Goal: Task Accomplishment & Management: Manage account settings

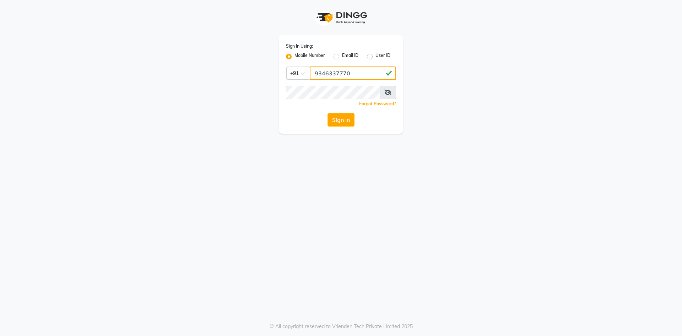
click at [331, 74] on input "9346337770" at bounding box center [353, 72] width 86 height 13
click at [339, 111] on div "Sign In Using: Mobile Number Email ID User ID Country Code × [PHONE_NUMBER] Rem…" at bounding box center [341, 84] width 124 height 98
click at [341, 114] on button "Sign In" at bounding box center [340, 119] width 27 height 13
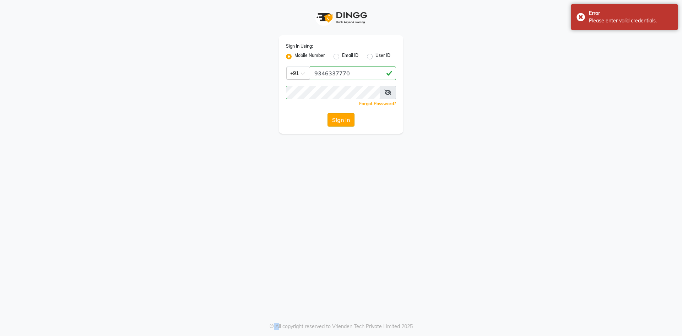
click at [341, 116] on button "Sign In" at bounding box center [340, 119] width 27 height 13
click at [391, 92] on span at bounding box center [388, 92] width 16 height 13
click at [388, 92] on icon at bounding box center [387, 92] width 7 height 6
click at [338, 74] on input "9346337770" at bounding box center [353, 72] width 86 height 13
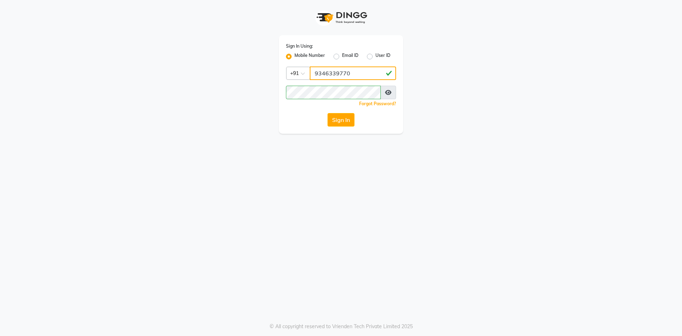
type input "9346339770"
click at [348, 114] on button "Sign In" at bounding box center [340, 119] width 27 height 13
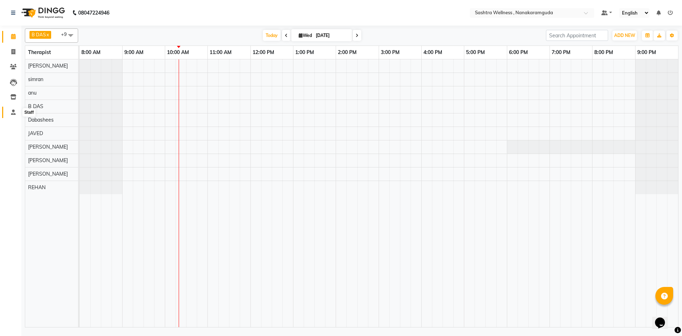
click at [11, 109] on span at bounding box center [13, 112] width 12 height 8
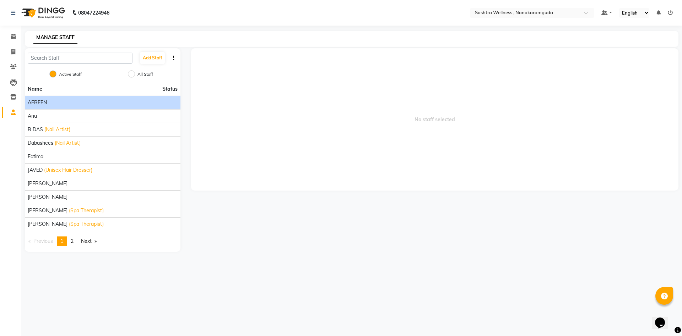
click at [80, 103] on div "AFREEN" at bounding box center [103, 102] width 150 height 7
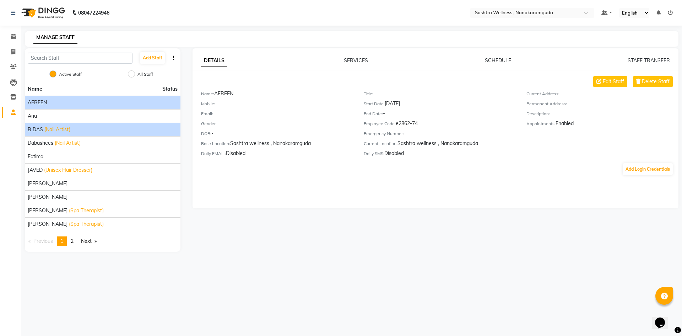
click at [78, 128] on div "B DAS (Nail Artist)" at bounding box center [103, 129] width 150 height 7
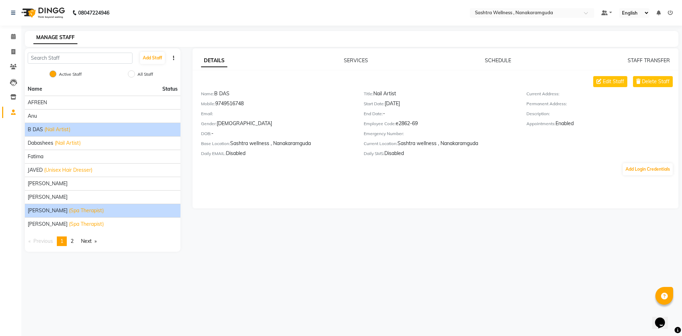
click at [73, 208] on span "(Spa Therapist)" at bounding box center [86, 210] width 35 height 7
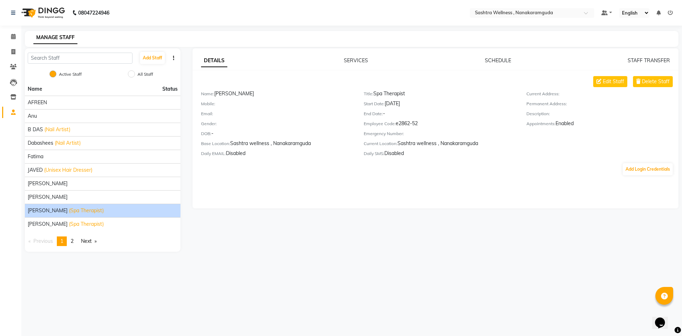
click at [494, 56] on div "DETAILS SERVICES SCHEDULE STAFF TRANSFER Edit Staff Delete Staff Name: [PERSON_…" at bounding box center [435, 128] width 486 height 160
click at [498, 61] on link "SCHEDULE" at bounding box center [498, 60] width 26 height 6
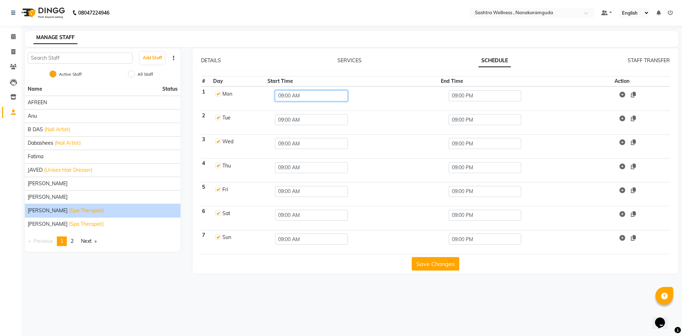
drag, startPoint x: 301, startPoint y: 97, endPoint x: 259, endPoint y: 95, distance: 42.0
click at [259, 95] on tr "1 Mon 09:00 AM 09:00 PM" at bounding box center [435, 98] width 469 height 24
paste input "9346337770"
type input "01.00PM"
type input "10"
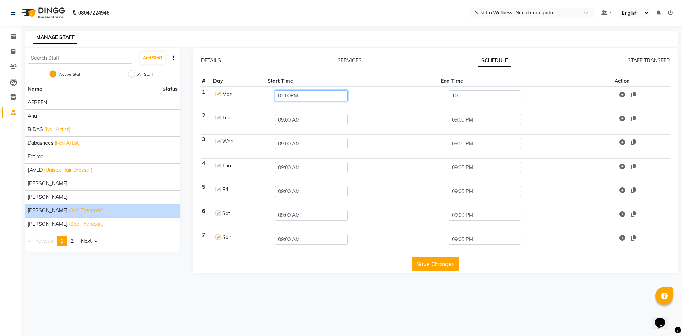
type input "02:00PM"
type input "11:00PM"
click at [308, 115] on input "09:00 AM" at bounding box center [311, 119] width 73 height 11
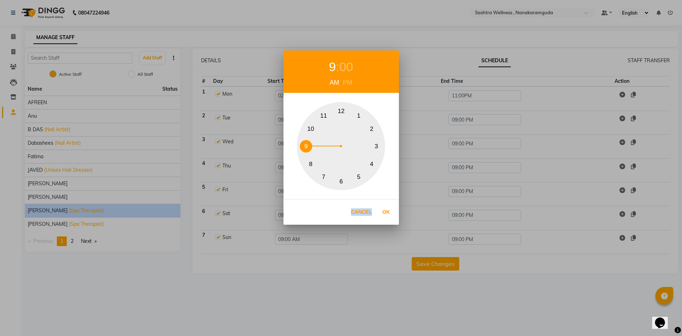
click at [308, 115] on div "9 : 00 AM PM 1 2 3 4 5 6 7 8 9 10 11 12 Cancel Ok" at bounding box center [341, 168] width 682 height 336
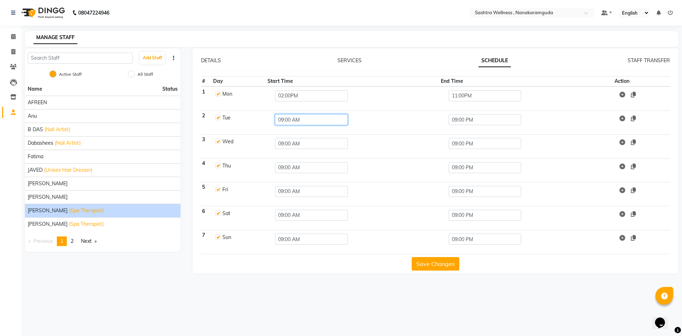
click at [308, 124] on input "09:00 AM" at bounding box center [311, 119] width 73 height 11
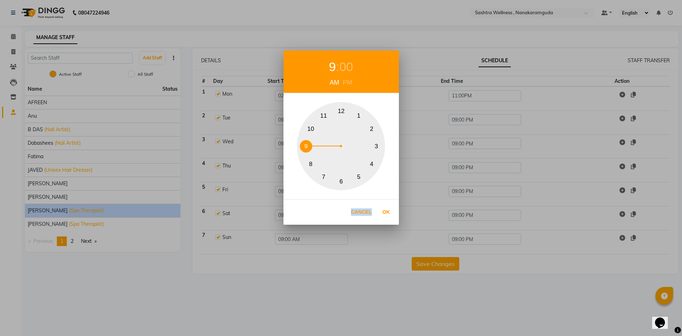
click at [308, 124] on div "9 : 00 AM PM 1 2 3 4 5 6 7 8 9 10 11 12 Cancel Ok" at bounding box center [341, 168] width 682 height 336
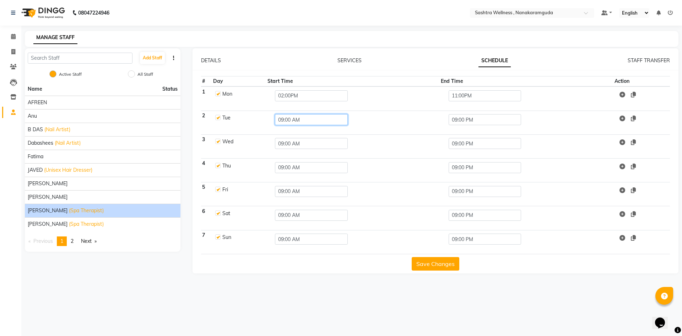
click at [308, 124] on input "09:00 AM" at bounding box center [311, 119] width 73 height 11
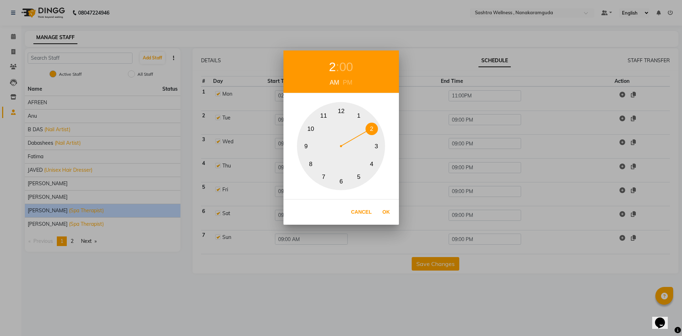
click at [373, 129] on button "2" at bounding box center [371, 129] width 12 height 12
click at [388, 211] on button "Ok" at bounding box center [386, 212] width 15 height 15
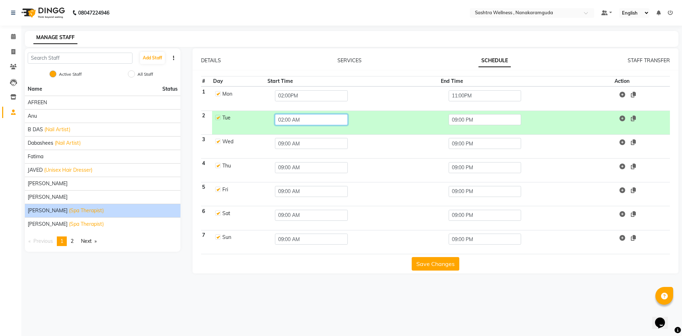
click at [301, 123] on input "02:00 AM" at bounding box center [311, 119] width 73 height 11
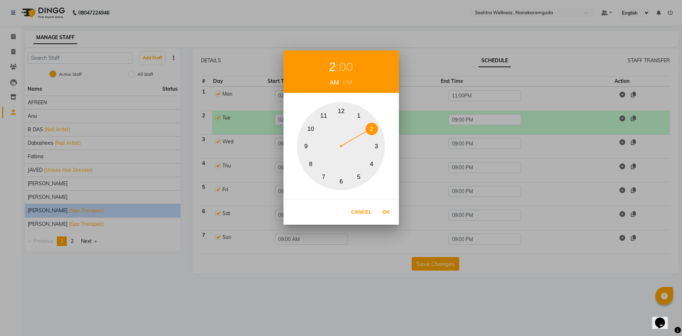
click at [347, 82] on div "PM" at bounding box center [347, 83] width 13 height 10
click at [386, 212] on button "Ok" at bounding box center [386, 212] width 15 height 15
type input "02:00 PM"
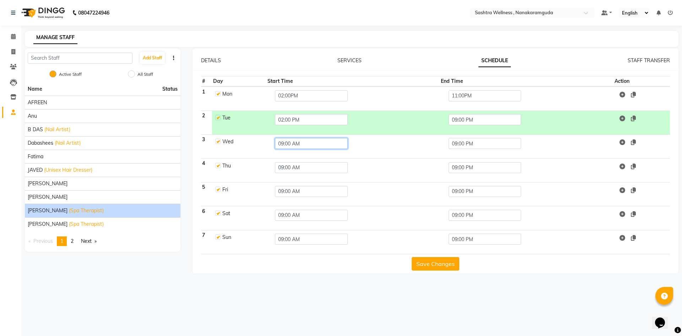
click at [308, 141] on input "09:00 AM" at bounding box center [311, 143] width 73 height 11
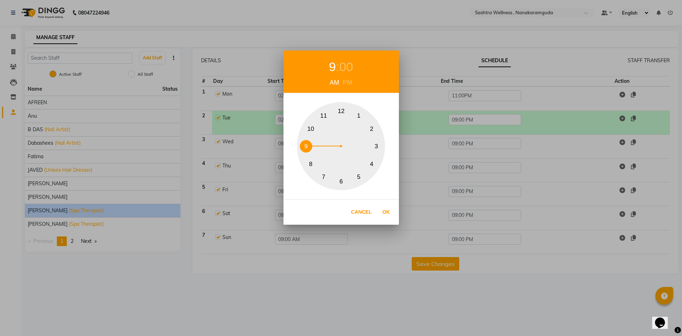
click at [308, 141] on div "9 : 00 AM PM 1 2 3 4 5 6 7 8 9 10 11 12 Cancel Ok" at bounding box center [341, 168] width 682 height 336
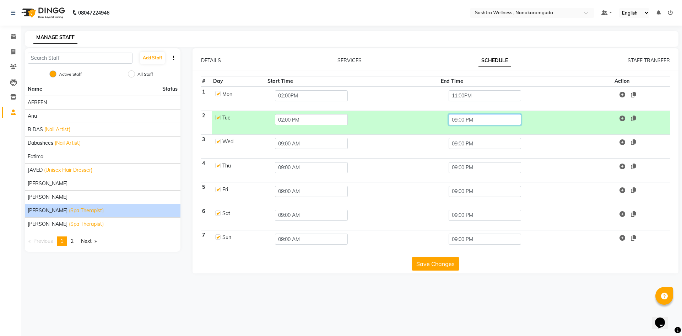
click at [485, 119] on input "09:00 PM" at bounding box center [484, 119] width 73 height 11
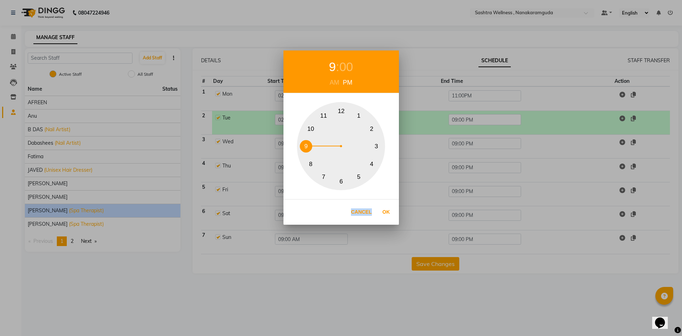
click at [485, 119] on div "9 : 00 AM PM 1 2 3 4 5 6 7 8 9 10 11 12 Cancel Ok" at bounding box center [341, 168] width 682 height 336
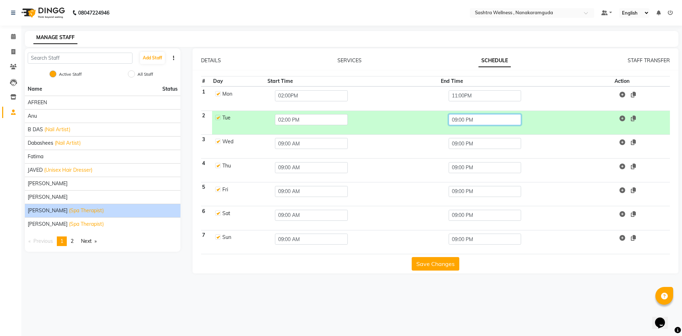
click at [490, 115] on input "09:00 PM" at bounding box center [484, 119] width 73 height 11
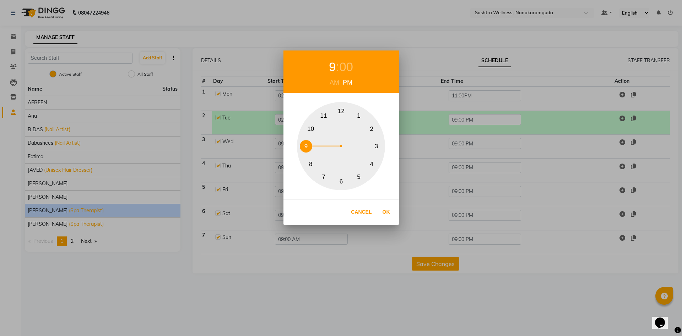
click at [320, 115] on button "11" at bounding box center [323, 116] width 12 height 12
click at [386, 209] on button "Ok" at bounding box center [386, 212] width 15 height 15
type input "11:00 PM"
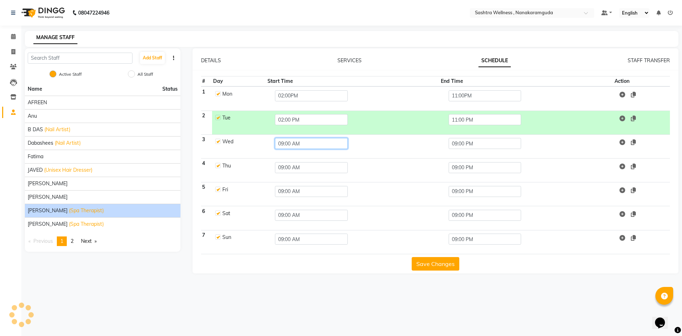
click at [317, 144] on input "09:00 AM" at bounding box center [311, 143] width 73 height 11
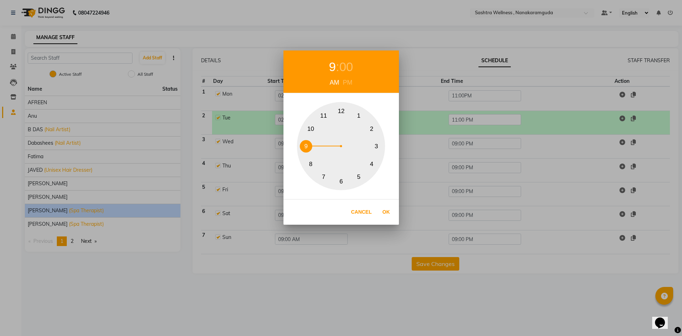
click at [347, 84] on div "PM" at bounding box center [347, 83] width 13 height 10
click at [374, 128] on button "2" at bounding box center [371, 129] width 12 height 12
click at [392, 212] on button "Ok" at bounding box center [386, 212] width 15 height 15
type input "02:00 PM"
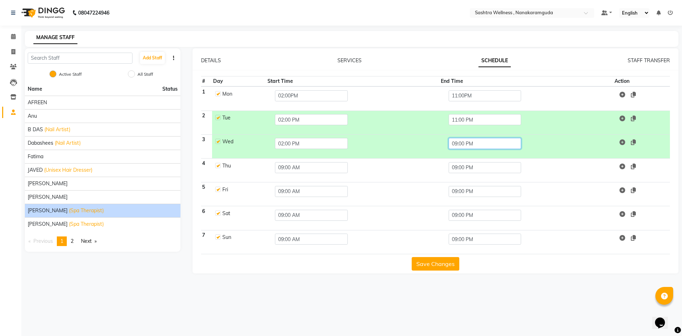
click at [499, 143] on input "09:00 PM" at bounding box center [484, 143] width 73 height 11
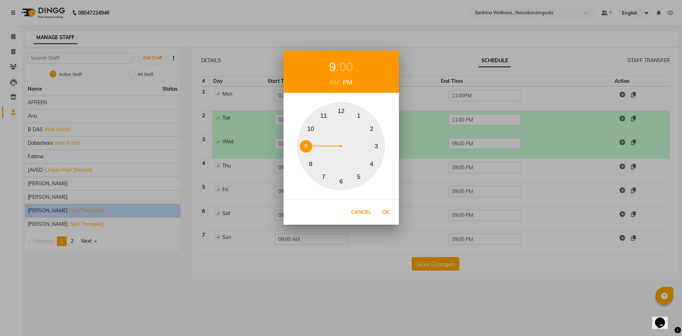
click at [323, 120] on button "11" at bounding box center [323, 116] width 12 height 12
click at [387, 213] on button "Ok" at bounding box center [386, 212] width 15 height 15
type input "11:00 PM"
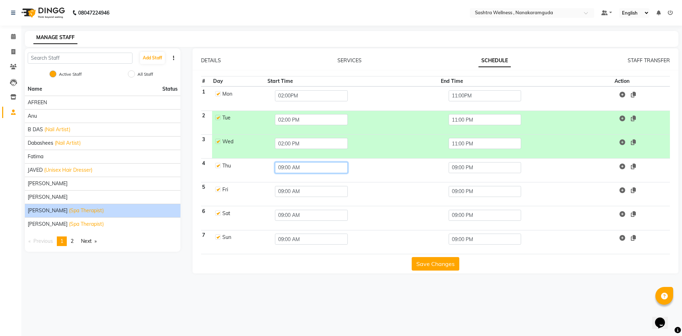
click at [301, 167] on input "09:00 AM" at bounding box center [311, 167] width 73 height 11
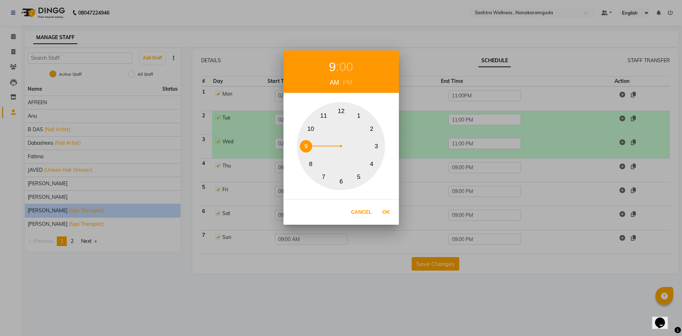
click at [371, 130] on button "2" at bounding box center [371, 129] width 12 height 12
click at [345, 82] on div "PM" at bounding box center [347, 83] width 13 height 10
click at [383, 212] on button "Ok" at bounding box center [386, 212] width 15 height 15
type input "02:00 PM"
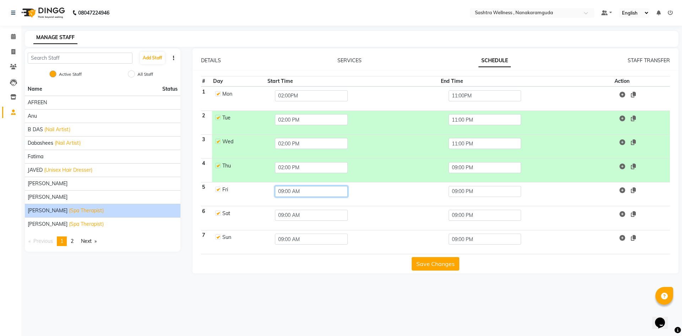
click at [309, 188] on input "09:00 AM" at bounding box center [311, 191] width 73 height 11
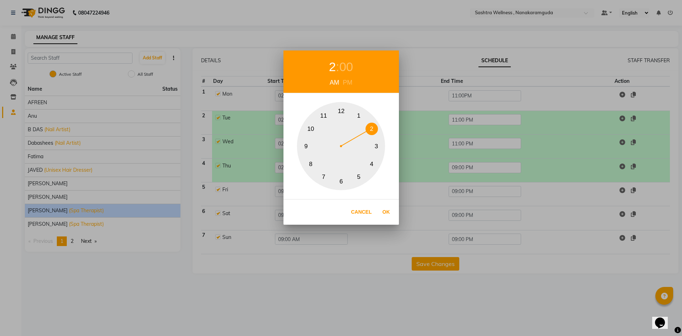
click at [369, 126] on button "2" at bounding box center [371, 129] width 12 height 12
click at [348, 83] on div "PM" at bounding box center [347, 83] width 13 height 10
click at [387, 213] on button "Ok" at bounding box center [386, 212] width 15 height 15
type input "02:00 PM"
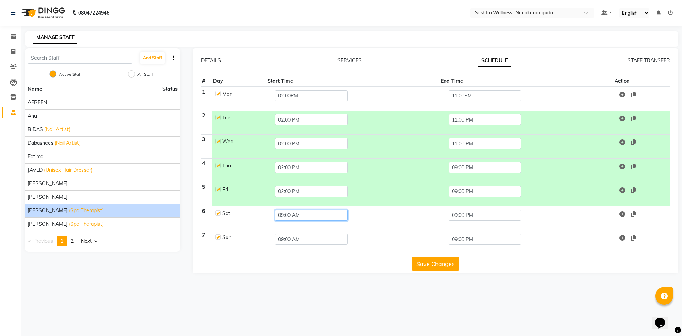
click at [308, 211] on input "09:00 AM" at bounding box center [311, 215] width 73 height 11
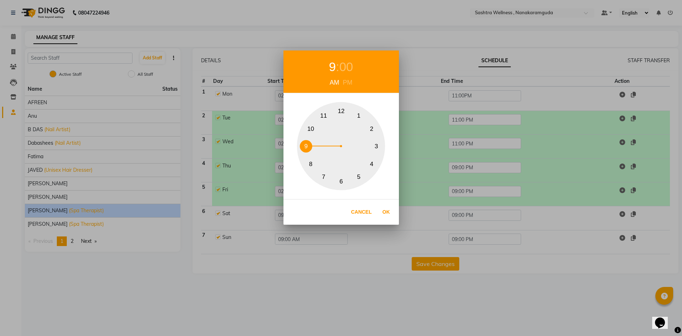
click at [372, 133] on button "2" at bounding box center [371, 129] width 12 height 12
click at [350, 83] on div "PM" at bounding box center [347, 83] width 13 height 10
click at [392, 218] on button "Ok" at bounding box center [386, 212] width 15 height 15
type input "02:00 PM"
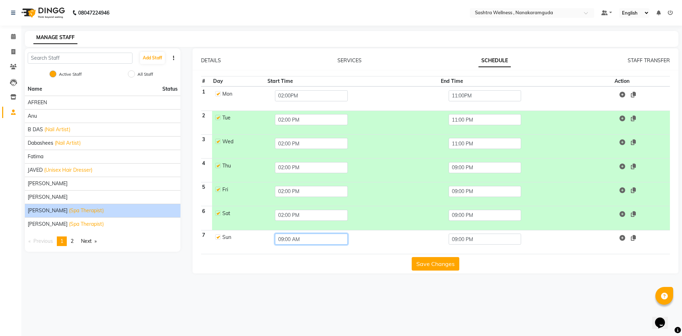
click at [327, 239] on input "09:00 AM" at bounding box center [311, 238] width 73 height 11
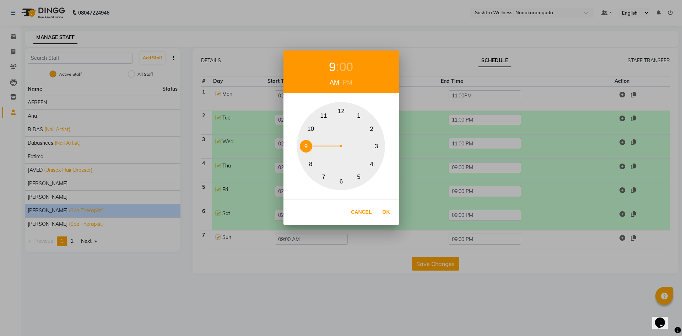
click at [370, 125] on button "2" at bounding box center [371, 129] width 12 height 12
click at [349, 79] on div "PM" at bounding box center [347, 83] width 13 height 10
click at [388, 211] on button "Ok" at bounding box center [386, 212] width 15 height 15
type input "02:00 PM"
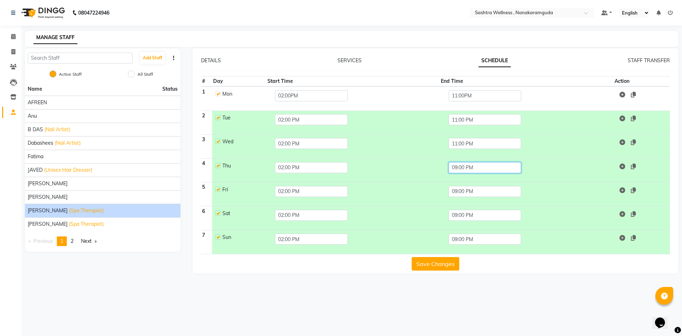
click at [488, 167] on input "09:00 PM" at bounding box center [484, 167] width 73 height 11
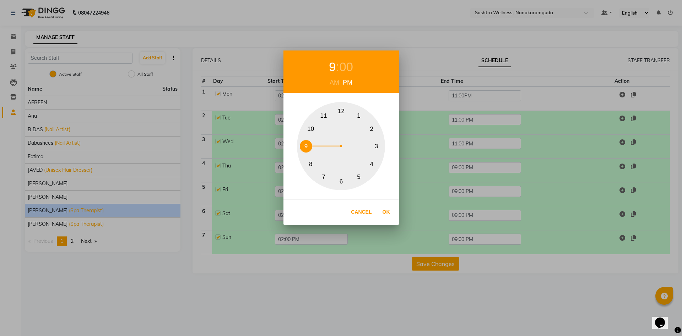
click at [323, 117] on button "11" at bounding box center [323, 116] width 12 height 12
click at [383, 212] on button "Ok" at bounding box center [386, 212] width 15 height 15
type input "11:00 PM"
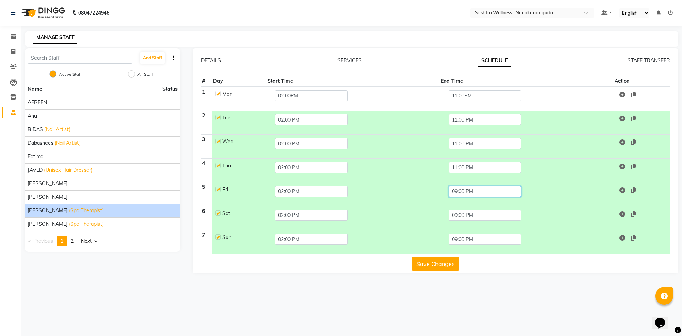
click at [477, 195] on input "09:00 PM" at bounding box center [484, 191] width 73 height 11
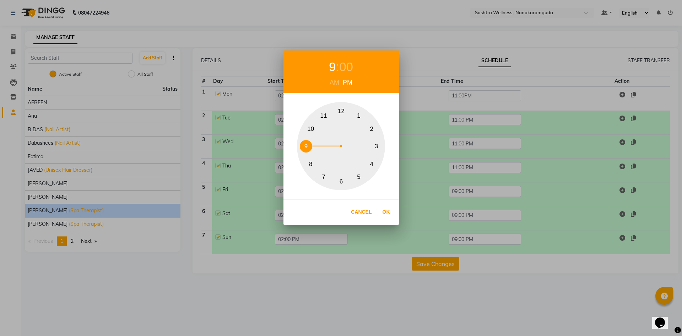
click at [323, 110] on button "11" at bounding box center [323, 116] width 12 height 12
click at [391, 217] on button "Ok" at bounding box center [386, 212] width 15 height 15
type input "11:00 PM"
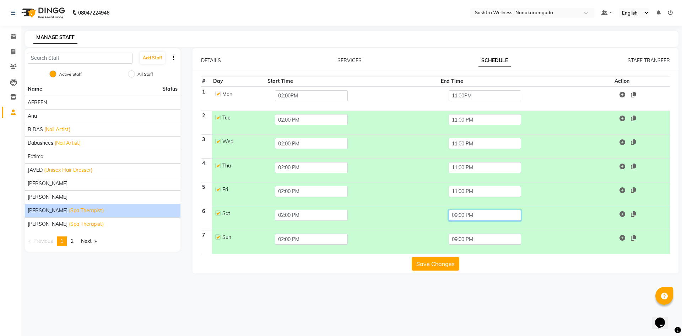
click at [476, 216] on input "09:00 PM" at bounding box center [484, 215] width 73 height 11
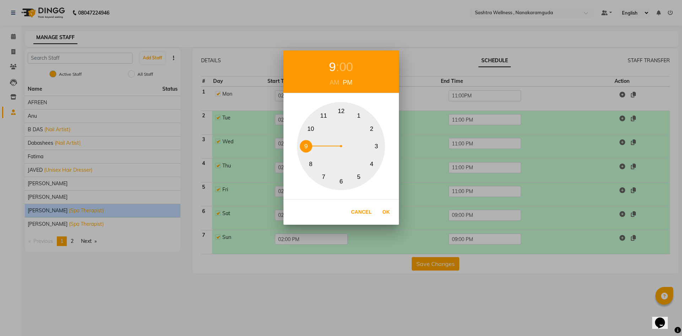
click at [327, 113] on button "11" at bounding box center [323, 116] width 12 height 12
click at [389, 213] on button "Ok" at bounding box center [386, 212] width 15 height 15
type input "11:00 PM"
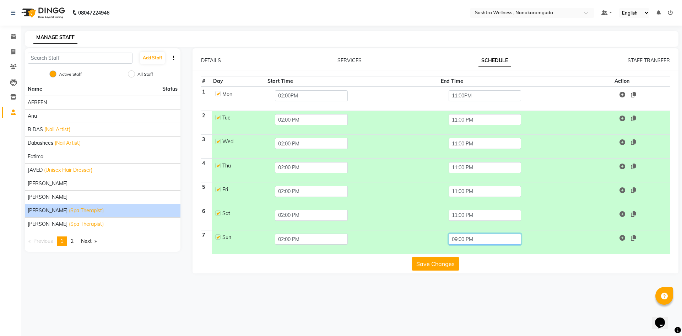
click at [480, 241] on input "09:00 PM" at bounding box center [484, 238] width 73 height 11
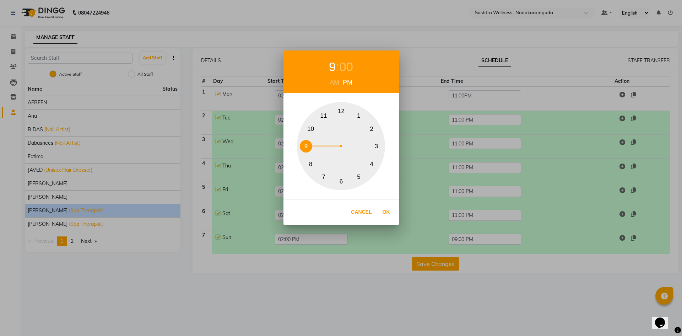
click at [326, 116] on button "11" at bounding box center [323, 116] width 12 height 12
click at [449, 266] on div "11 : 00 AM PM 1 2 3 4 5 6 7 8 9 10 11 12 Cancel Ok" at bounding box center [341, 168] width 682 height 336
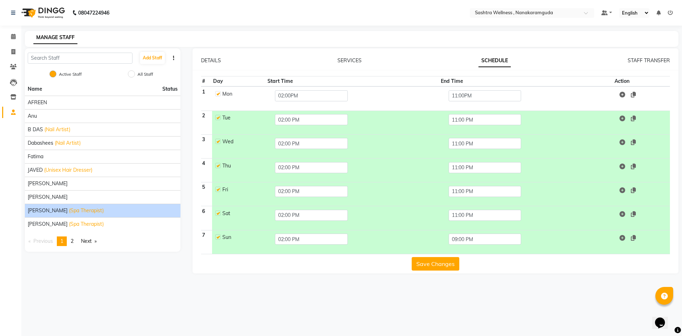
click at [445, 267] on button "Save Changes" at bounding box center [436, 263] width 48 height 13
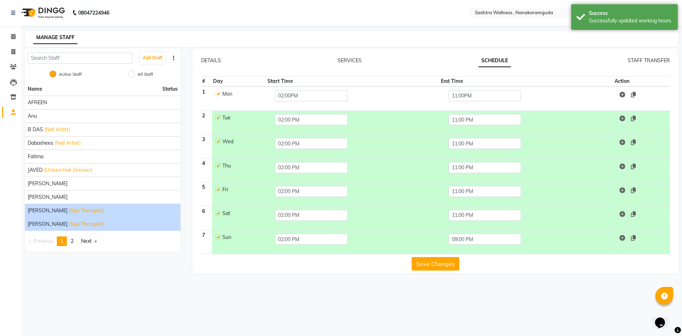
click at [130, 223] on div "[PERSON_NAME] (Spa Therapist)" at bounding box center [103, 223] width 150 height 7
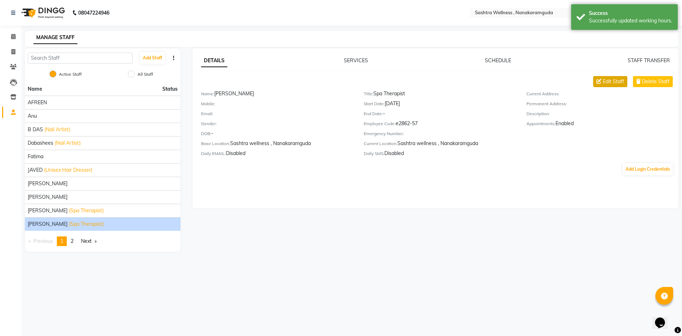
click at [615, 85] on span "Edit Staff" at bounding box center [613, 81] width 21 height 7
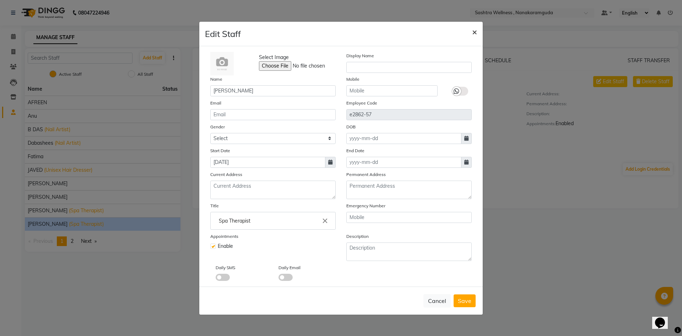
click at [475, 31] on span "×" at bounding box center [474, 31] width 5 height 11
checkbox input "false"
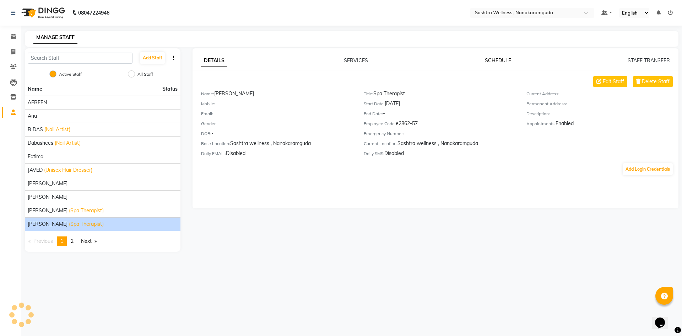
click at [509, 60] on link "SCHEDULE" at bounding box center [498, 60] width 26 height 6
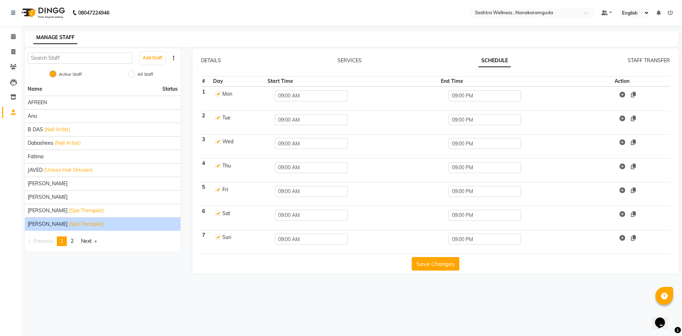
click at [314, 103] on td "09:00 AM" at bounding box center [352, 98] width 173 height 24
click at [320, 101] on td "09:00 AM" at bounding box center [352, 98] width 173 height 24
click at [315, 91] on input "09:00 AM" at bounding box center [311, 95] width 73 height 11
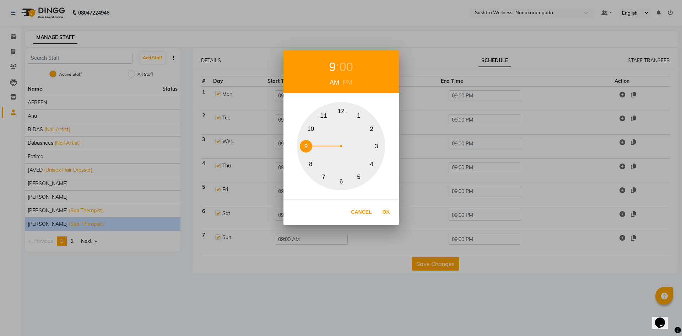
drag, startPoint x: 369, startPoint y: 128, endPoint x: 363, endPoint y: 121, distance: 9.1
click at [368, 128] on button "2" at bounding box center [371, 129] width 12 height 12
click at [347, 82] on div "PM" at bounding box center [347, 83] width 13 height 10
click at [388, 211] on button "Ok" at bounding box center [386, 212] width 15 height 15
type input "02:00 PM"
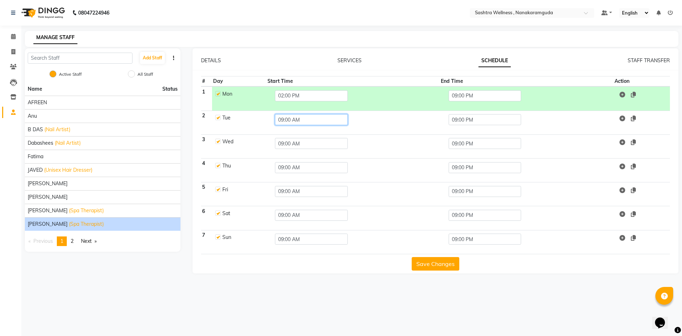
click at [320, 121] on input "09:00 AM" at bounding box center [311, 119] width 73 height 11
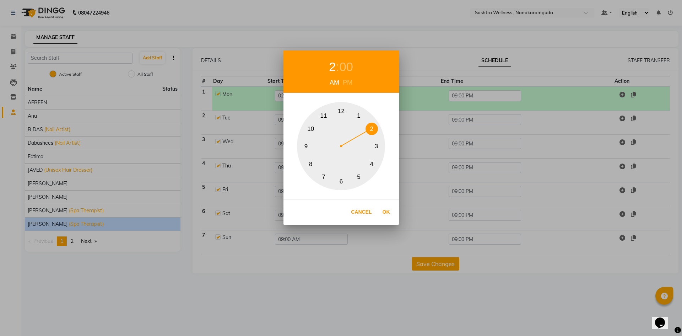
click at [369, 129] on button "2" at bounding box center [371, 129] width 12 height 12
click at [346, 82] on div "PM" at bounding box center [347, 83] width 13 height 10
click at [382, 208] on button "Ok" at bounding box center [386, 212] width 15 height 15
type input "02:00 PM"
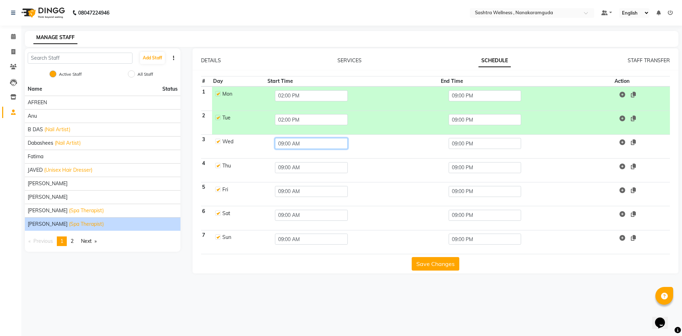
click at [320, 141] on input "09:00 AM" at bounding box center [311, 143] width 73 height 11
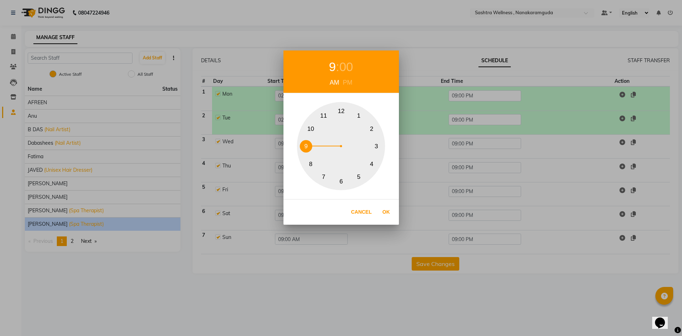
click at [368, 129] on button "2" at bounding box center [371, 129] width 12 height 12
click at [347, 83] on div "PM" at bounding box center [347, 83] width 13 height 10
click at [385, 213] on button "Ok" at bounding box center [386, 212] width 15 height 15
type input "02:00 PM"
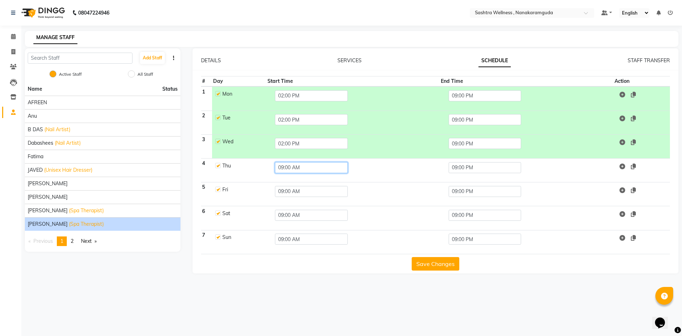
click at [334, 171] on input "09:00 AM" at bounding box center [311, 167] width 73 height 11
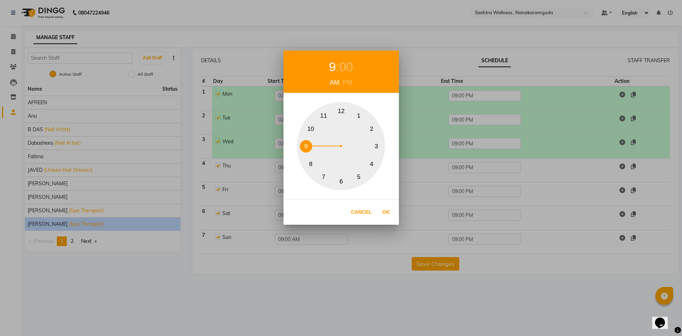
click at [374, 130] on button "2" at bounding box center [371, 129] width 12 height 12
click at [341, 80] on div "AM" at bounding box center [334, 83] width 13 height 10
click at [344, 86] on div "PM" at bounding box center [347, 83] width 13 height 10
click at [388, 214] on button "Ok" at bounding box center [386, 212] width 15 height 15
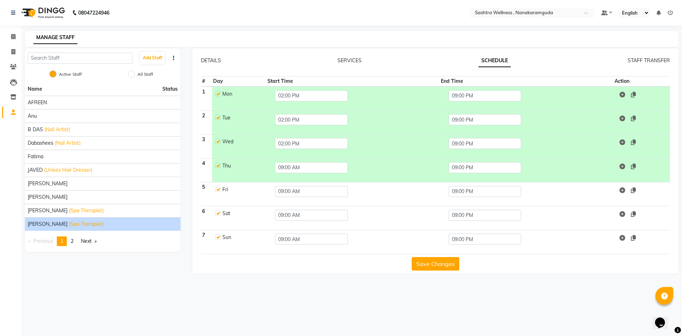
type input "02:00 PM"
click at [323, 195] on input "09:00 AM" at bounding box center [311, 191] width 73 height 11
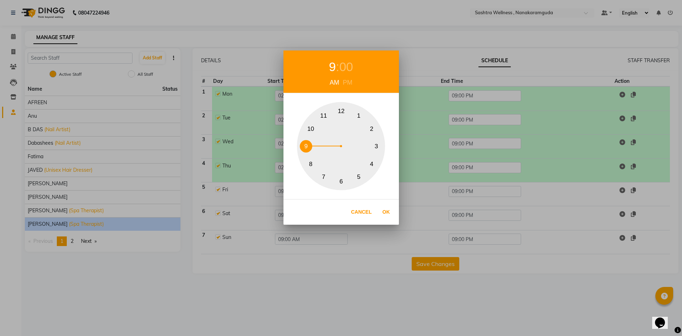
drag, startPoint x: 375, startPoint y: 125, endPoint x: 356, endPoint y: 116, distance: 20.5
click at [372, 125] on button "2" at bounding box center [371, 129] width 12 height 12
click at [346, 82] on div "PM" at bounding box center [347, 83] width 13 height 10
click at [386, 213] on button "Ok" at bounding box center [386, 212] width 15 height 15
type input "02:00 PM"
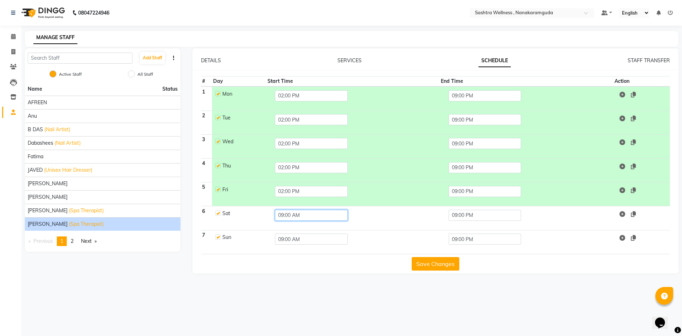
click at [323, 217] on input "09:00 AM" at bounding box center [311, 215] width 73 height 11
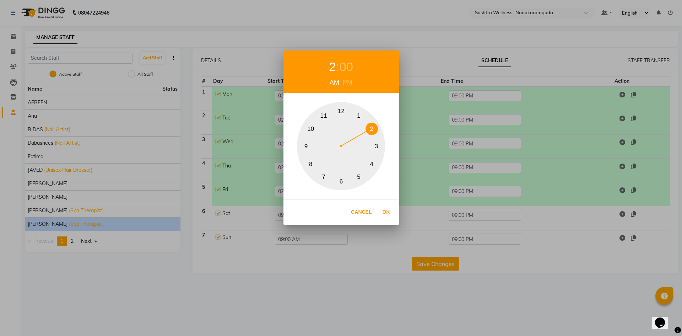
click at [372, 127] on button "2" at bounding box center [371, 129] width 12 height 12
click at [346, 76] on div "00" at bounding box center [346, 67] width 14 height 19
click at [349, 84] on div "PM" at bounding box center [347, 83] width 13 height 10
click at [385, 208] on button "Ok" at bounding box center [386, 212] width 15 height 15
type input "02:00 PM"
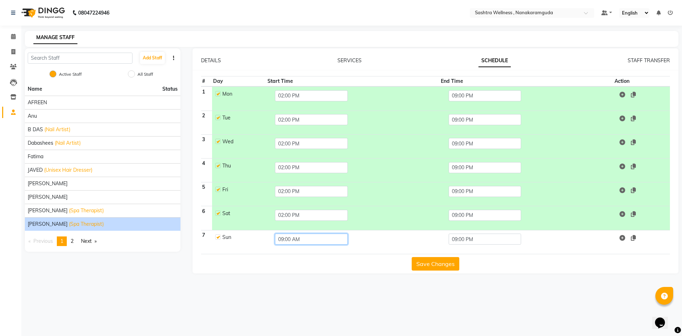
click at [332, 235] on input "09:00 AM" at bounding box center [311, 238] width 73 height 11
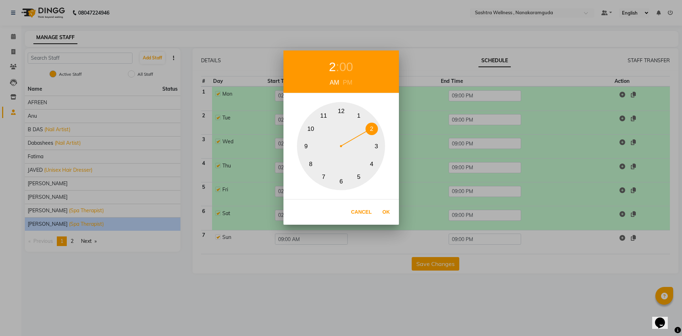
click at [371, 131] on button "2" at bounding box center [371, 129] width 12 height 12
click at [352, 87] on div "2 : 00 AM PM" at bounding box center [340, 71] width 115 height 43
click at [351, 87] on div "PM" at bounding box center [347, 83] width 13 height 10
drag, startPoint x: 393, startPoint y: 209, endPoint x: 397, endPoint y: 225, distance: 17.1
click at [392, 209] on button "Ok" at bounding box center [386, 212] width 15 height 15
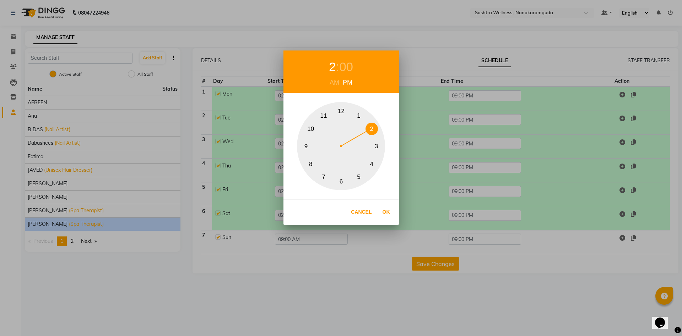
type input "02:00 PM"
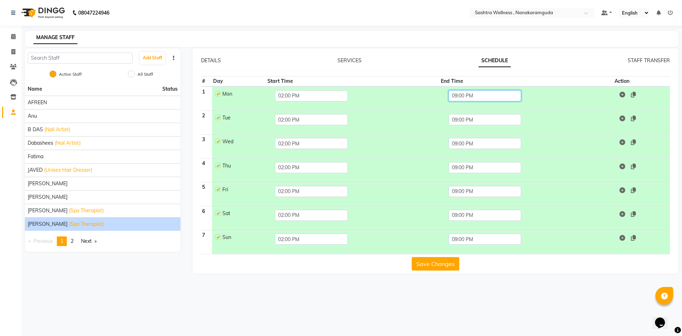
click at [480, 94] on input "09:00 PM" at bounding box center [484, 95] width 73 height 11
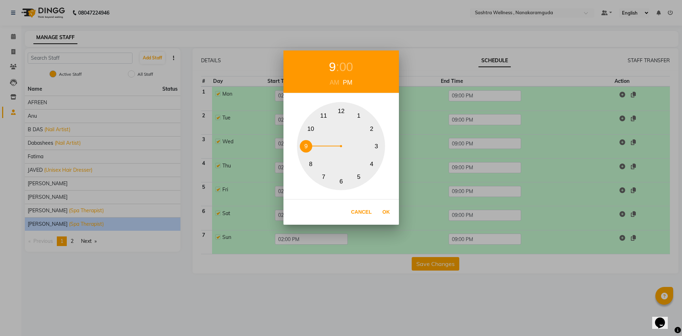
click at [320, 118] on button "11" at bounding box center [323, 116] width 12 height 12
click at [392, 214] on button "Ok" at bounding box center [386, 212] width 15 height 15
type input "11:00 PM"
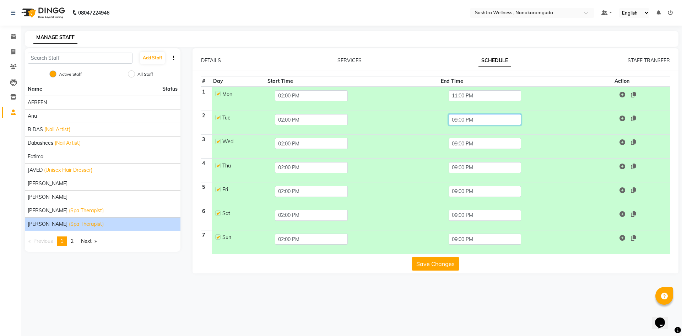
click at [486, 120] on input "09:00 PM" at bounding box center [484, 119] width 73 height 11
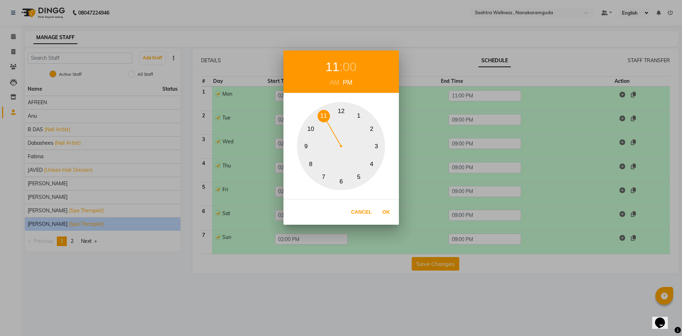
click at [323, 112] on button "11" at bounding box center [323, 116] width 12 height 12
click at [389, 210] on button "Ok" at bounding box center [386, 212] width 15 height 15
type input "11:00 PM"
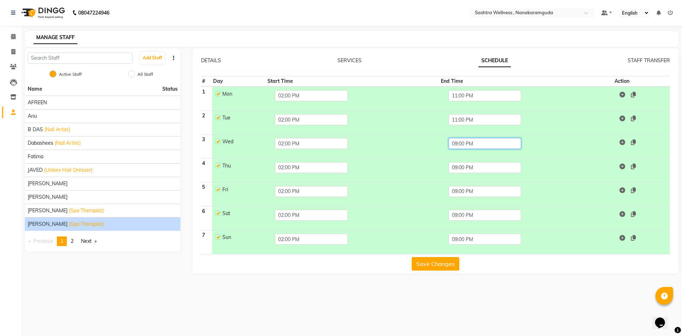
click at [488, 142] on input "09:00 PM" at bounding box center [484, 143] width 73 height 11
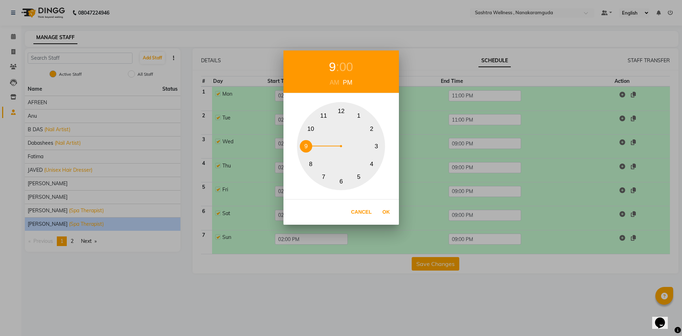
click at [326, 117] on button "11" at bounding box center [323, 116] width 12 height 12
click at [389, 208] on button "Ok" at bounding box center [386, 212] width 15 height 15
type input "11:00 PM"
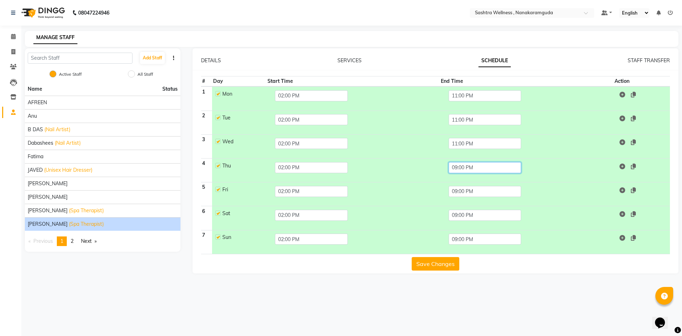
click at [475, 166] on input "09:00 PM" at bounding box center [484, 167] width 73 height 11
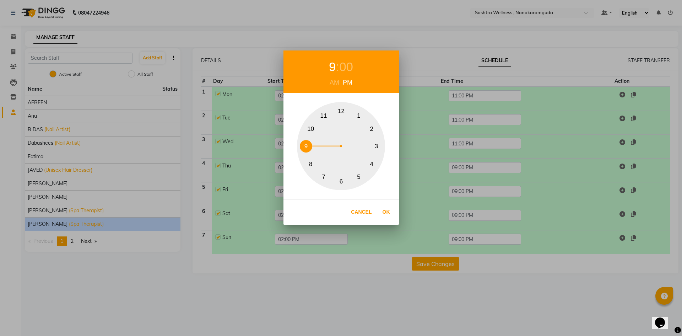
click at [331, 117] on div "1 2 3 4 5 6 7 8 9 10 11 12" at bounding box center [341, 146] width 88 height 88
click at [382, 211] on button "Ok" at bounding box center [386, 212] width 15 height 15
type input "11:00 PM"
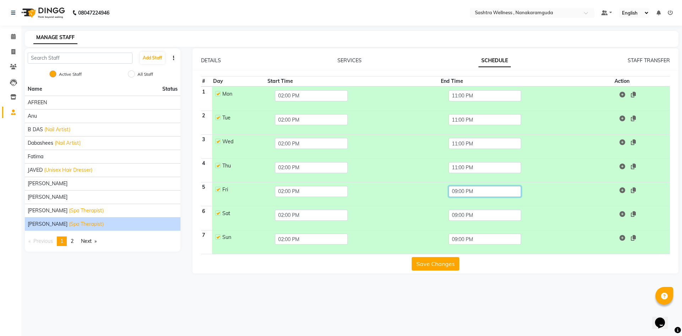
click at [515, 192] on input "09:00 PM" at bounding box center [484, 191] width 73 height 11
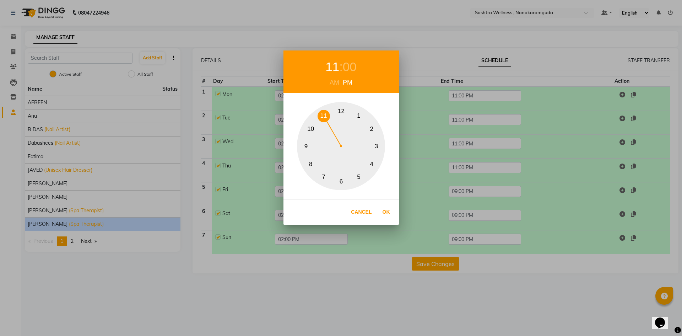
click at [330, 120] on div "1 2 3 4 5 6 7 8 9 10 11 12" at bounding box center [341, 146] width 88 height 88
click at [385, 208] on button "Ok" at bounding box center [386, 212] width 15 height 15
type input "11:00 PM"
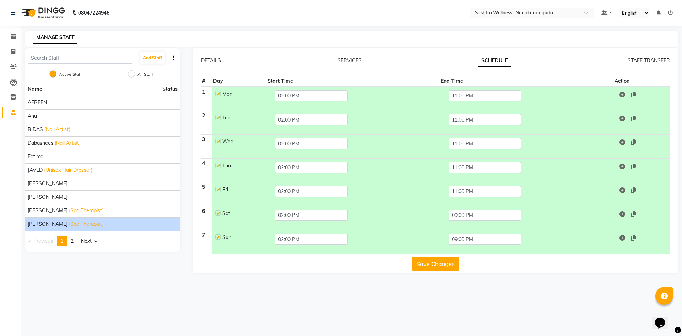
click at [500, 207] on td "09:00 PM" at bounding box center [526, 218] width 173 height 24
click at [499, 211] on input "09:00 PM" at bounding box center [484, 215] width 73 height 11
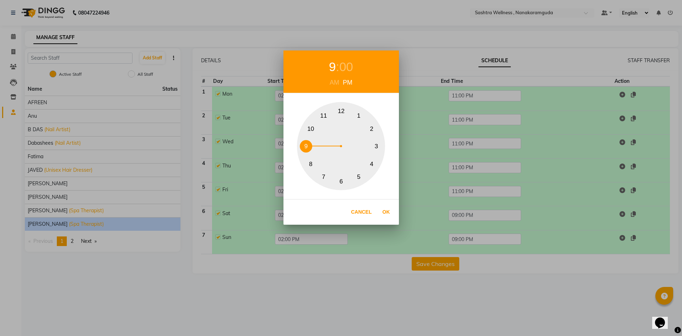
click at [324, 115] on button "11" at bounding box center [323, 116] width 12 height 12
click at [387, 213] on button "Ok" at bounding box center [386, 212] width 15 height 15
type input "11:00 PM"
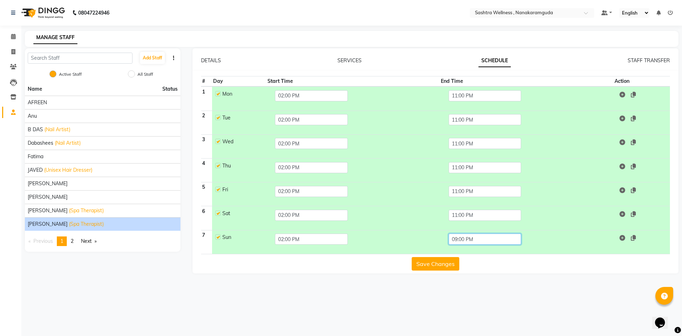
click at [485, 236] on input "09:00 PM" at bounding box center [484, 238] width 73 height 11
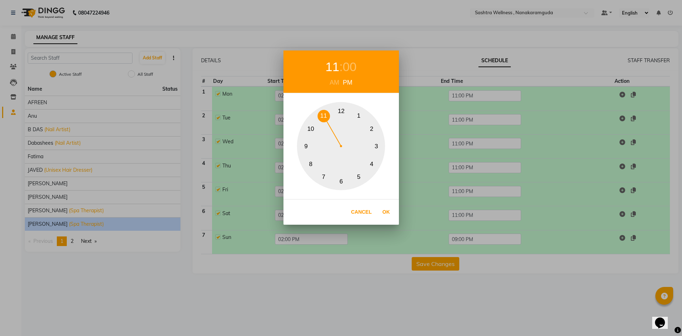
click at [327, 112] on button "11" at bounding box center [323, 116] width 12 height 12
click at [386, 212] on button "Ok" at bounding box center [386, 212] width 15 height 15
type input "11:00 PM"
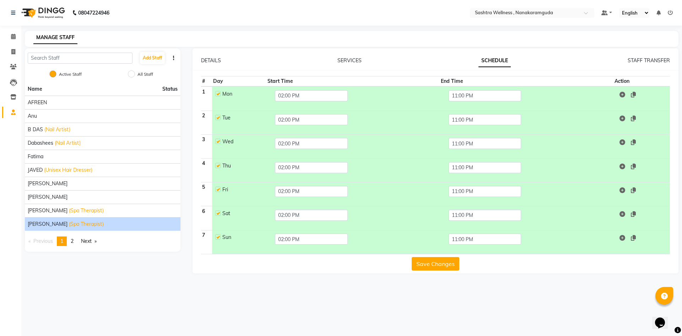
click at [440, 265] on button "Save Changes" at bounding box center [436, 263] width 48 height 13
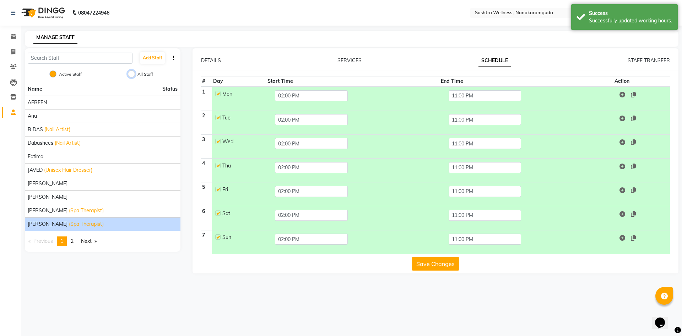
click at [133, 72] on input "All Staff" at bounding box center [131, 73] width 7 height 7
radio input "true"
radio input "false"
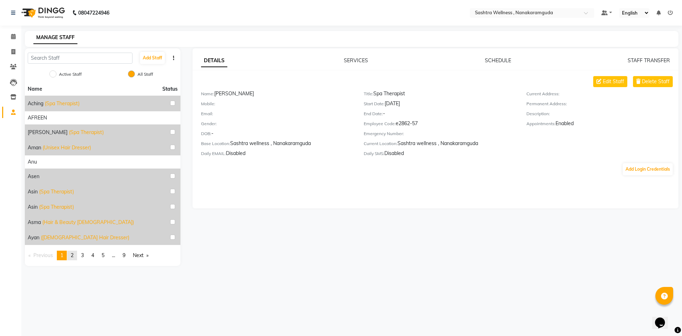
click at [77, 258] on link "page 2" at bounding box center [72, 255] width 10 height 10
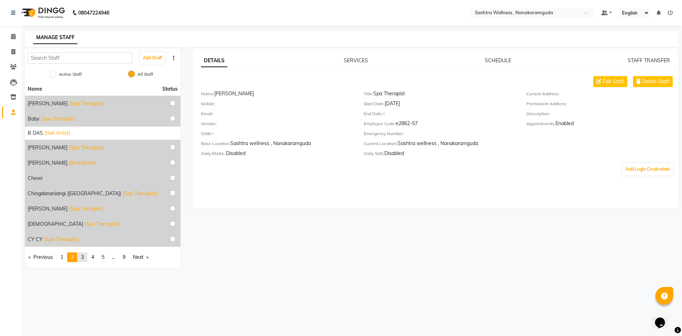
click at [82, 261] on link "page 3" at bounding box center [82, 257] width 10 height 10
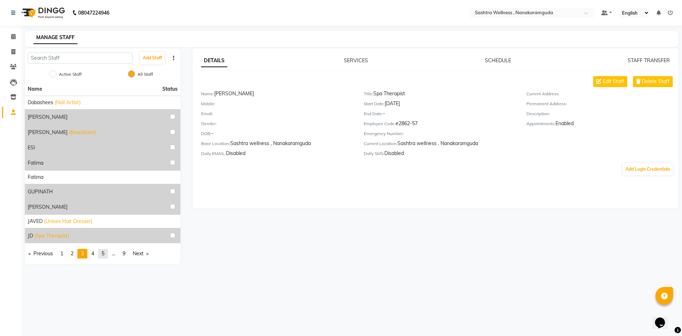
click at [103, 254] on span "5" at bounding box center [103, 253] width 3 height 6
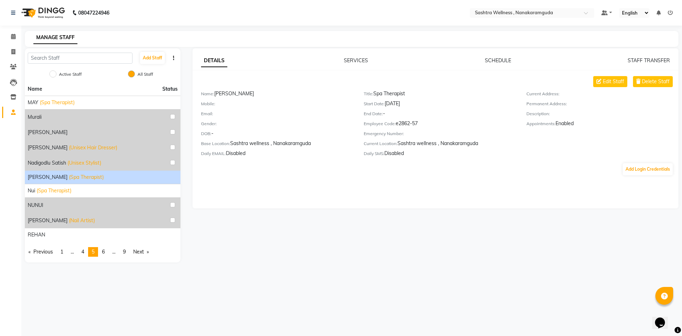
click at [95, 177] on div "[PERSON_NAME] (Spa Therapist)" at bounding box center [103, 176] width 150 height 7
click at [77, 61] on input "text" at bounding box center [80, 58] width 105 height 11
type input "s"
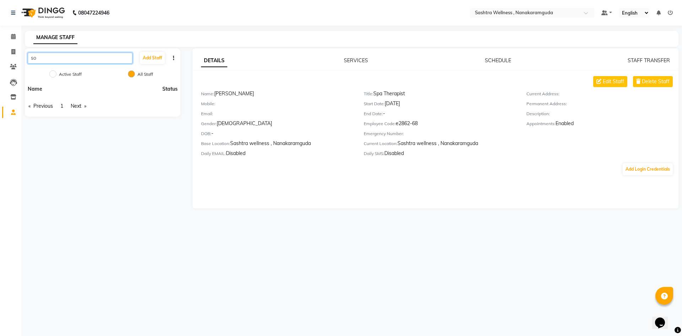
type input "s"
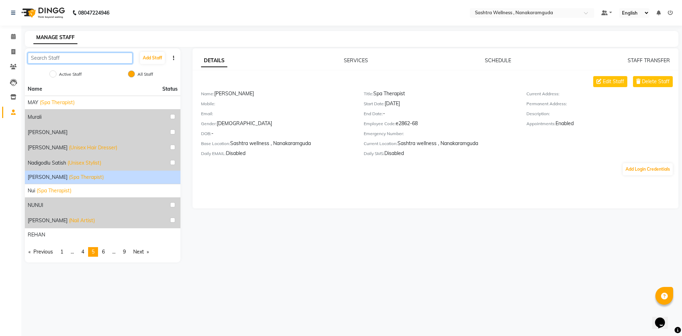
type input "k"
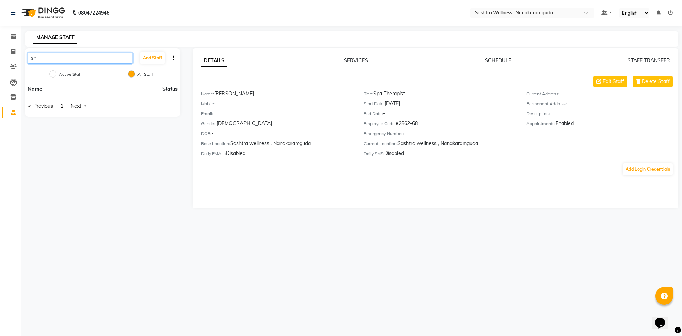
type input "s"
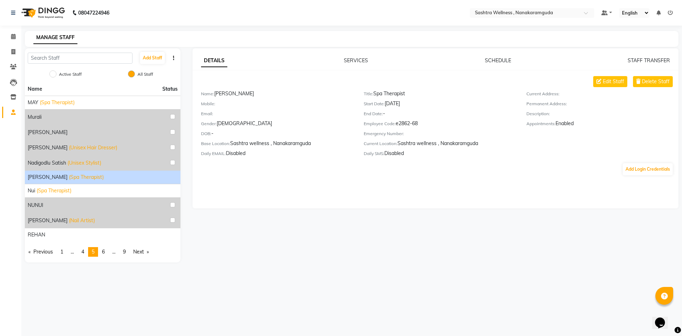
click at [72, 71] on label "Active Staff" at bounding box center [70, 74] width 23 height 6
click at [56, 71] on input "Active Staff" at bounding box center [52, 73] width 7 height 7
radio input "true"
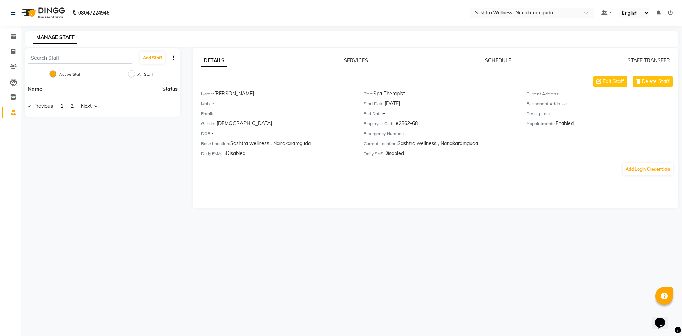
click at [147, 73] on label "All Staff" at bounding box center [145, 74] width 16 height 6
click at [135, 73] on input "All Staff" at bounding box center [131, 73] width 7 height 7
radio input "true"
radio input "false"
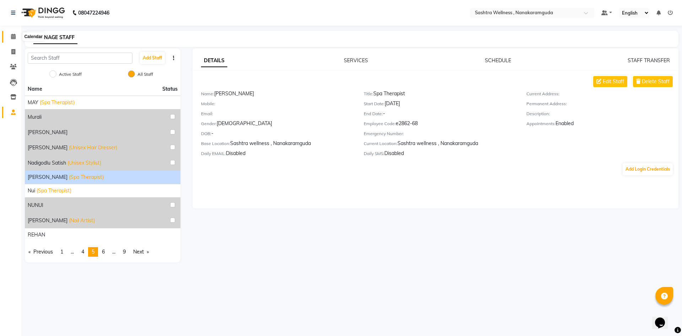
click at [12, 39] on span at bounding box center [13, 37] width 12 height 8
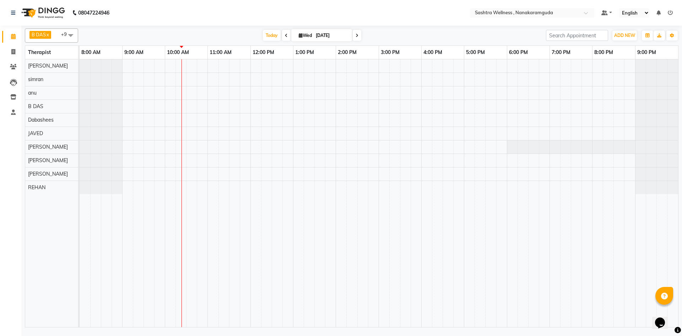
click at [315, 35] on input "[DATE]" at bounding box center [332, 35] width 36 height 11
select select "9"
select select "2025"
click at [304, 77] on span "3" at bounding box center [305, 80] width 11 height 11
click at [71, 38] on span at bounding box center [71, 34] width 14 height 13
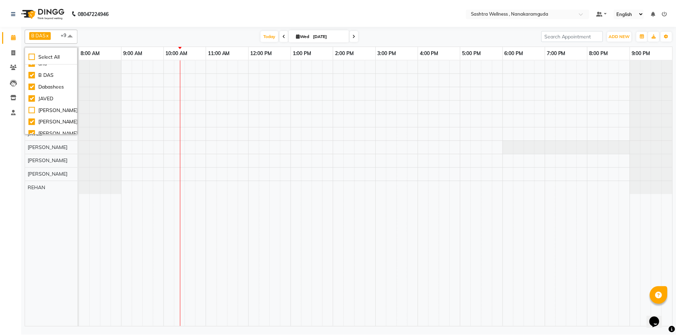
scroll to position [97, 0]
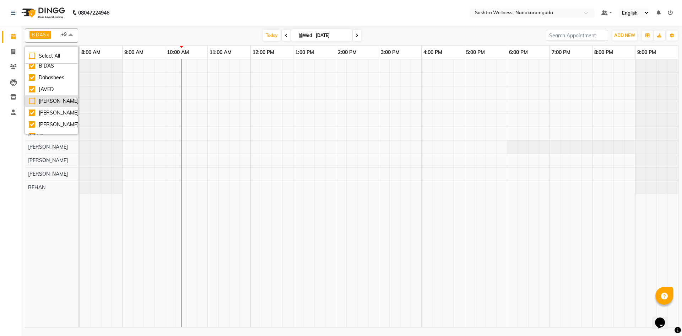
click at [34, 102] on div "[PERSON_NAME]" at bounding box center [51, 100] width 45 height 7
checkbox input "true"
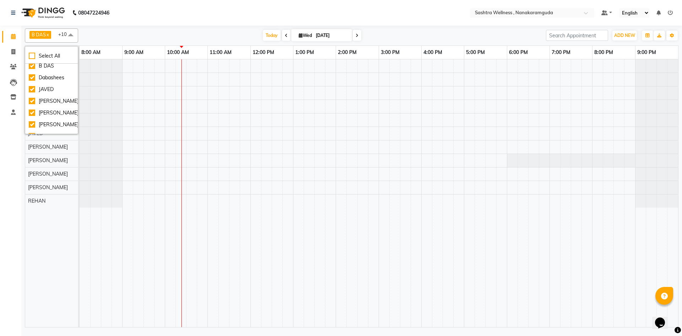
click at [114, 107] on div at bounding box center [101, 106] width 43 height 13
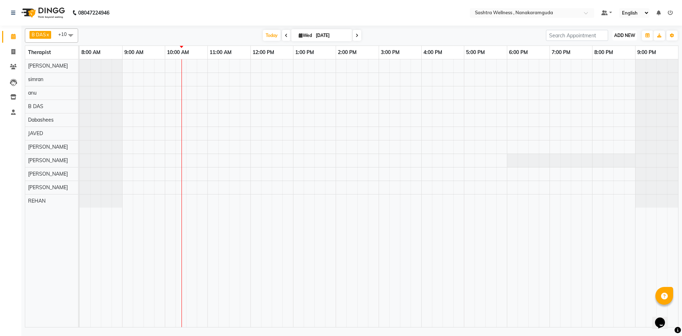
click at [622, 33] on span "ADD NEW" at bounding box center [624, 35] width 21 height 5
click at [12, 110] on icon at bounding box center [13, 111] width 5 height 5
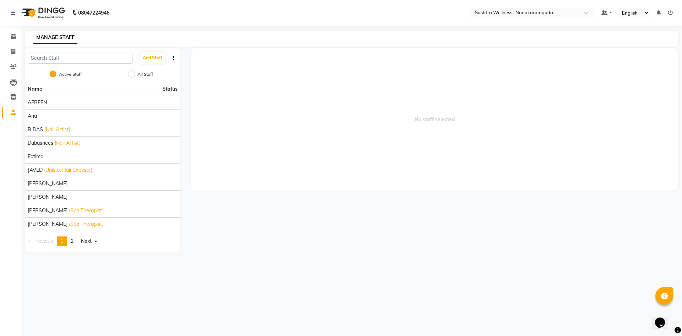
click at [73, 241] on span "2" at bounding box center [72, 241] width 3 height 6
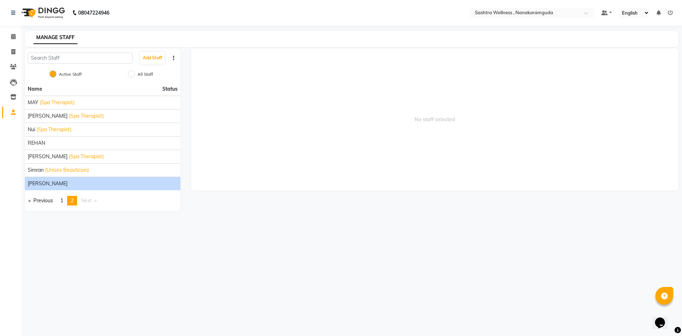
click at [62, 184] on div "[PERSON_NAME]" at bounding box center [103, 183] width 150 height 7
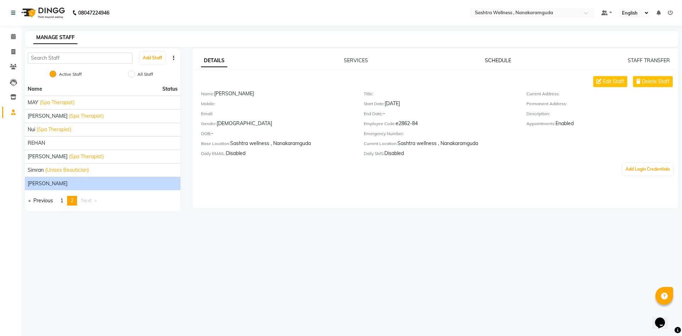
click at [502, 61] on link "SCHEDULE" at bounding box center [498, 60] width 26 height 6
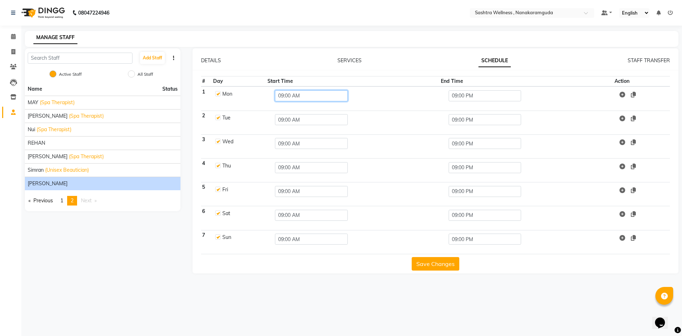
click at [308, 94] on input "09:00 AM" at bounding box center [311, 95] width 73 height 11
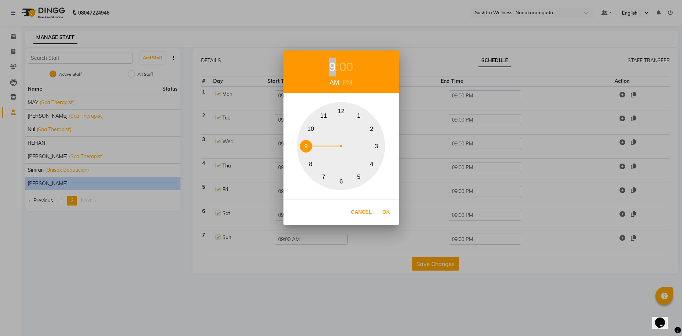
click at [308, 93] on div "9 : 00 AM PM" at bounding box center [340, 71] width 115 height 43
click at [390, 217] on button "Ok" at bounding box center [386, 212] width 15 height 15
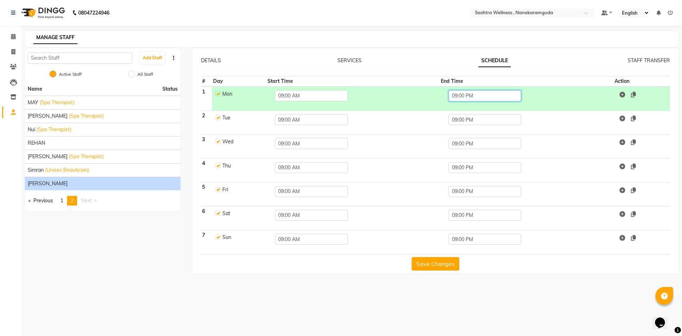
click at [462, 93] on input "09:00 PM" at bounding box center [484, 95] width 73 height 11
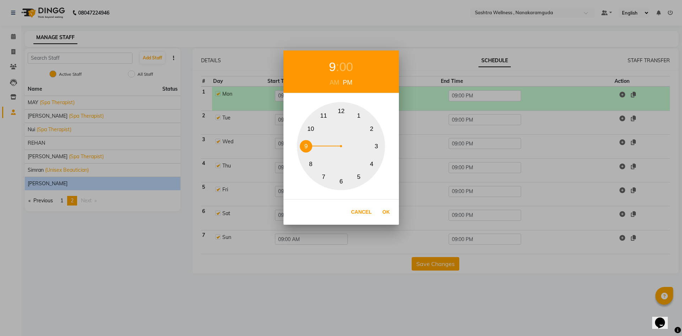
click at [337, 180] on button "6" at bounding box center [341, 181] width 12 height 12
click at [388, 216] on button "Ok" at bounding box center [386, 212] width 15 height 15
type input "06:00 PM"
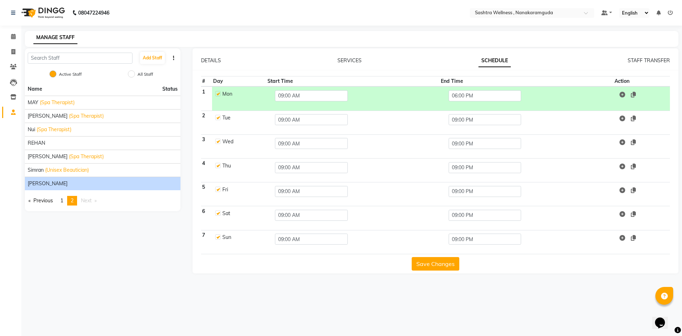
click at [218, 93] on label at bounding box center [217, 93] width 5 height 5
click at [218, 93] on input "checkbox" at bounding box center [217, 93] width 5 height 5
click at [218, 93] on label at bounding box center [217, 93] width 5 height 5
click at [218, 93] on input "checkbox" at bounding box center [217, 93] width 5 height 5
checkbox input "true"
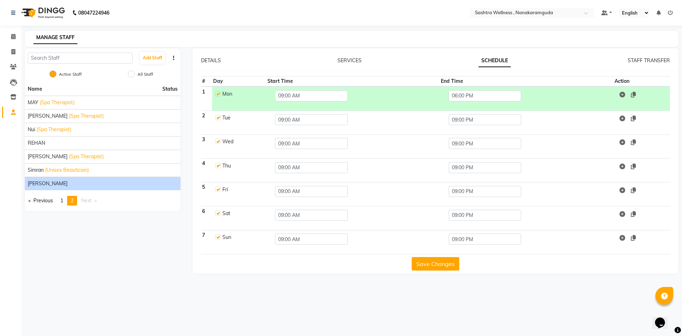
click at [220, 120] on label at bounding box center [217, 117] width 5 height 5
click at [220, 119] on input "checkbox" at bounding box center [217, 117] width 5 height 5
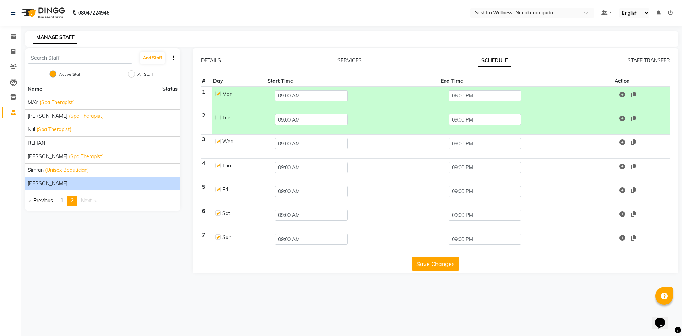
click at [220, 120] on label at bounding box center [217, 117] width 5 height 5
click at [220, 119] on input "checkbox" at bounding box center [217, 117] width 5 height 5
checkbox input "true"
click at [628, 96] on span at bounding box center [625, 94] width 19 height 7
click at [625, 96] on icon at bounding box center [622, 95] width 6 height 6
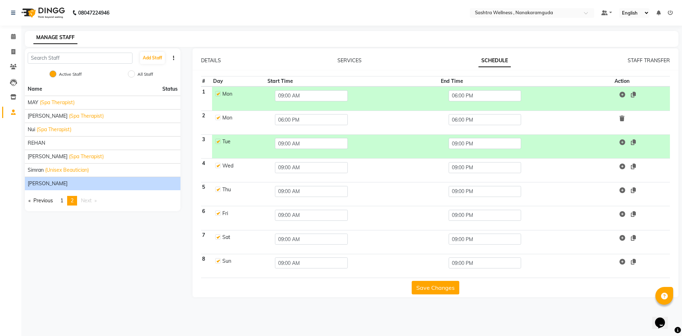
click at [625, 96] on icon at bounding box center [622, 95] width 6 height 6
click at [621, 114] on td at bounding box center [641, 122] width 56 height 24
click at [624, 115] on icon at bounding box center [621, 118] width 5 height 6
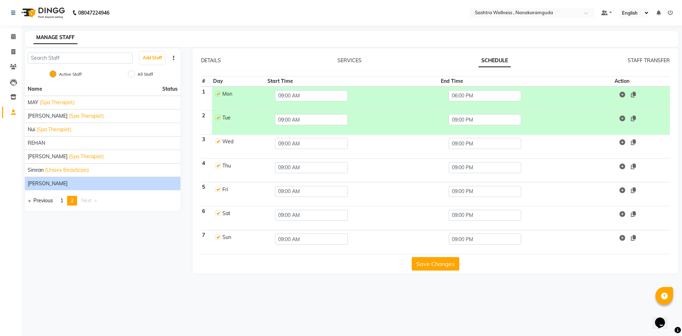
click at [466, 107] on td "06:00 PM" at bounding box center [526, 98] width 173 height 24
click at [467, 114] on input "09:00 PM" at bounding box center [484, 119] width 73 height 11
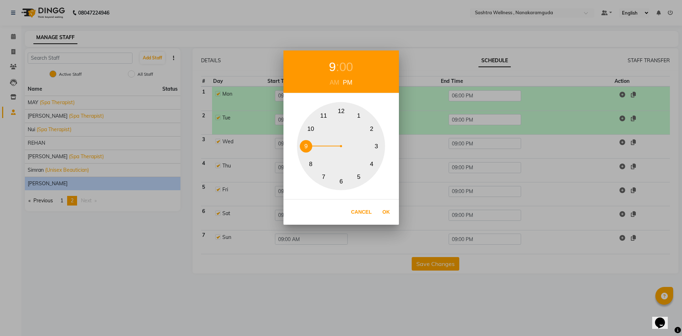
click at [340, 184] on button "6" at bounding box center [341, 181] width 12 height 12
click at [390, 209] on button "Ok" at bounding box center [386, 212] width 15 height 15
type input "06:00 PM"
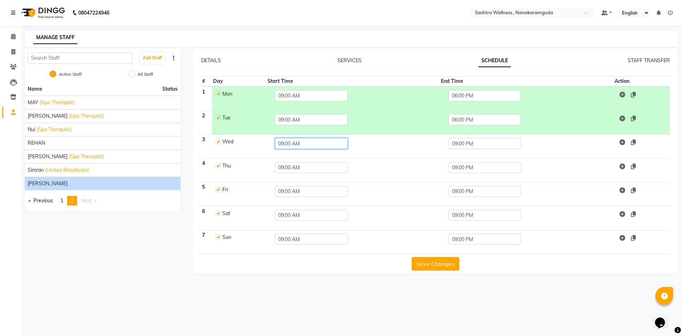
click at [304, 146] on input "09:00 AM" at bounding box center [311, 143] width 73 height 11
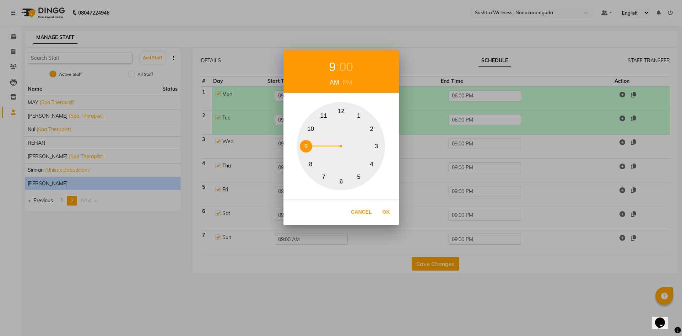
click at [306, 147] on button "9" at bounding box center [306, 146] width 12 height 12
click at [383, 214] on button "Ok" at bounding box center [386, 212] width 15 height 15
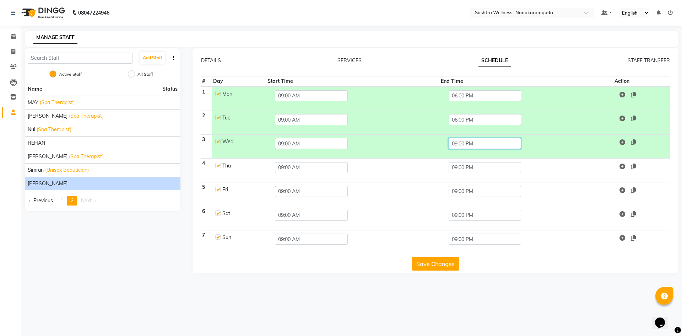
click at [467, 140] on input "09:00 PM" at bounding box center [484, 143] width 73 height 11
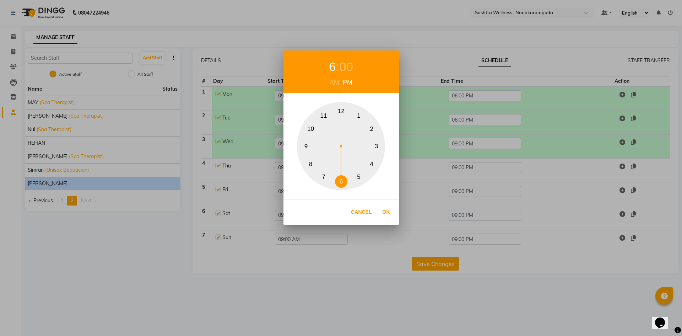
click at [343, 176] on button "6" at bounding box center [341, 181] width 12 height 12
click at [375, 218] on div "Cancel Ok" at bounding box center [340, 212] width 115 height 26
click at [383, 214] on button "Ok" at bounding box center [386, 212] width 15 height 15
type input "06:00 PM"
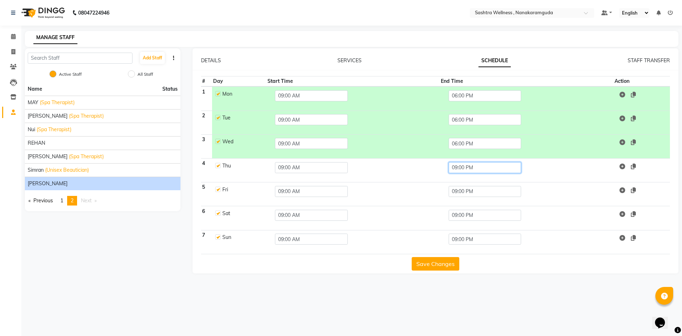
click at [467, 170] on input "09:00 PM" at bounding box center [484, 167] width 73 height 11
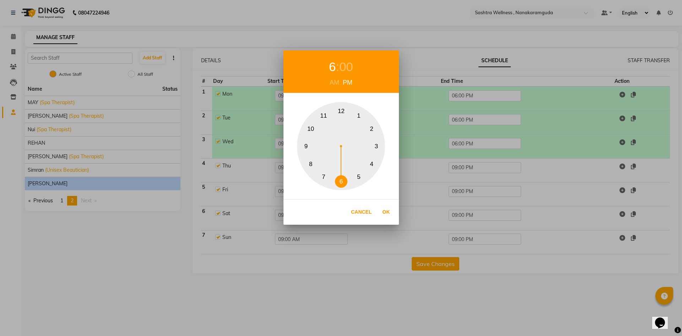
click at [344, 178] on button "6" at bounding box center [341, 181] width 12 height 12
click at [387, 211] on button "Ok" at bounding box center [386, 212] width 15 height 15
type input "06:00 PM"
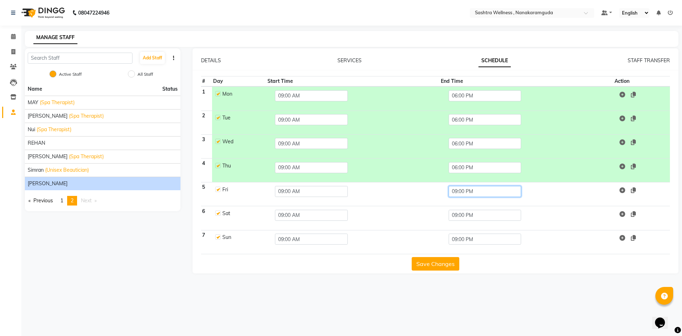
click at [470, 196] on input "09:00 PM" at bounding box center [484, 191] width 73 height 11
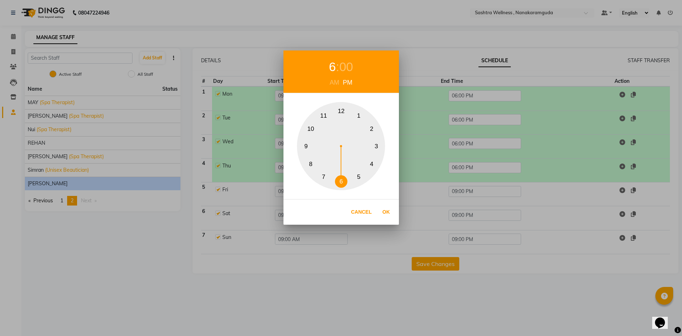
click at [340, 180] on button "6" at bounding box center [341, 181] width 12 height 12
click at [385, 211] on button "Ok" at bounding box center [386, 212] width 15 height 15
type input "06:00 PM"
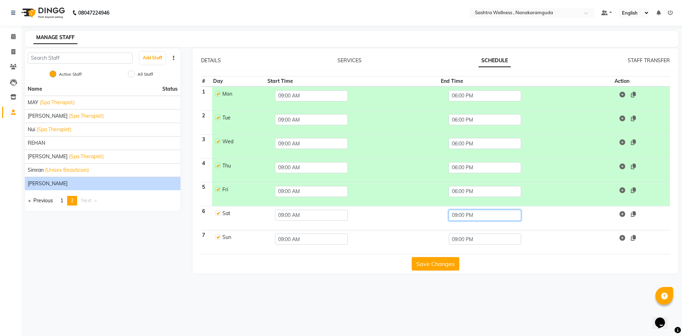
click at [473, 217] on input "09:00 PM" at bounding box center [484, 215] width 73 height 11
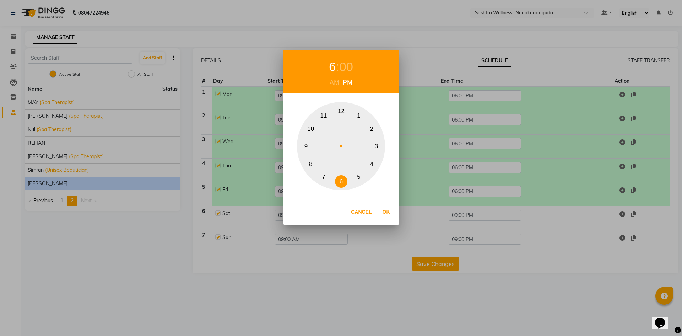
click at [343, 183] on button "6" at bounding box center [341, 181] width 12 height 12
click at [393, 212] on button "Ok" at bounding box center [386, 212] width 15 height 15
type input "06:00 PM"
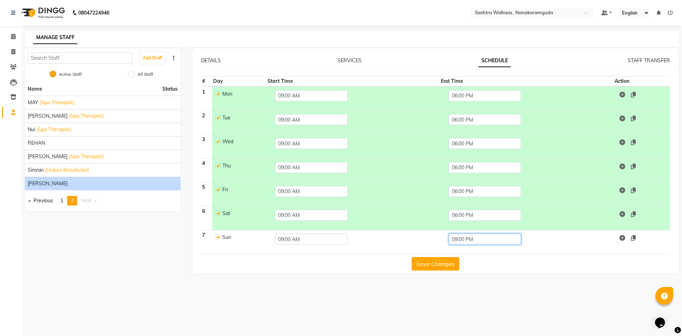
click at [457, 236] on input "09:00 PM" at bounding box center [484, 238] width 73 height 11
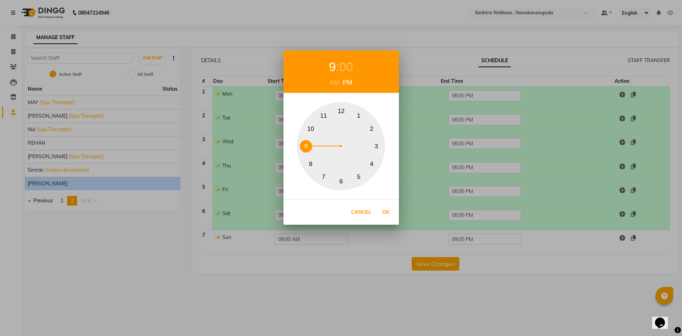
click at [346, 181] on button "6" at bounding box center [341, 181] width 12 height 12
click at [386, 211] on button "Ok" at bounding box center [386, 212] width 15 height 15
type input "06:00 PM"
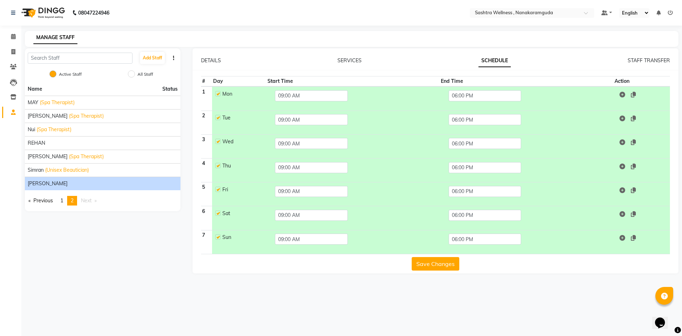
click at [429, 266] on button "Save Changes" at bounding box center [436, 263] width 48 height 13
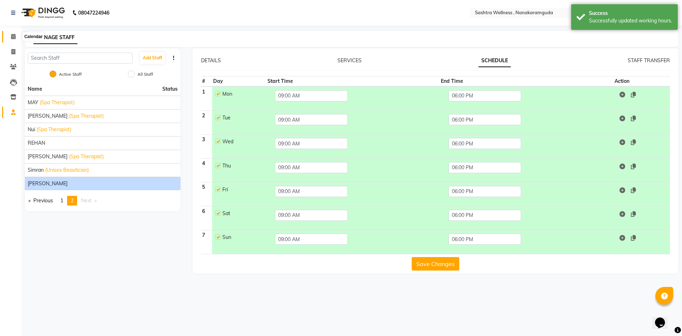
click at [11, 35] on icon at bounding box center [13, 36] width 5 height 5
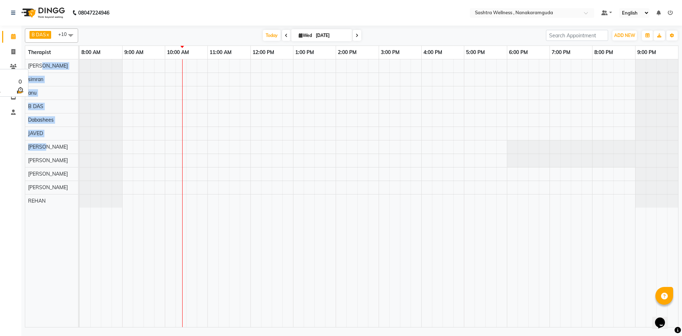
drag, startPoint x: 45, startPoint y: 145, endPoint x: 47, endPoint y: 60, distance: 84.9
click at [47, 60] on tbody "[PERSON_NAME] [PERSON_NAME] [PERSON_NAME] Dabashees [PERSON_NAME] [PERSON_NAME]…" at bounding box center [51, 133] width 53 height 148
click at [89, 55] on link "8:00 AM" at bounding box center [91, 52] width 23 height 10
drag, startPoint x: 51, startPoint y: 146, endPoint x: 57, endPoint y: 66, distance: 80.5
click at [57, 66] on tbody "[PERSON_NAME] [PERSON_NAME] [PERSON_NAME] Dabashees [PERSON_NAME] [PERSON_NAME]…" at bounding box center [51, 133] width 53 height 148
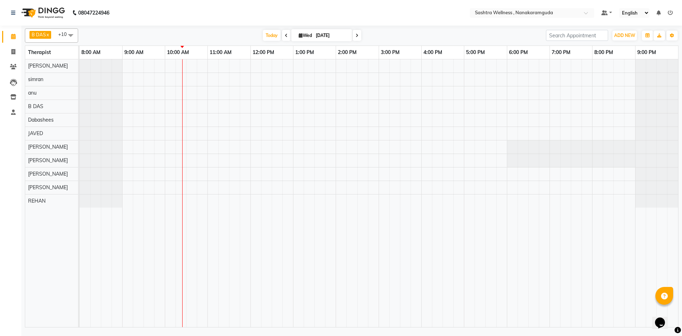
click at [94, 96] on div at bounding box center [101, 92] width 43 height 13
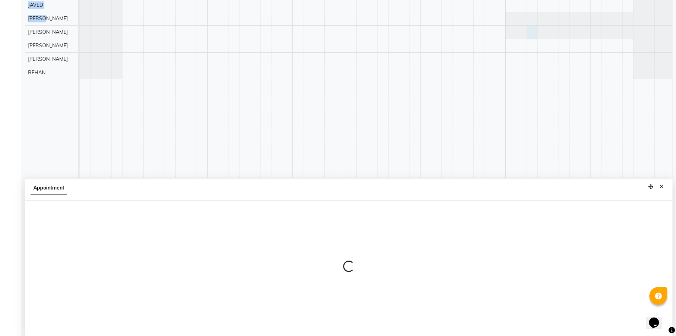
scroll to position [132, 0]
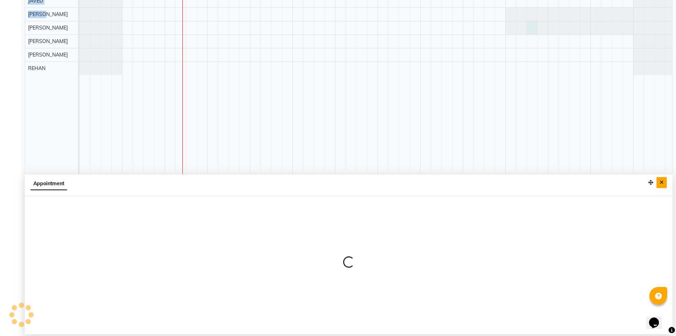
select select "88331"
select select "tentative"
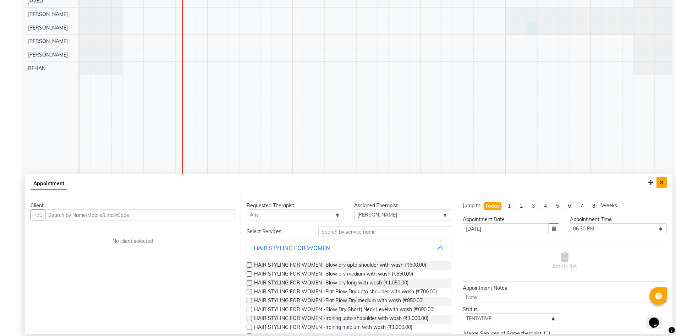
click at [665, 181] on button "Close" at bounding box center [662, 182] width 10 height 11
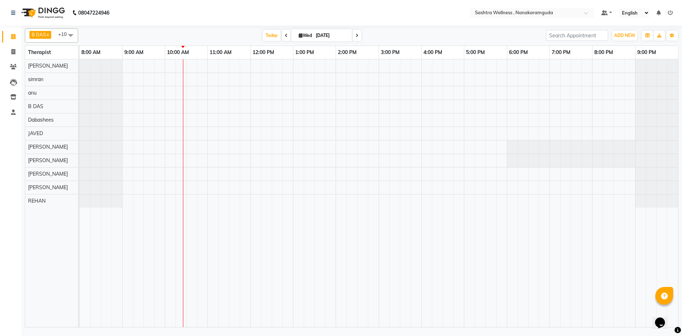
click at [51, 36] on span "B DAS x" at bounding box center [40, 35] width 22 height 8
click at [103, 76] on div at bounding box center [101, 79] width 43 height 13
select select "88333"
select select "tentative"
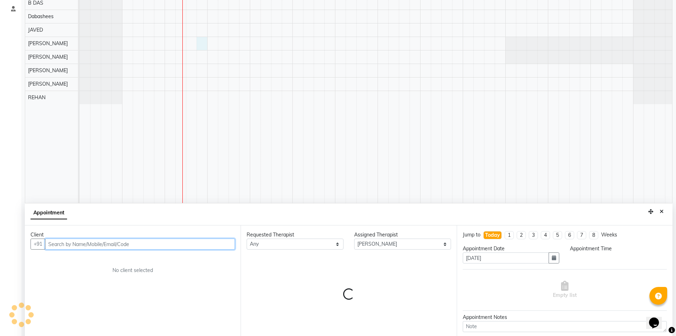
select select "645"
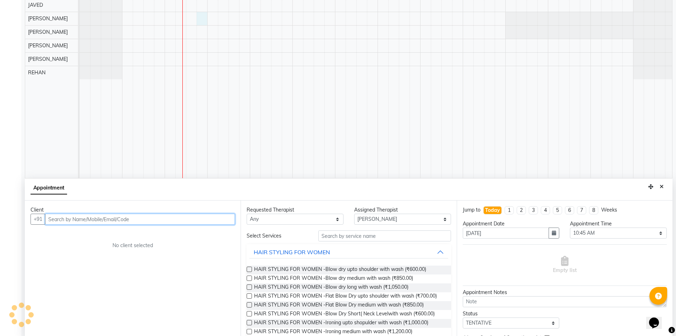
scroll to position [132, 0]
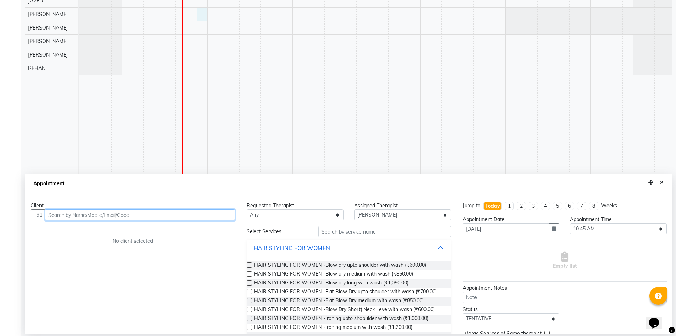
click at [136, 214] on input "text" at bounding box center [140, 214] width 190 height 11
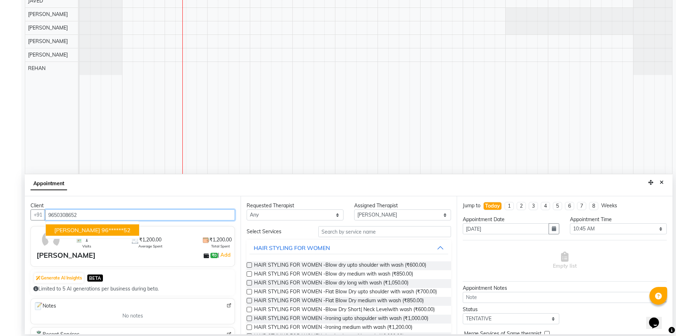
click at [113, 229] on ngb-highlight "96******52" at bounding box center [116, 229] width 29 height 7
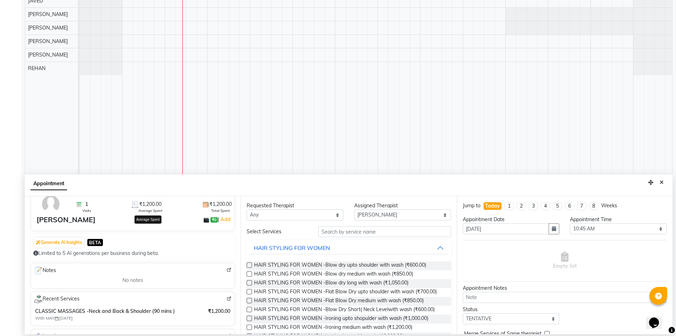
scroll to position [71, 0]
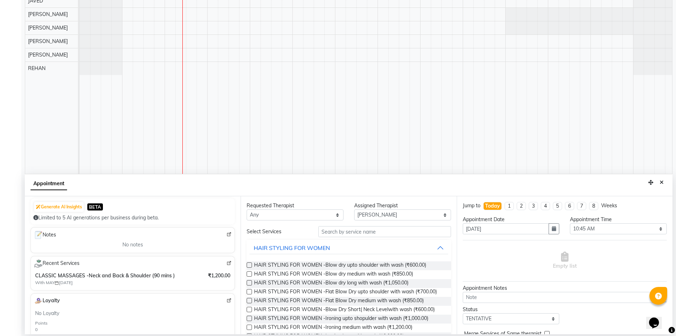
type input "96******52"
click at [334, 233] on input "text" at bounding box center [385, 231] width 133 height 11
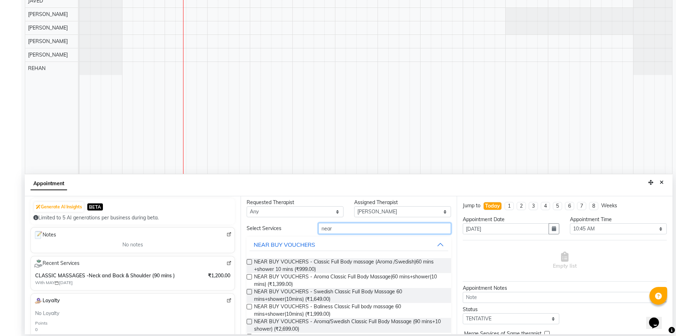
scroll to position [0, 0]
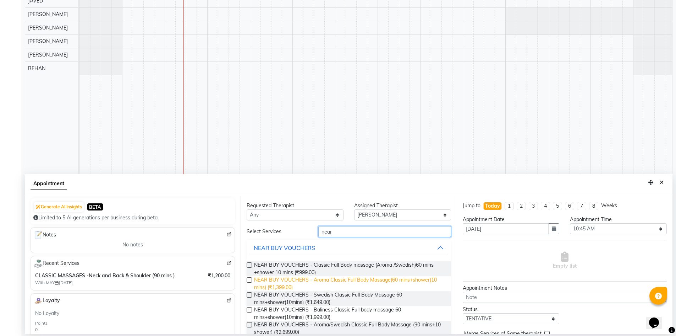
type input "near"
click at [334, 277] on span "NEAR BUY VOUCHERS - Aroma Classic Full Body Massage(60 mins+shower(10 mins) (₹1…" at bounding box center [349, 283] width 191 height 15
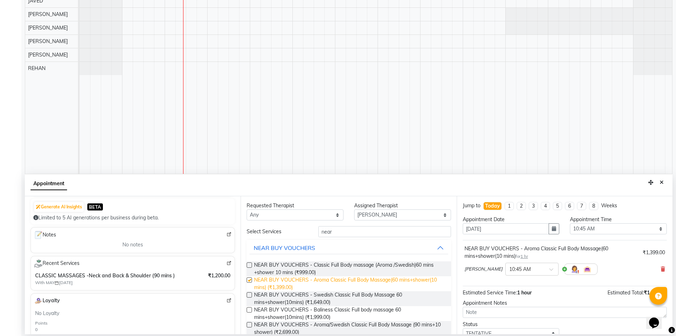
checkbox input "false"
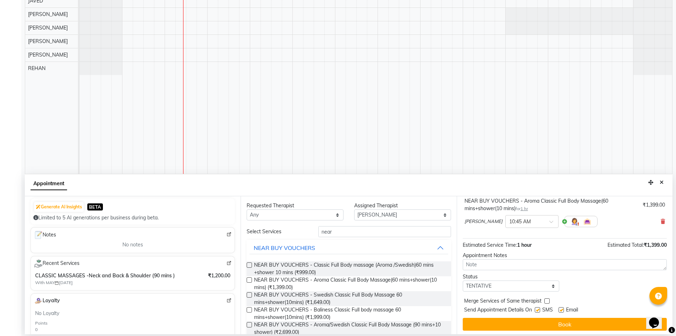
scroll to position [50, 0]
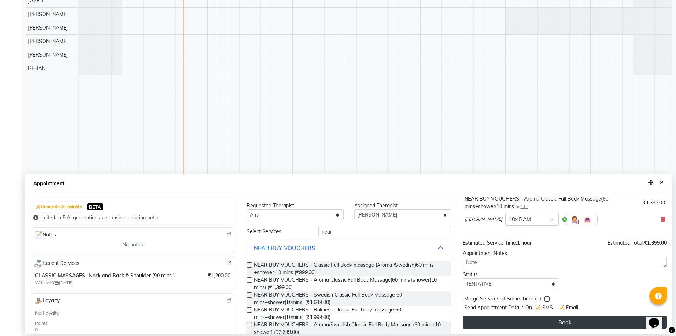
click at [556, 319] on button "Book" at bounding box center [565, 321] width 204 height 13
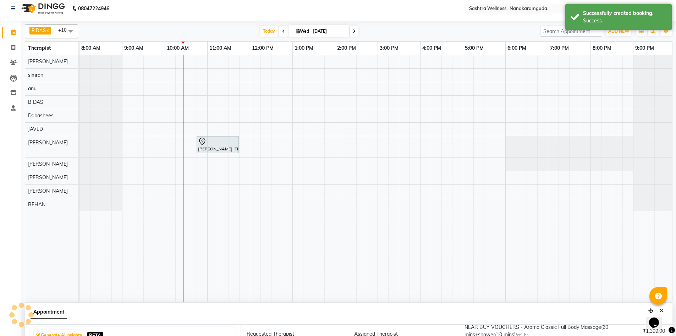
scroll to position [0, 0]
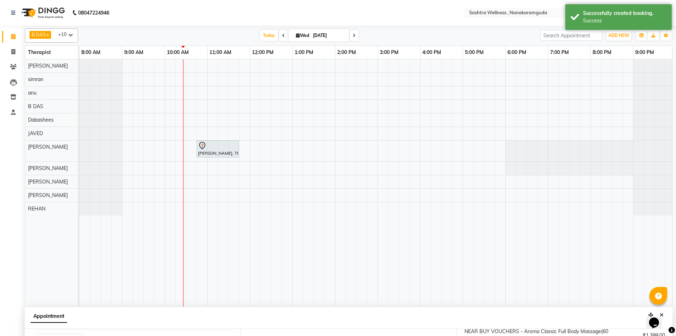
click at [282, 36] on icon at bounding box center [283, 35] width 3 height 4
type input "02-09-2025"
select select "645"
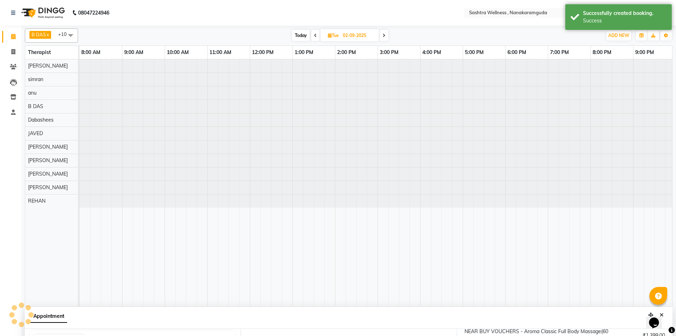
scroll to position [0, 4]
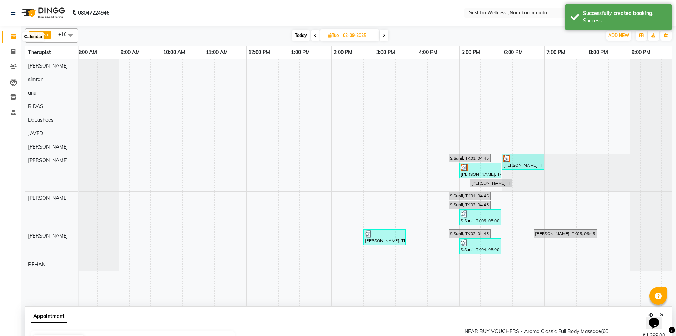
click at [13, 39] on span at bounding box center [13, 37] width 12 height 8
click at [15, 49] on icon at bounding box center [13, 51] width 4 height 5
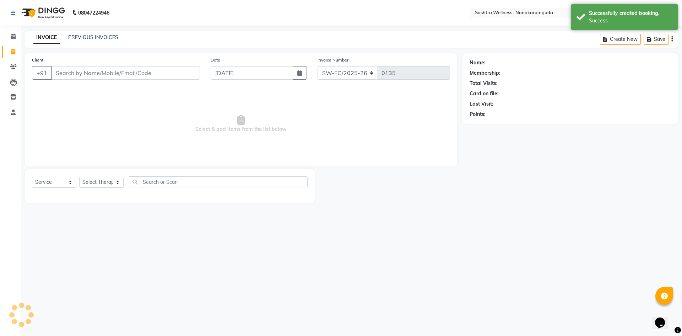
click at [85, 41] on div "PREVIOUS INVOICES" at bounding box center [93, 37] width 50 height 7
select select "package"
select select "82473"
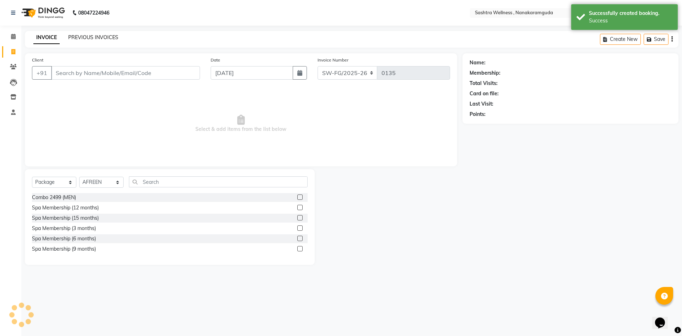
click at [88, 36] on link "PREVIOUS INVOICES" at bounding box center [93, 37] width 50 height 6
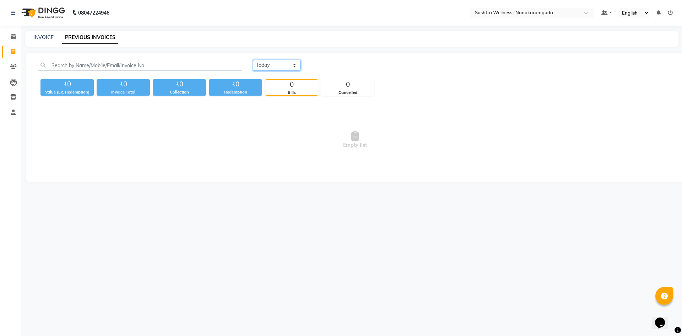
click at [294, 64] on select "[DATE] [DATE] Custom Range" at bounding box center [277, 65] width 48 height 11
select select "[DATE]"
click at [253, 60] on select "[DATE] [DATE] Custom Range" at bounding box center [277, 65] width 48 height 11
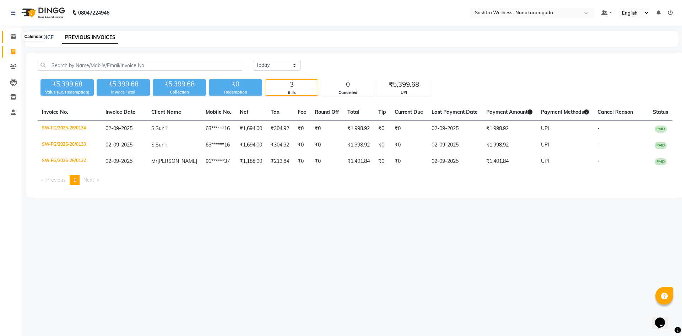
click at [16, 40] on span at bounding box center [13, 37] width 12 height 8
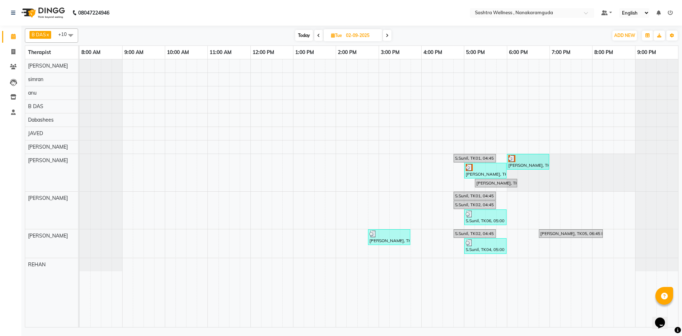
click at [388, 33] on span at bounding box center [387, 35] width 9 height 11
type input "[DATE]"
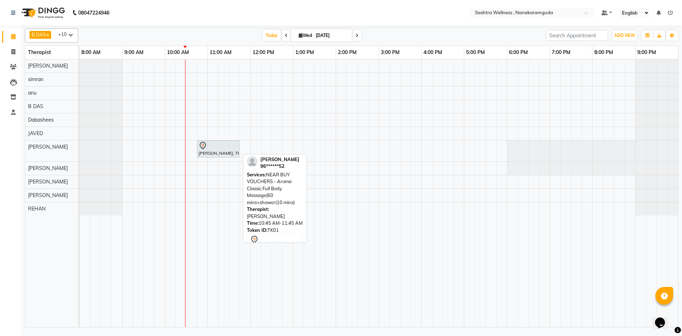
click at [218, 142] on div at bounding box center [217, 145] width 39 height 9
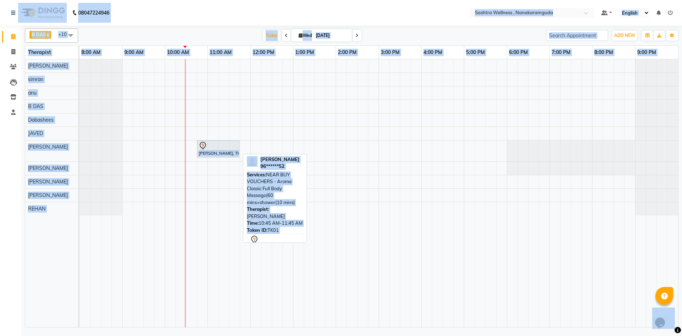
select select "7"
click at [218, 147] on div at bounding box center [217, 145] width 39 height 9
select select "7"
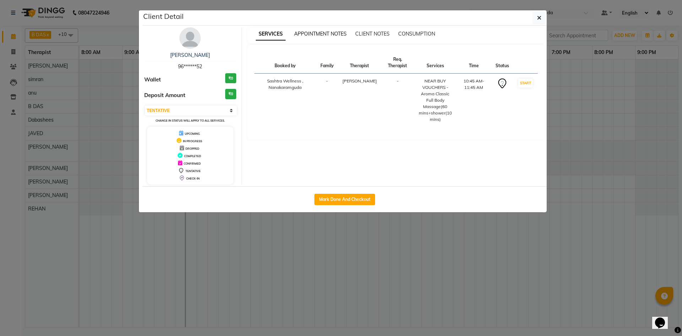
click at [342, 31] on span "APPOINTMENT NOTES" at bounding box center [320, 34] width 53 height 6
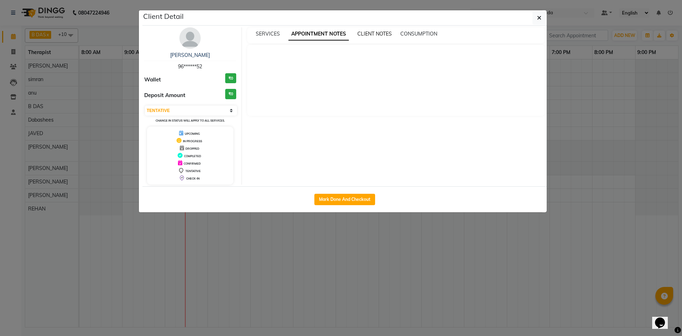
click at [382, 37] on span "CLIENT NOTES" at bounding box center [374, 34] width 34 height 6
click at [414, 32] on span "CONSUMPTION" at bounding box center [417, 34] width 37 height 6
click at [368, 36] on span "CLIENT NOTES" at bounding box center [366, 34] width 34 height 6
click at [326, 30] on div "APPOINTMENT NOTES" at bounding box center [314, 33] width 53 height 7
click at [276, 31] on div "SERVICES" at bounding box center [268, 33] width 24 height 7
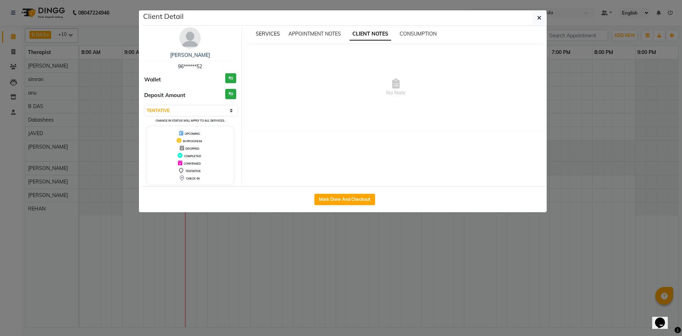
click at [276, 31] on span "SERVICES" at bounding box center [268, 34] width 24 height 6
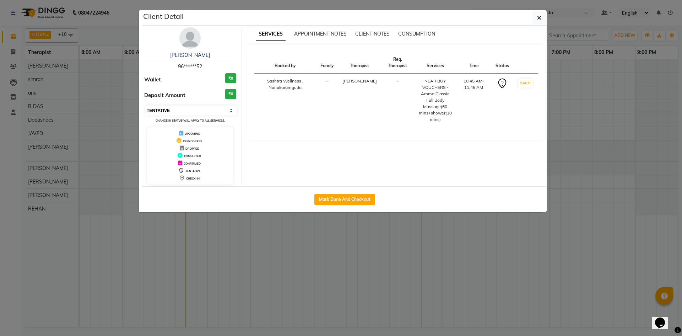
click at [231, 113] on select "Select IN SERVICE CONFIRMED TENTATIVE CHECK IN MARK DONE DROPPED UPCOMING" at bounding box center [191, 110] width 92 height 10
click at [559, 101] on ngb-modal-window "Client Detail [PERSON_NAME] 96******52 Wallet ₹0 Deposit Amount ₹0 Select IN SE…" at bounding box center [341, 168] width 682 height 336
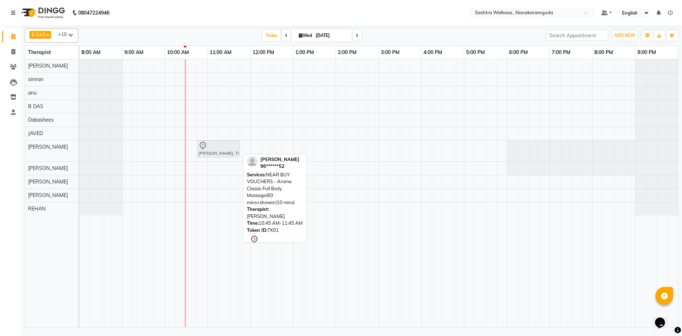
drag, startPoint x: 221, startPoint y: 149, endPoint x: 225, endPoint y: 158, distance: 9.5
click at [225, 158] on div "[PERSON_NAME], TK01, 10:45 AM-11:45 AM, NEAR BUY VOUCHERS - Aroma Classic Full …" at bounding box center [379, 192] width 598 height 267
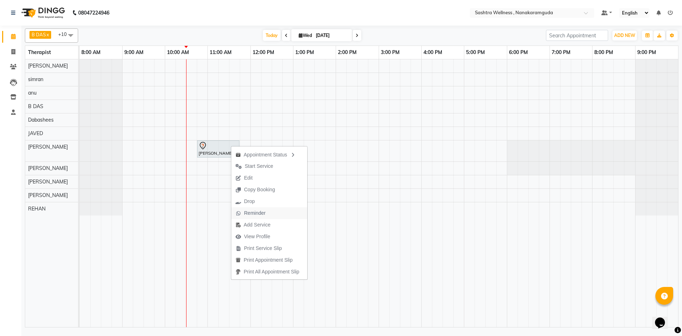
click at [261, 209] on span "Reminder" at bounding box center [250, 213] width 39 height 12
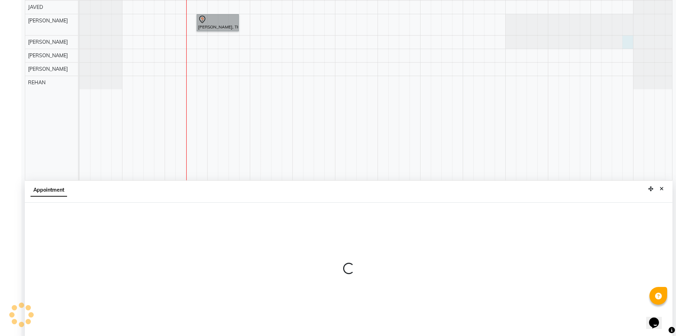
scroll to position [132, 0]
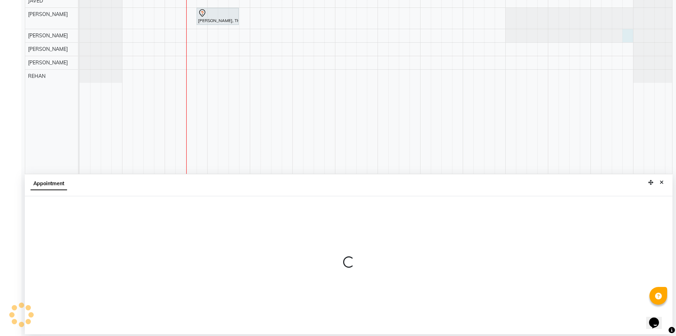
select select "88331"
select select "1245"
select select "tentative"
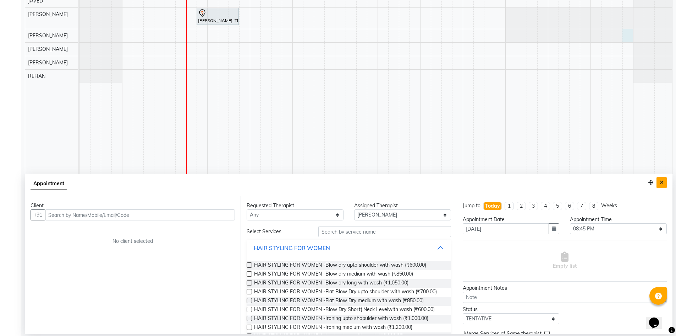
click at [664, 180] on icon "Close" at bounding box center [662, 182] width 4 height 5
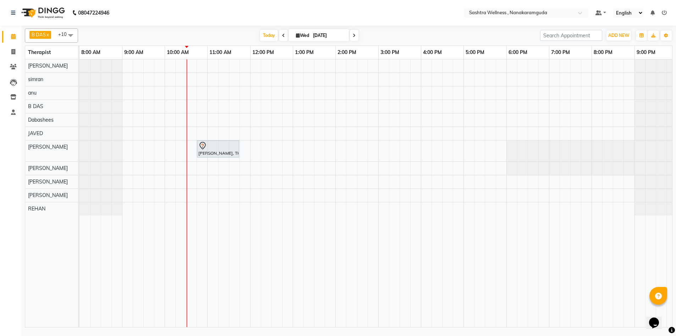
scroll to position [0, 0]
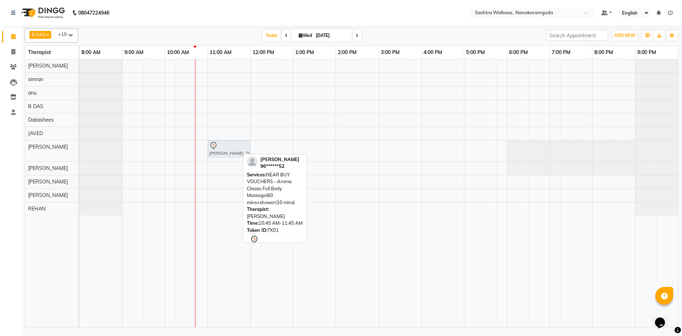
drag, startPoint x: 203, startPoint y: 147, endPoint x: 212, endPoint y: 147, distance: 8.9
click at [80, 147] on div "[PERSON_NAME], TK01, 10:45 AM-11:45 AM, NEAR BUY VOUCHERS - Aroma Classic Full …" at bounding box center [80, 150] width 0 height 21
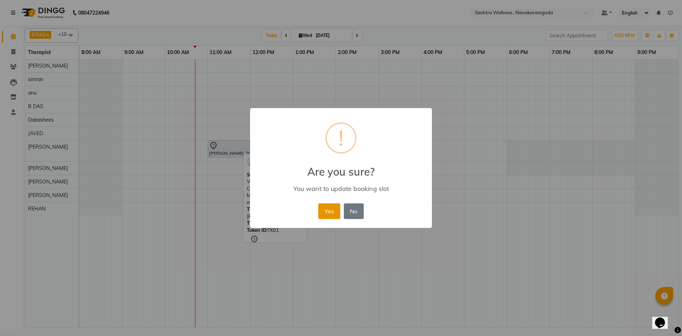
click at [331, 212] on button "Yes" at bounding box center [329, 211] width 22 height 16
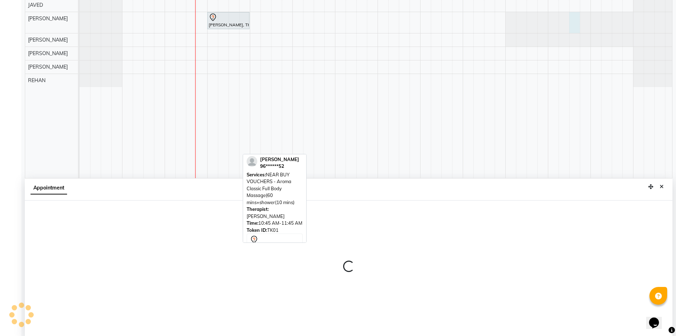
scroll to position [132, 0]
select select "88333"
select select "tentative"
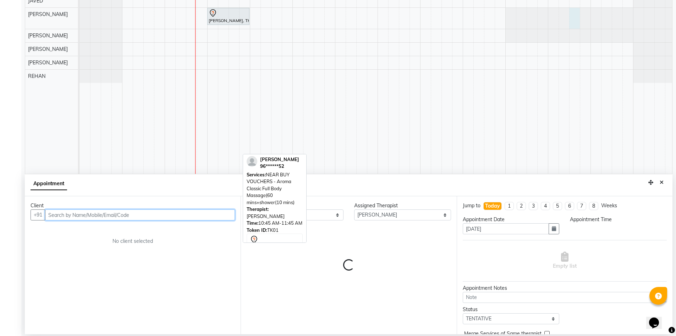
select select "1170"
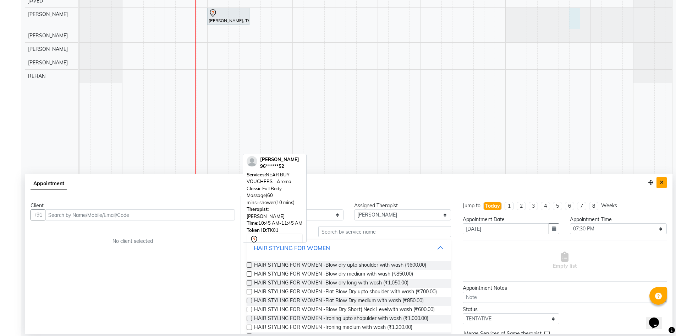
click at [664, 181] on icon "Close" at bounding box center [662, 182] width 4 height 5
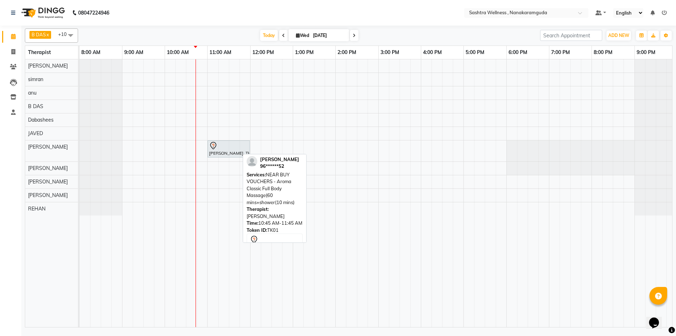
scroll to position [0, 0]
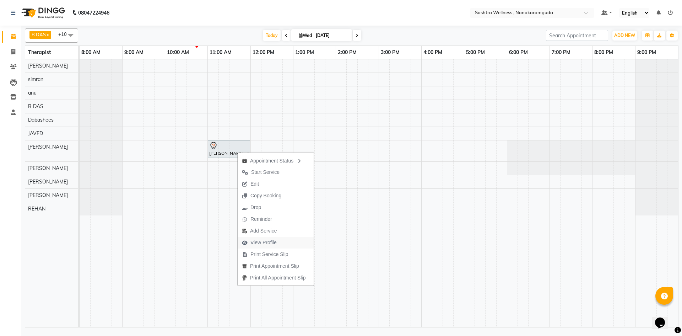
click at [278, 244] on span "View Profile" at bounding box center [259, 242] width 43 height 12
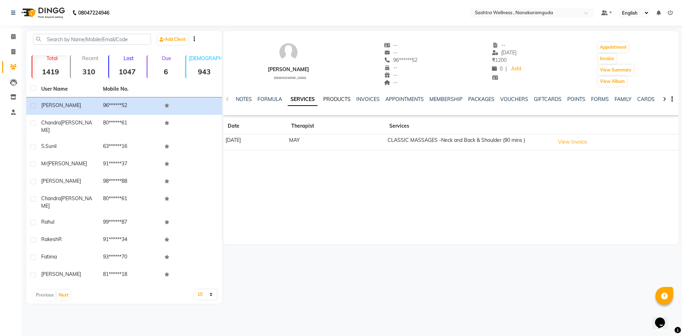
click at [337, 102] on link "PRODUCTS" at bounding box center [336, 99] width 27 height 6
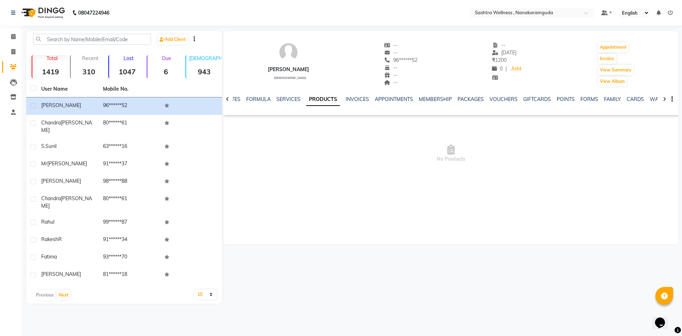
click at [367, 97] on ul "NOTES FORMULA SERVICES PRODUCTS INVOICES APPOINTMENTS MEMBERSHIP PACKAGES VOUCH…" at bounding box center [449, 99] width 451 height 7
click at [396, 98] on link "APPOINTMENTS" at bounding box center [394, 99] width 38 height 6
click at [409, 98] on link "MEMBERSHIP" at bounding box center [424, 99] width 33 height 6
click at [450, 98] on link "PACKAGES" at bounding box center [453, 99] width 26 height 6
click at [410, 97] on link "MEMBERSHIP" at bounding box center [406, 99] width 33 height 6
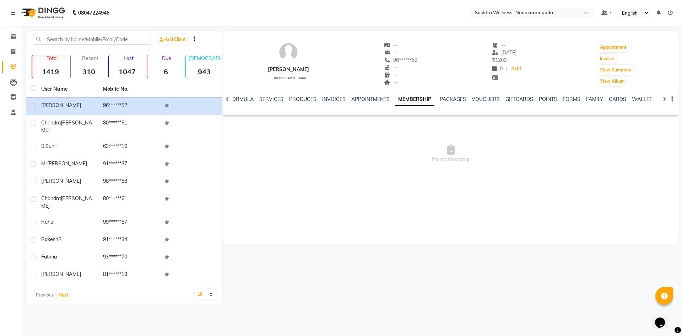
click at [452, 104] on div "NOTES FORMULA SERVICES PRODUCTS INVOICES APPOINTMENTS MEMBERSHIP PACKAGES VOUCH…" at bounding box center [442, 102] width 413 height 13
click at [452, 99] on link "PACKAGES" at bounding box center [453, 99] width 26 height 6
click at [407, 98] on link "MEMBERSHIP" at bounding box center [406, 99] width 33 height 6
click at [440, 98] on link "PACKAGES" at bounding box center [453, 99] width 26 height 6
click at [478, 99] on link "VOUCHERS" at bounding box center [480, 99] width 28 height 6
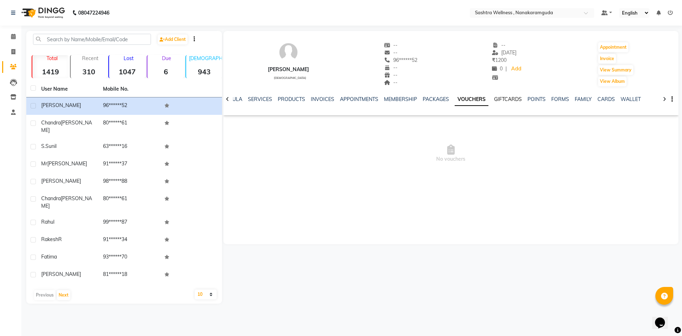
click at [501, 98] on link "GIFTCARDS" at bounding box center [508, 99] width 28 height 6
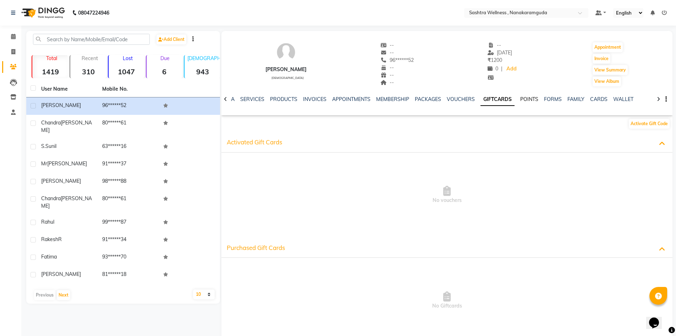
click at [521, 100] on link "POINTS" at bounding box center [530, 99] width 18 height 6
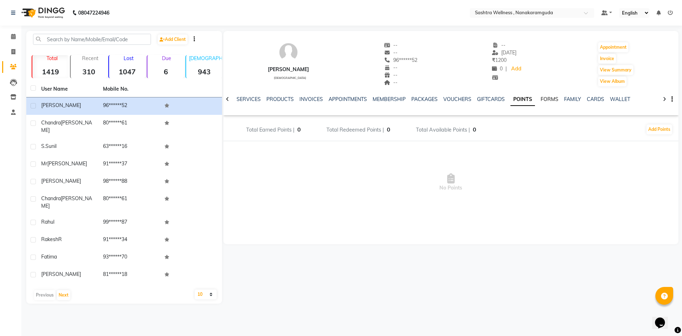
click at [540, 99] on link "FORMS" at bounding box center [549, 99] width 18 height 6
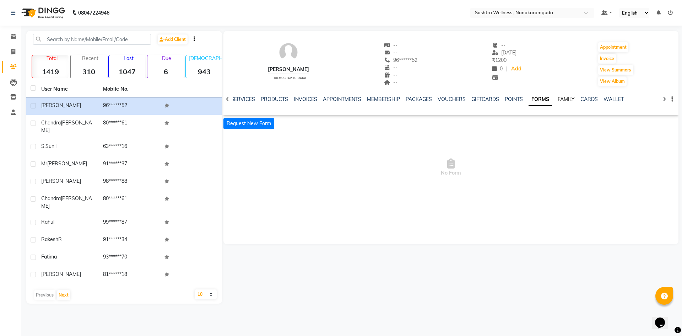
click at [563, 98] on link "FAMILY" at bounding box center [565, 99] width 17 height 6
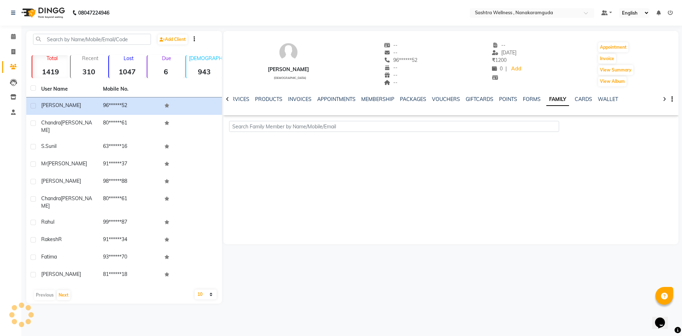
click at [549, 72] on div "[PERSON_NAME] [DEMOGRAPHIC_DATA] -- -- 96******52 -- -- -- -- [DATE] ₹ 1200 0 |…" at bounding box center [450, 60] width 455 height 53
click at [580, 98] on link "CARDS" at bounding box center [583, 99] width 17 height 6
click at [600, 99] on link "WALLET" at bounding box center [602, 99] width 20 height 6
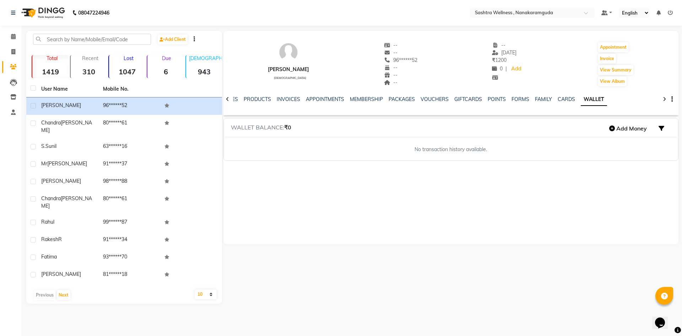
click at [228, 100] on icon at bounding box center [227, 99] width 3 height 5
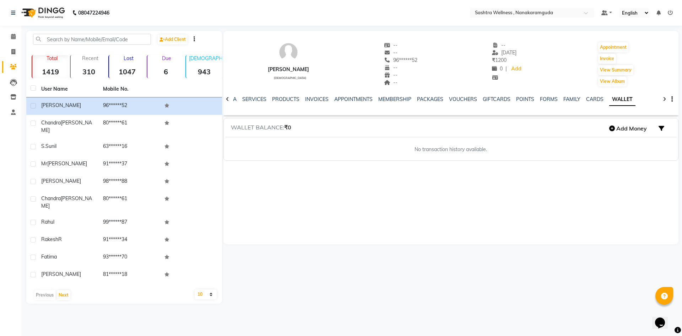
click at [228, 100] on icon at bounding box center [227, 99] width 3 height 5
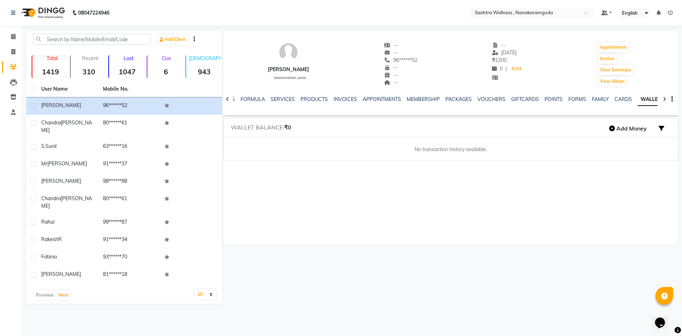
click at [228, 100] on icon at bounding box center [227, 99] width 3 height 5
click at [228, 100] on div "NOTES FORMULA SERVICES PRODUCTS INVOICES APPOINTMENTS MEMBERSHIP PACKAGES VOUCH…" at bounding box center [450, 99] width 455 height 25
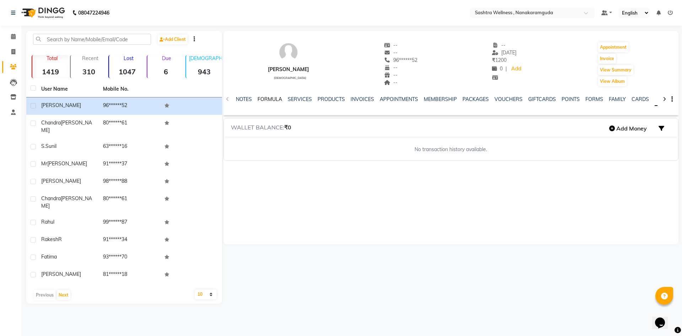
click at [274, 99] on link "FORMULA" at bounding box center [269, 99] width 25 height 6
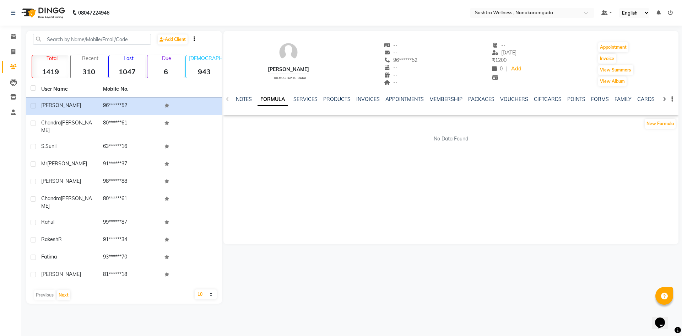
drag, startPoint x: 261, startPoint y: 97, endPoint x: 255, endPoint y: 99, distance: 6.5
click at [261, 98] on link "FORMULA" at bounding box center [272, 99] width 30 height 13
click at [251, 98] on link "NOTES" at bounding box center [244, 99] width 16 height 6
click at [10, 32] on link "Calendar" at bounding box center [10, 37] width 17 height 12
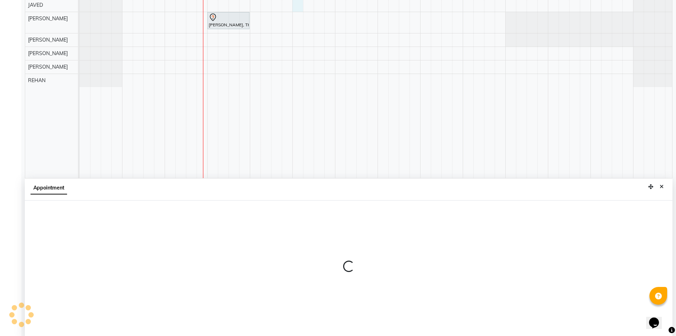
scroll to position [132, 0]
select select "86557"
select select "780"
select select "tentative"
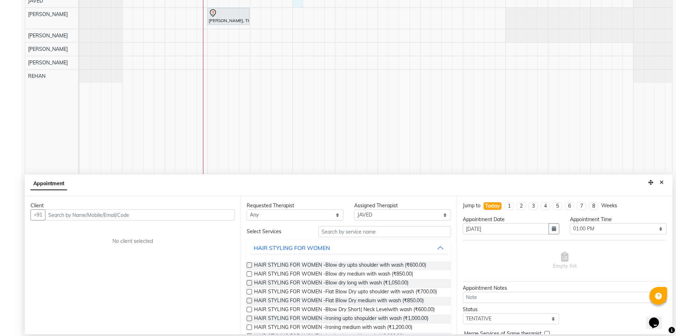
click at [137, 218] on input "text" at bounding box center [140, 214] width 190 height 11
type input "9885078913"
click at [219, 199] on div "Client [PHONE_NUMBER] Add Client No client selected" at bounding box center [133, 265] width 216 height 138
click at [221, 219] on button "Add Client" at bounding box center [220, 214] width 29 height 11
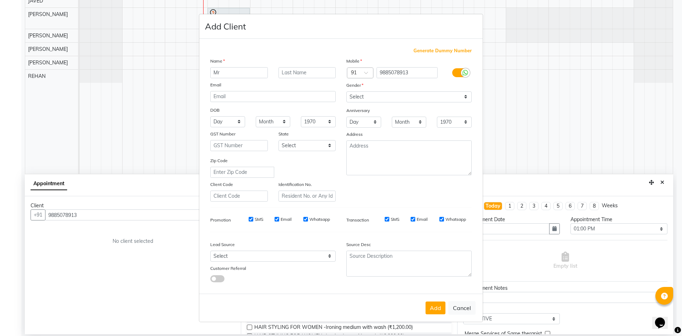
type input "Mr"
type input "[PERSON_NAME]"
type input "Sir"
click at [391, 92] on select "Select [DEMOGRAPHIC_DATA] [DEMOGRAPHIC_DATA] Other Prefer Not To Say" at bounding box center [408, 96] width 125 height 11
select select "[DEMOGRAPHIC_DATA]"
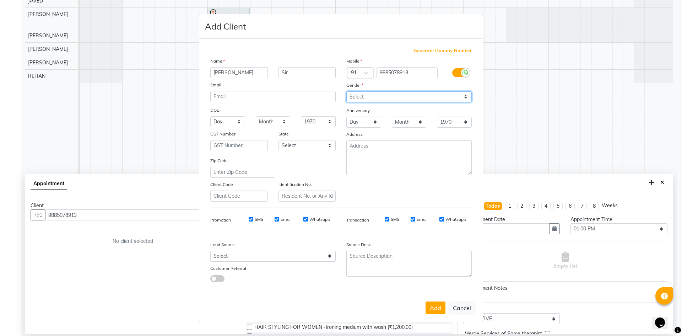
click at [346, 91] on select "Select [DEMOGRAPHIC_DATA] [DEMOGRAPHIC_DATA] Other Prefer Not To Say" at bounding box center [408, 96] width 125 height 11
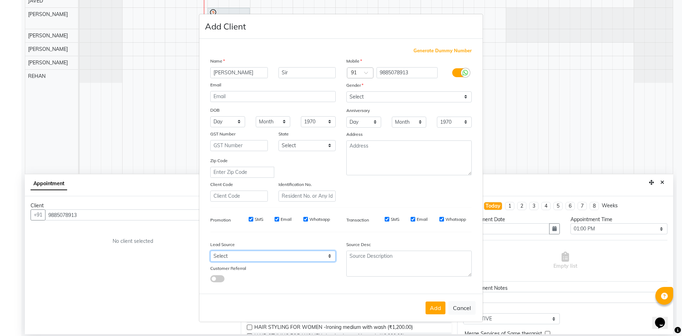
click at [272, 256] on select "Select Walk-in Referral Internet Friend Word of Mouth Advertisement Facebook Ju…" at bounding box center [272, 255] width 125 height 11
select select "46465"
click at [210, 250] on select "Select Walk-in Referral Internet Friend Word of Mouth Advertisement Facebook Ju…" at bounding box center [272, 255] width 125 height 11
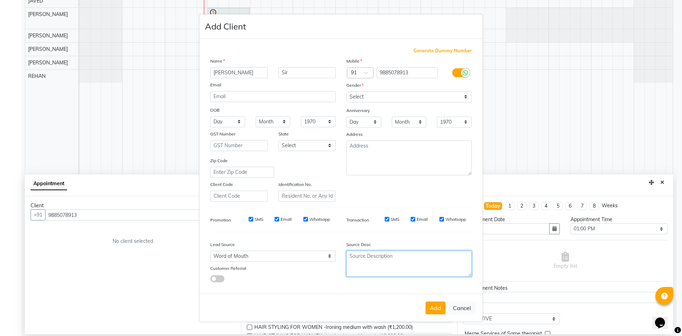
click at [416, 265] on textarea at bounding box center [408, 263] width 125 height 26
type textarea "Novotel Guest"
click at [435, 309] on button "Add" at bounding box center [435, 307] width 20 height 13
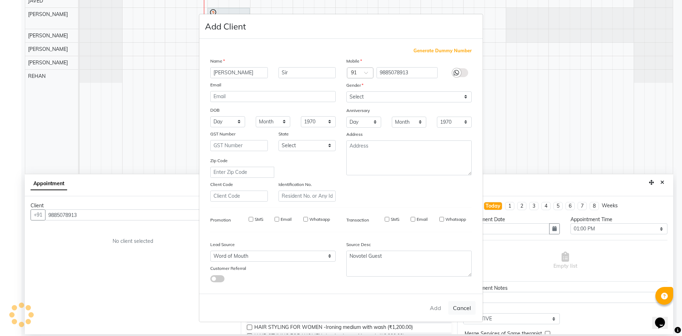
type input "98******13"
select select
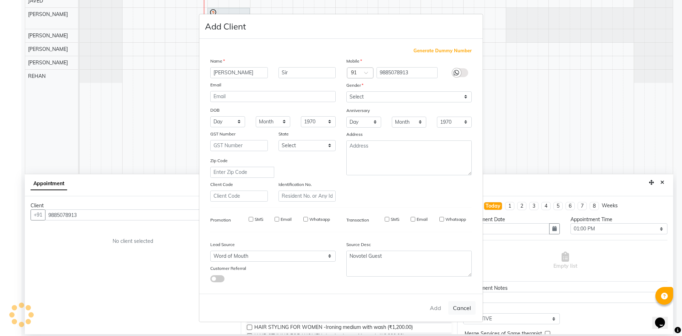
select select
checkbox input "false"
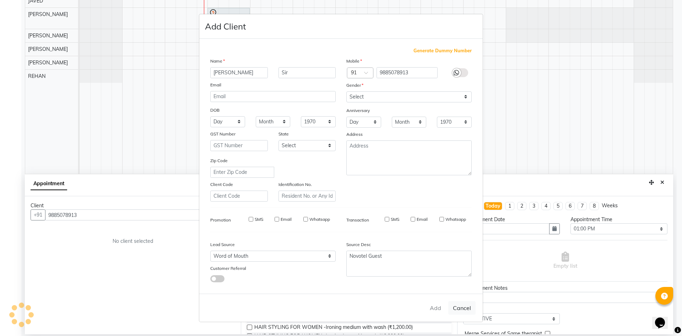
checkbox input "false"
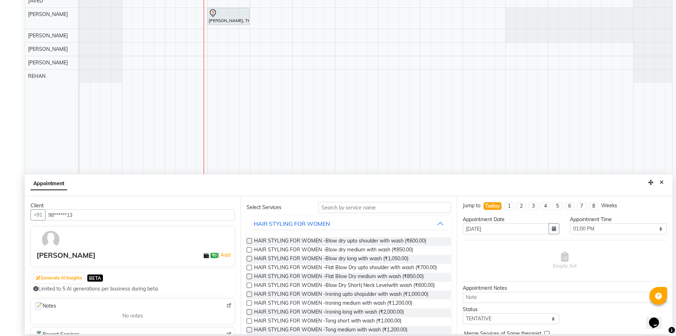
scroll to position [0, 0]
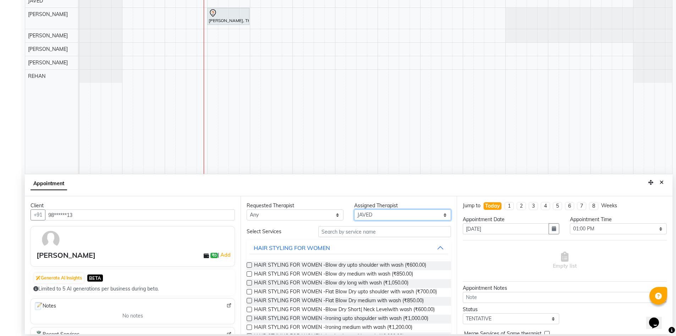
click at [385, 218] on select "Select AFREEN [PERSON_NAME] Dabashees [PERSON_NAME] [PERSON_NAME] [PERSON_NAME]…" at bounding box center [402, 214] width 97 height 11
click at [354, 209] on select "Select AFREEN [PERSON_NAME] Dabashees [PERSON_NAME] [PERSON_NAME] [PERSON_NAME]…" at bounding box center [402, 214] width 97 height 11
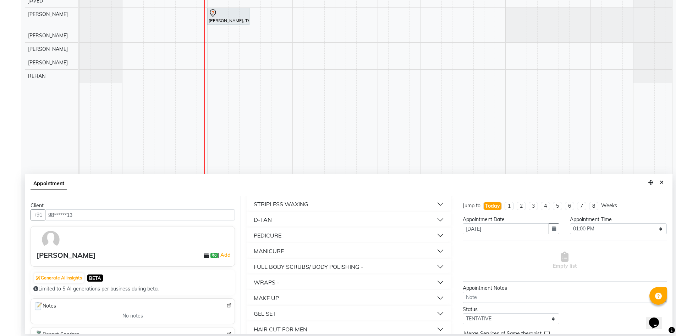
scroll to position [385, 0]
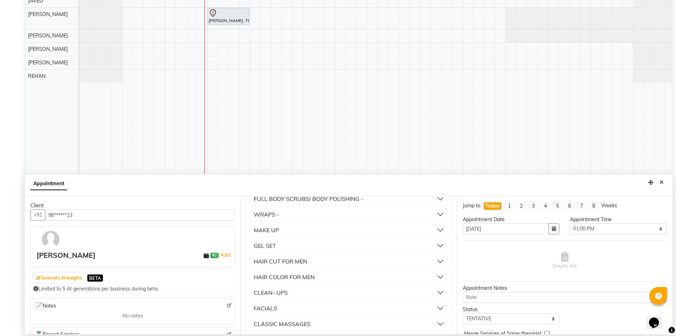
click at [315, 255] on button "HAIR CUT FOR MEN" at bounding box center [349, 261] width 198 height 13
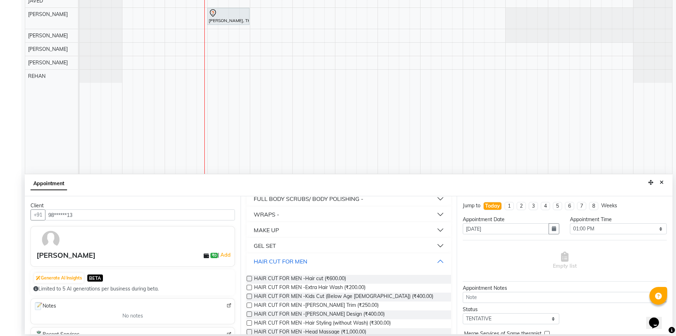
scroll to position [421, 0]
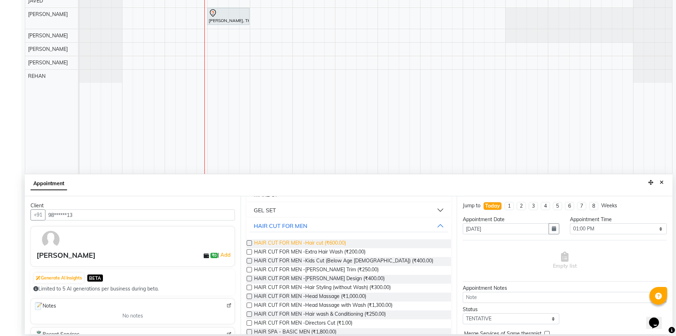
click at [327, 243] on span "HAIR CUT FOR MEN -Hair cut (₹600.00)" at bounding box center [300, 243] width 92 height 9
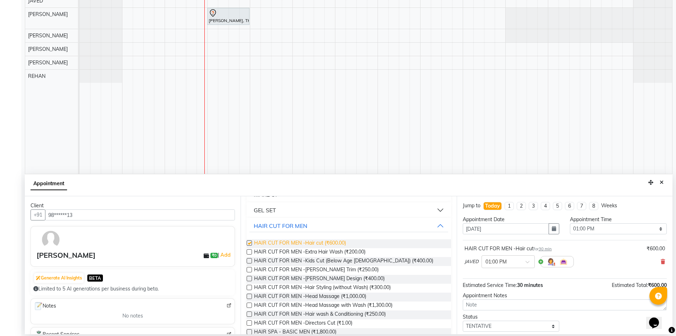
checkbox input "false"
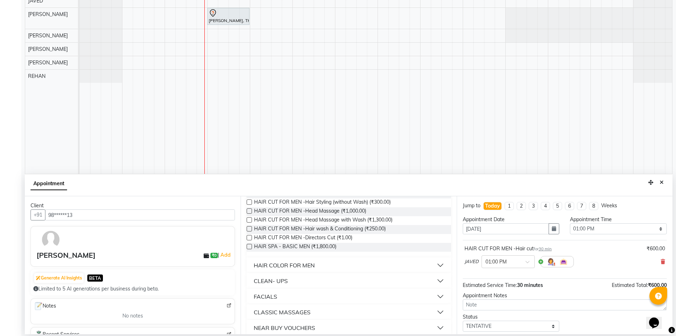
scroll to position [511, 0]
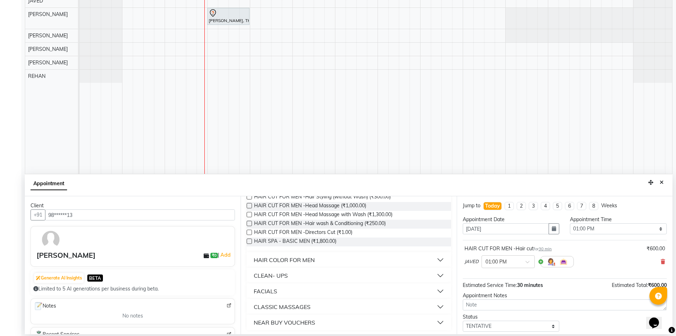
click at [298, 263] on div "HAIR COLOR FOR MEN" at bounding box center [284, 259] width 61 height 9
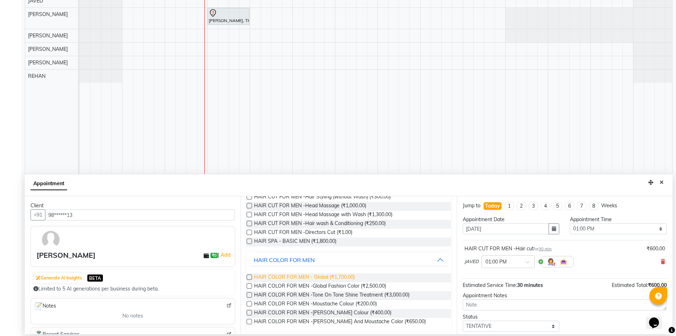
click at [326, 277] on span "HAIR COLOR FOR MEN - Global (₹1,700.00)" at bounding box center [304, 277] width 101 height 9
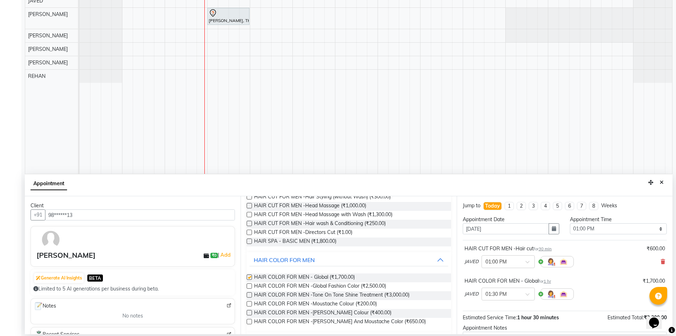
checkbox input "false"
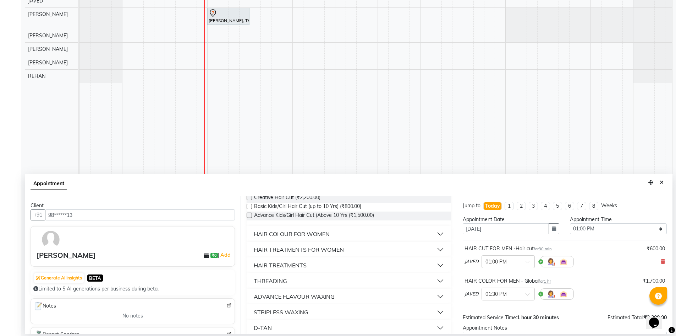
scroll to position [0, 0]
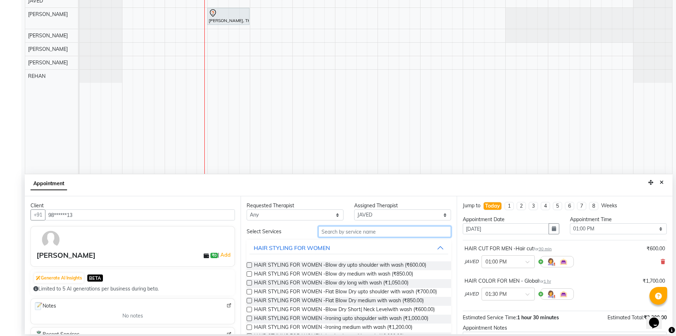
click at [392, 236] on input "text" at bounding box center [385, 231] width 133 height 11
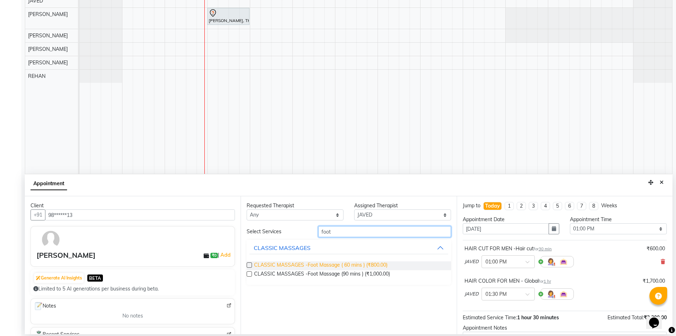
type input "foot"
click at [388, 264] on span "CLASSIC MASSAGES -Foot Massage ( 60 mins ) (₹800.00)" at bounding box center [321, 265] width 134 height 9
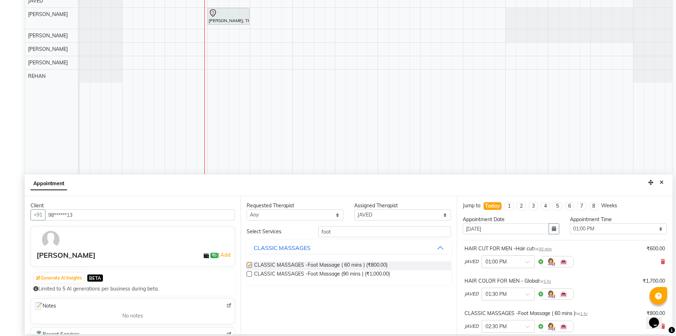
checkbox input "false"
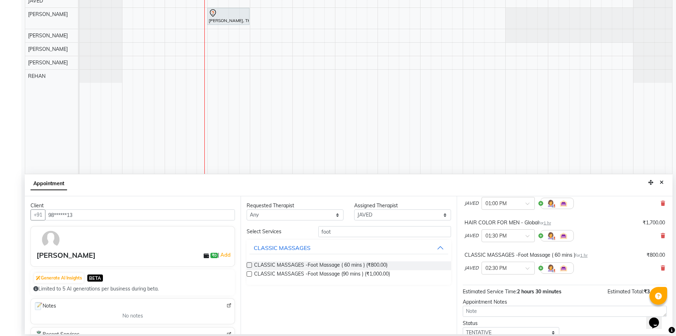
scroll to position [71, 0]
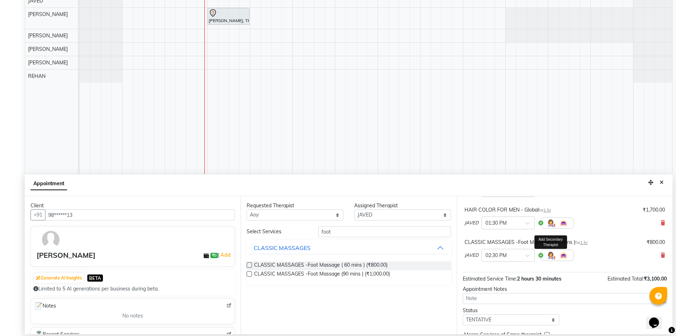
click at [550, 253] on img at bounding box center [551, 255] width 9 height 9
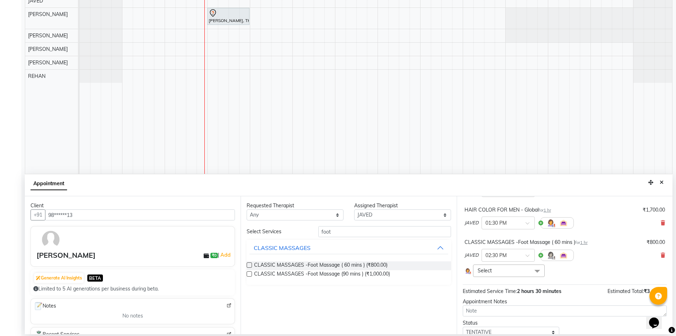
click at [499, 268] on span "Select" at bounding box center [509, 270] width 72 height 12
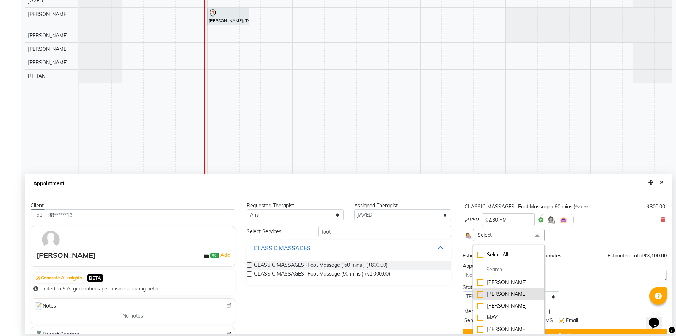
scroll to position [36, 0]
click at [503, 309] on div "[PERSON_NAME]" at bounding box center [509, 305] width 64 height 7
checkbox input "true"
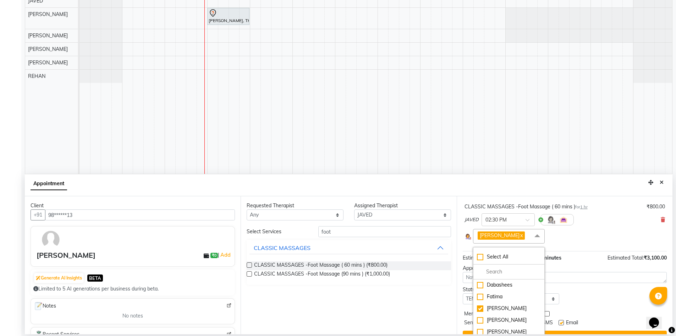
click at [584, 285] on div "Jump to [DATE] 1 2 3 4 5 6 7 8 Weeks Appointment Date [DATE] Appointment Time S…" at bounding box center [565, 265] width 216 height 138
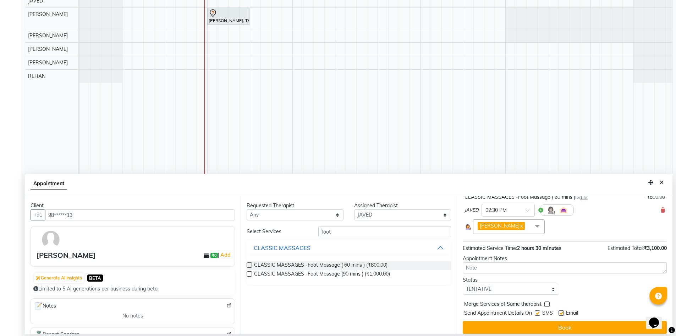
scroll to position [121, 0]
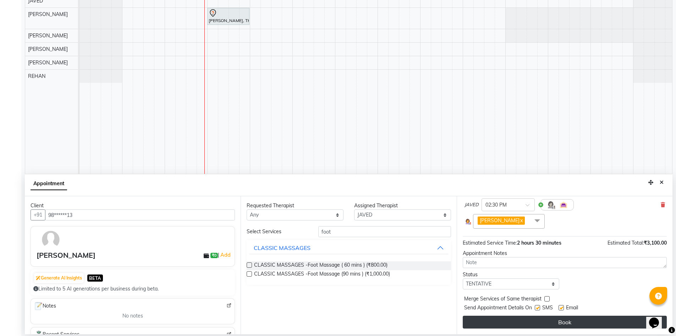
click at [544, 319] on button "Book" at bounding box center [565, 321] width 204 height 13
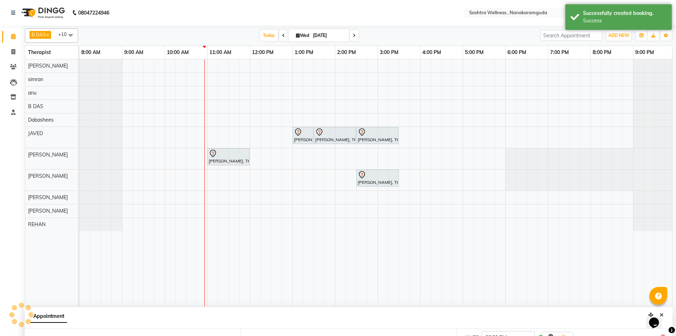
scroll to position [129, 0]
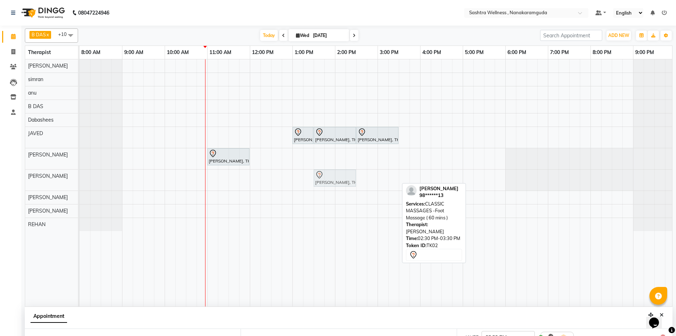
drag, startPoint x: 366, startPoint y: 177, endPoint x: 323, endPoint y: 178, distance: 43.0
click at [80, 178] on div "[PERSON_NAME], TK02, 02:30 PM-03:30 PM, CLASSIC MASSAGES -Foot Massage ( 60 min…" at bounding box center [80, 179] width 0 height 21
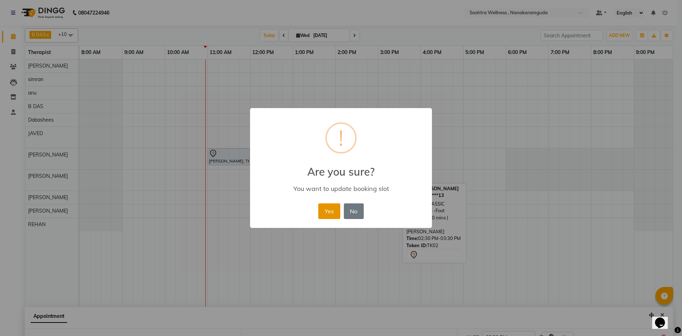
click at [328, 214] on button "Yes" at bounding box center [329, 211] width 22 height 16
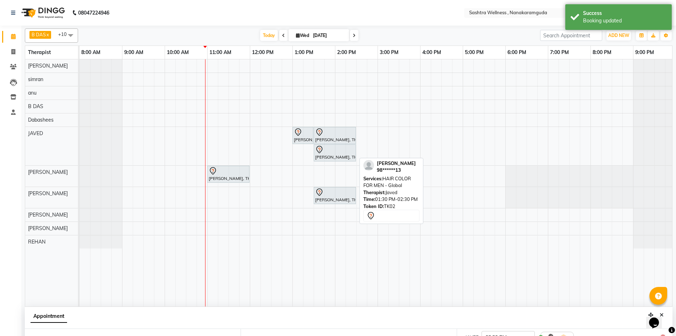
click at [341, 159] on div "[PERSON_NAME], TK02, 01:30 PM-02:30 PM, HAIR COLOR FOR MEN - Global" at bounding box center [335, 152] width 41 height 15
select select "7"
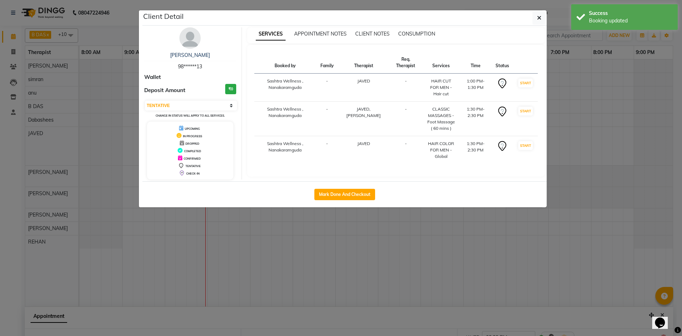
click at [341, 159] on div "Client Detail [PERSON_NAME] 98******13 Wallet Deposit Amount ₹0 Select IN SERVI…" at bounding box center [344, 108] width 404 height 197
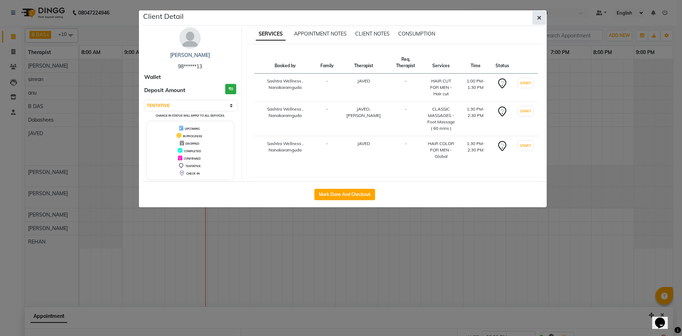
click at [534, 21] on button "button" at bounding box center [538, 17] width 13 height 13
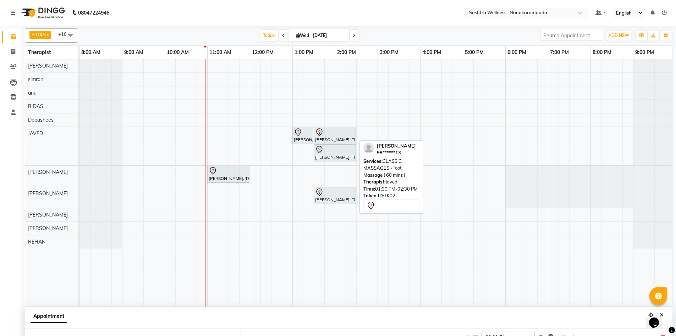
click at [335, 131] on div at bounding box center [334, 132] width 39 height 9
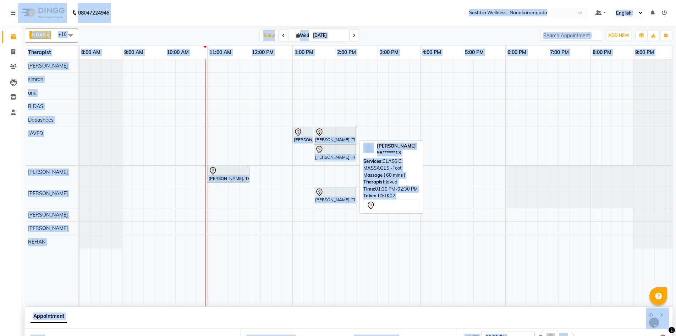
select select "7"
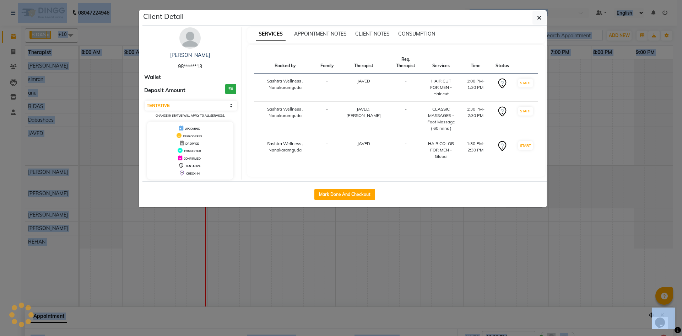
click at [335, 131] on div "Booked by Family Therapist Req. Therapist Services Time Status Sashtra Wellness…" at bounding box center [396, 111] width 298 height 132
click at [539, 18] on icon "button" at bounding box center [539, 18] width 4 height 6
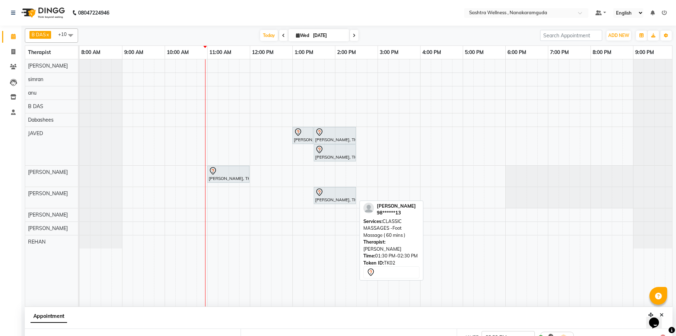
click at [323, 194] on icon at bounding box center [319, 192] width 9 height 9
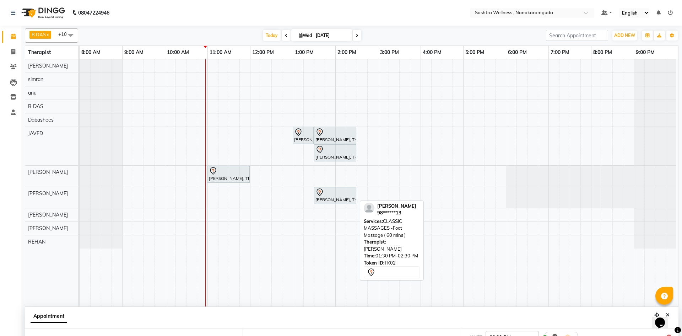
select select "7"
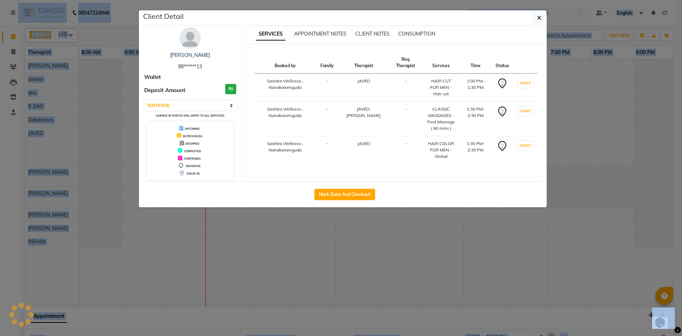
click at [323, 194] on div "Client Detail [PERSON_NAME] 98******13 Wallet Deposit Amount ₹0 Select IN SERVI…" at bounding box center [340, 108] width 405 height 197
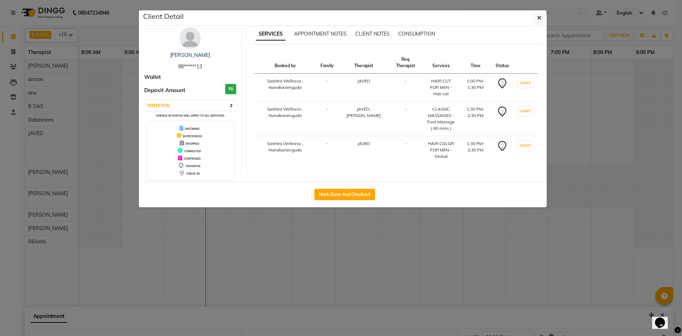
click at [375, 158] on div "Booked by Family Therapist Req. Therapist Services Time Status Sashtra Wellness…" at bounding box center [396, 111] width 284 height 118
click at [501, 109] on icon at bounding box center [502, 111] width 3 height 4
click at [276, 104] on td "Sashtra Wellness , Nanakaramguda" at bounding box center [285, 119] width 62 height 34
click at [277, 105] on td "Sashtra Wellness , Nanakaramguda" at bounding box center [285, 119] width 62 height 34
click at [331, 109] on td "-" at bounding box center [327, 119] width 22 height 34
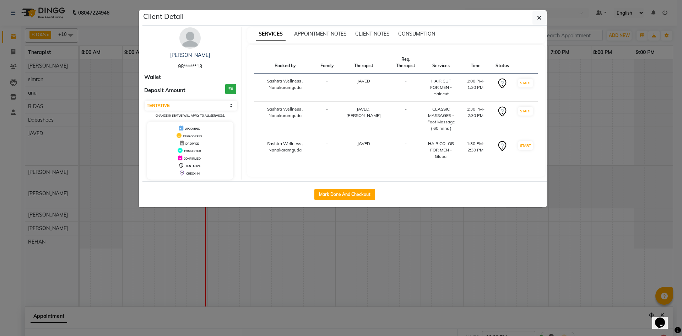
click at [379, 106] on td "[PERSON_NAME]" at bounding box center [363, 119] width 51 height 34
click at [378, 35] on span "CLIENT NOTES" at bounding box center [372, 34] width 34 height 6
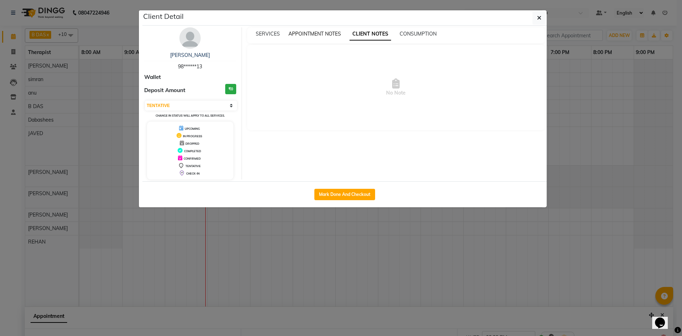
click at [327, 32] on span "APPOINTMENT NOTES" at bounding box center [314, 34] width 53 height 6
click at [270, 34] on span "SERVICES" at bounding box center [268, 34] width 24 height 6
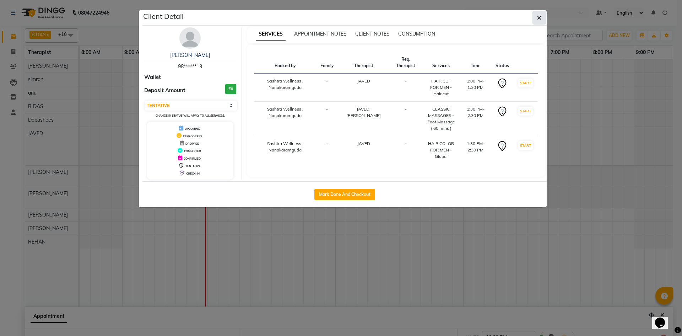
click at [539, 19] on icon "button" at bounding box center [539, 18] width 4 height 6
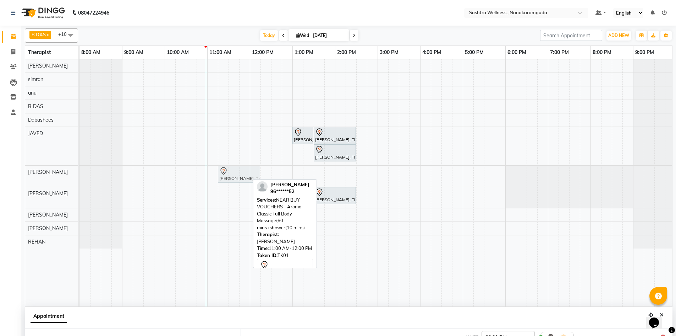
drag, startPoint x: 230, startPoint y: 179, endPoint x: 236, endPoint y: 183, distance: 7.2
click at [236, 183] on div "[PERSON_NAME], TK02, 01:00 PM-01:30 PM, HAIR CUT FOR MEN -Hair cut [PERSON_NAME…" at bounding box center [378, 182] width 597 height 247
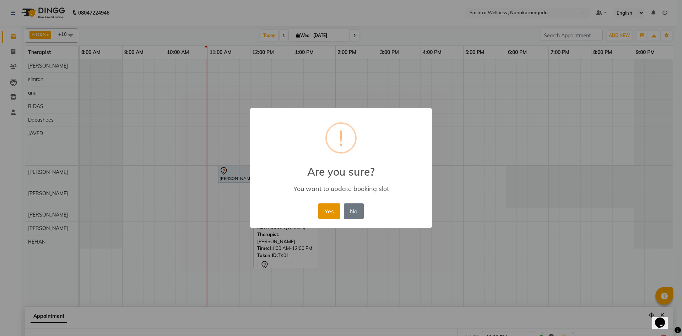
click at [331, 207] on button "Yes" at bounding box center [329, 211] width 22 height 16
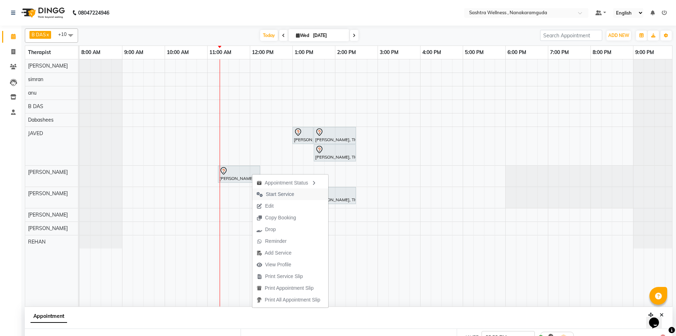
click at [297, 195] on span "Start Service" at bounding box center [275, 194] width 46 height 12
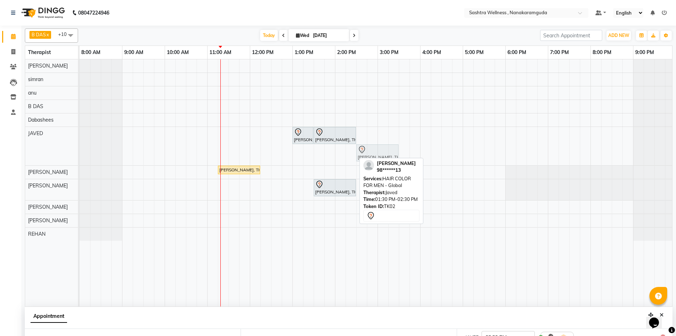
drag, startPoint x: 332, startPoint y: 156, endPoint x: 375, endPoint y: 130, distance: 50.5
click at [375, 130] on div "[PERSON_NAME], TK02, 01:00 PM-01:30 PM, HAIR CUT FOR MEN -Hair cut [PERSON_NAME…" at bounding box center [378, 182] width 597 height 247
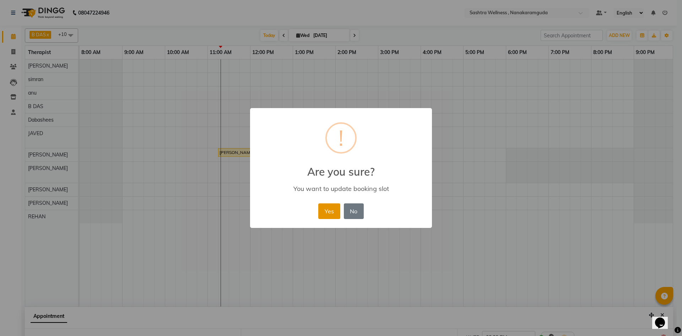
click at [334, 205] on button "Yes" at bounding box center [329, 211] width 22 height 16
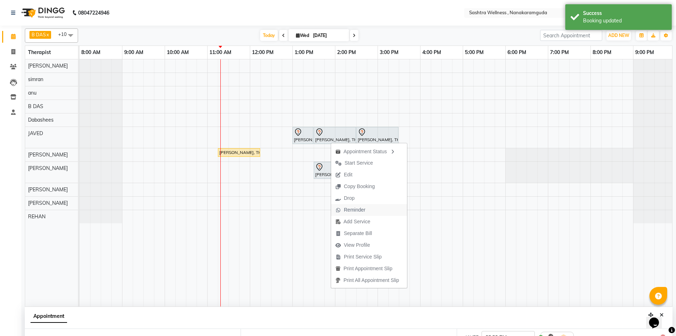
click at [350, 206] on span "Reminder" at bounding box center [355, 209] width 22 height 7
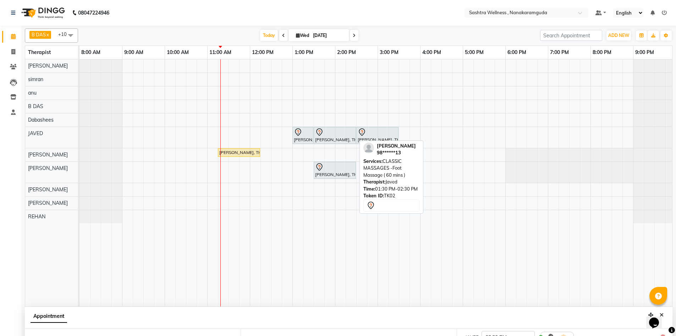
click at [342, 139] on div "[PERSON_NAME], TK02, 01:30 PM-02:30 PM, CLASSIC MASSAGES -Foot Massage ( 60 min…" at bounding box center [335, 135] width 41 height 15
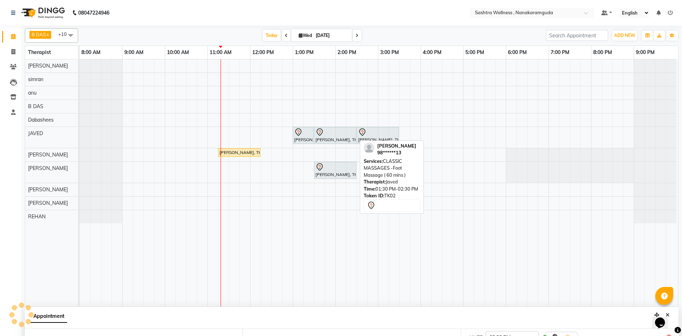
select select "7"
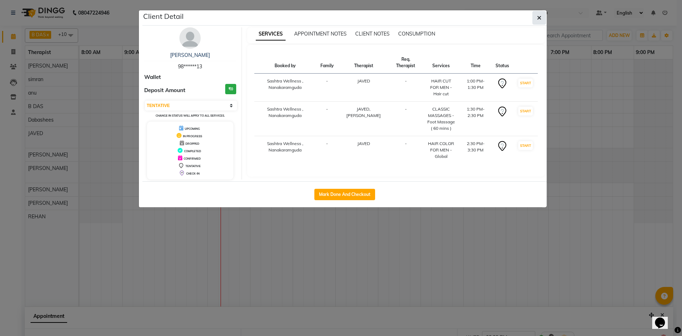
click at [538, 20] on icon "button" at bounding box center [539, 18] width 4 height 6
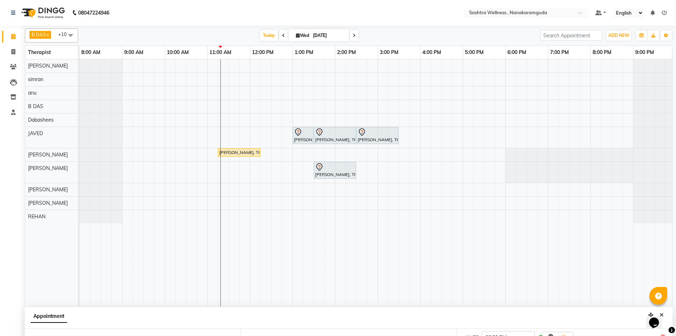
click at [279, 36] on span at bounding box center [283, 35] width 9 height 11
type input "02-09-2025"
select select "780"
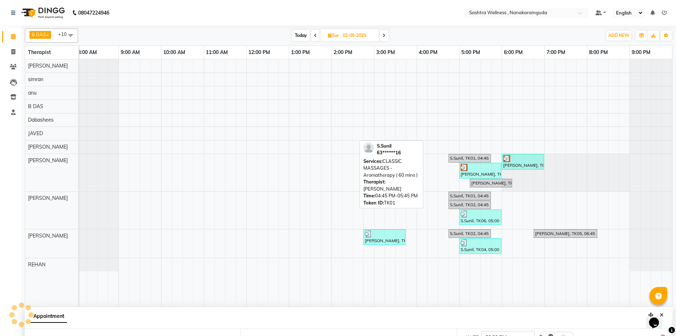
scroll to position [121, 0]
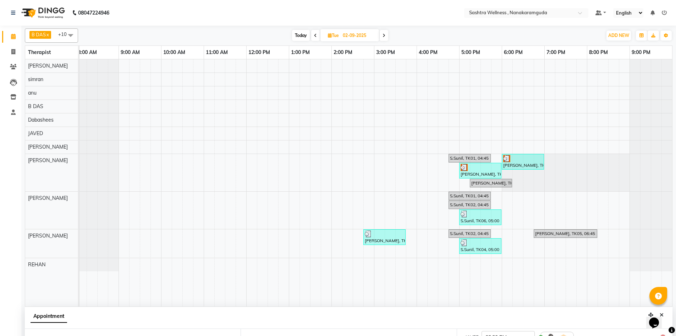
click at [384, 36] on icon at bounding box center [384, 35] width 3 height 4
type input "[DATE]"
select select "780"
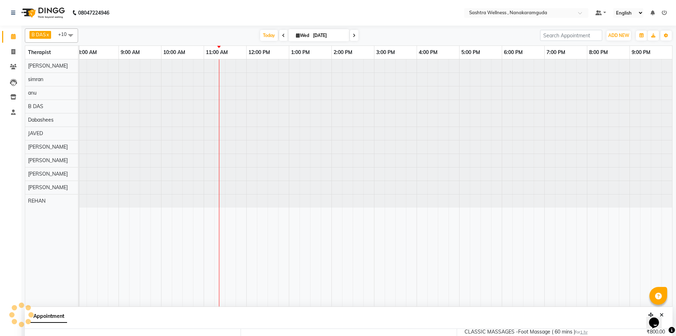
scroll to position [129, 0]
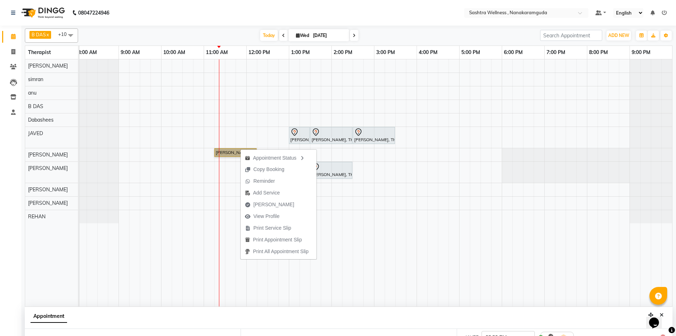
click at [653, 168] on div at bounding box center [587, 172] width 170 height 21
click at [12, 108] on span at bounding box center [13, 112] width 12 height 8
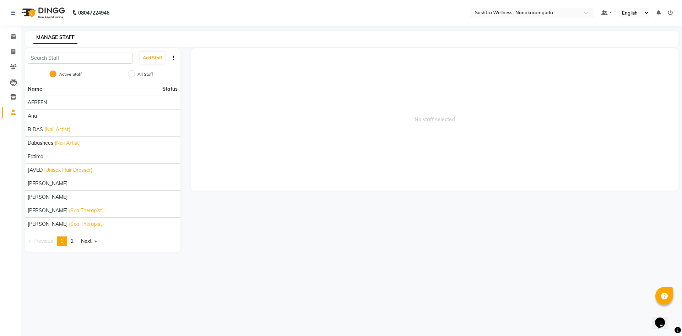
click at [173, 56] on icon "button" at bounding box center [173, 57] width 1 height 5
click at [228, 105] on span "No staff selected" at bounding box center [435, 119] width 488 height 142
click at [13, 39] on span at bounding box center [13, 37] width 12 height 8
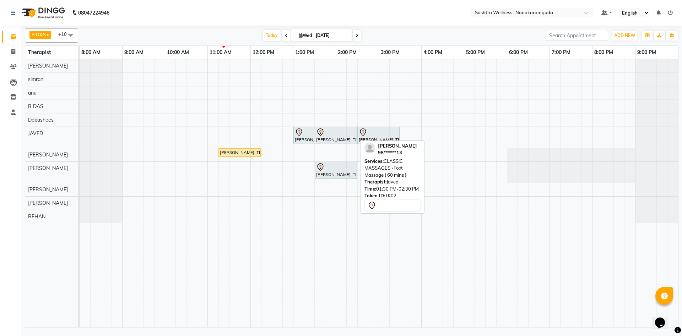
click at [348, 137] on div "[PERSON_NAME], TK02, 01:30 PM-02:30 PM, CLASSIC MASSAGES -Foot Massage ( 60 min…" at bounding box center [335, 135] width 41 height 15
select select "7"
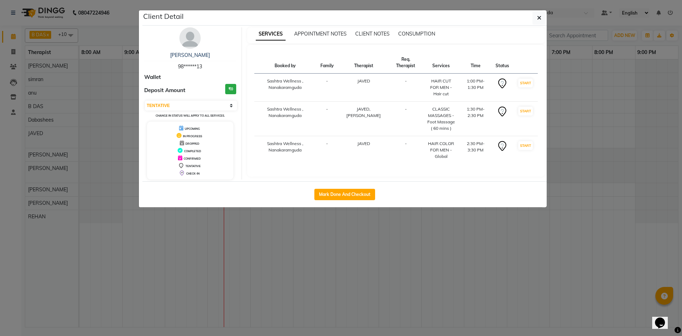
click at [336, 63] on th "Family" at bounding box center [327, 63] width 22 height 22
click at [364, 66] on th "Therapist" at bounding box center [363, 63] width 51 height 22
click at [397, 61] on th "Req. Therapist" at bounding box center [405, 63] width 33 height 22
click at [233, 108] on select "Select IN SERVICE CONFIRMED TENTATIVE CHECK IN MARK DONE DROPPED UPCOMING" at bounding box center [191, 105] width 92 height 10
click at [254, 113] on div "Booked by Family Therapist Req. Therapist Services Time Status Sashtra Wellness…" at bounding box center [396, 111] width 298 height 132
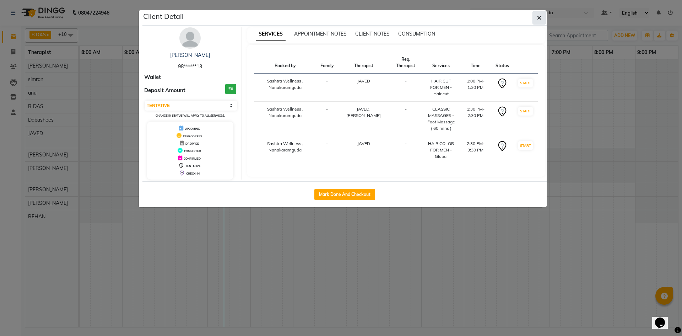
click at [538, 21] on button "button" at bounding box center [538, 17] width 13 height 13
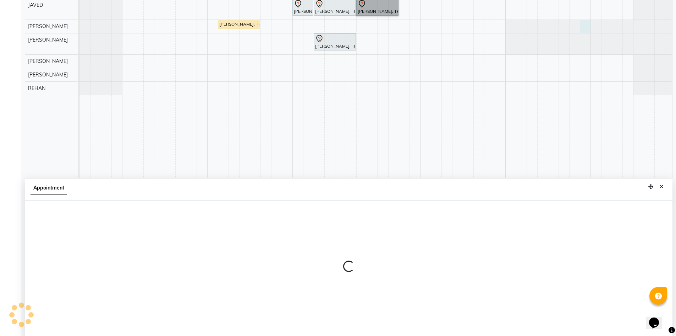
scroll to position [132, 0]
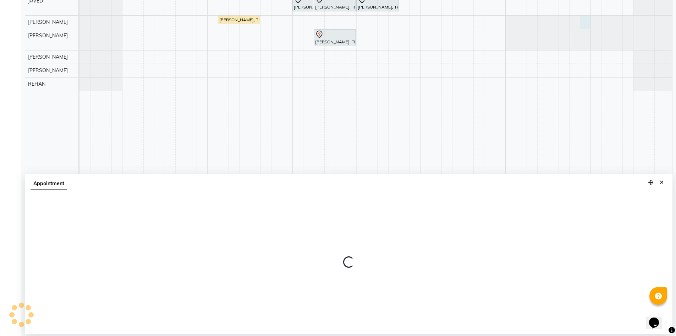
select select "88333"
select select "1185"
select select "tentative"
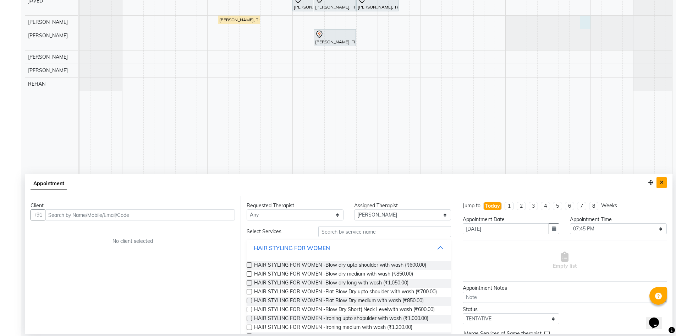
click at [663, 183] on icon "Close" at bounding box center [662, 182] width 4 height 5
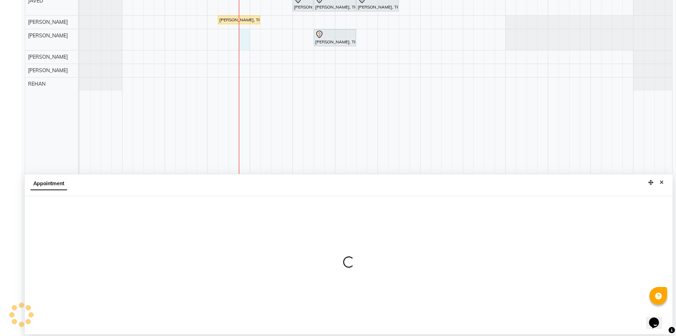
select select "88331"
select select "tentative"
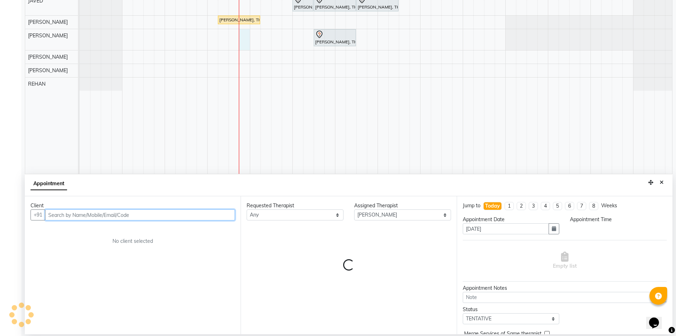
select select "705"
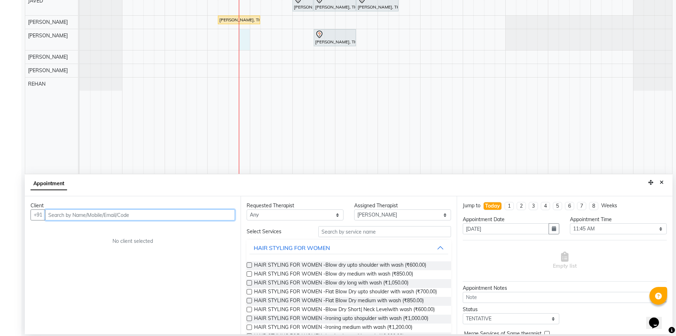
click at [121, 214] on input "text" at bounding box center [140, 214] width 190 height 11
type input "8790740810"
click at [71, 212] on input "8790740810" at bounding box center [125, 214] width 160 height 11
paste input "8790740810"
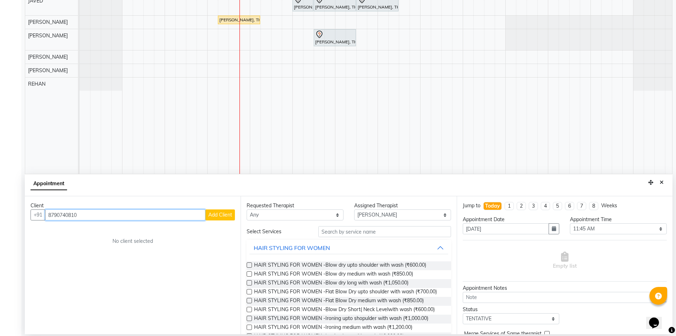
type input "8790740810"
click at [224, 216] on span "Add Client" at bounding box center [220, 214] width 24 height 6
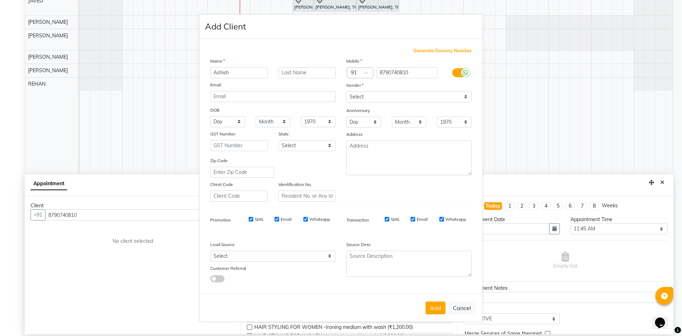
type input "Ashish"
click at [405, 93] on select "Select [DEMOGRAPHIC_DATA] [DEMOGRAPHIC_DATA] Other Prefer Not To Say" at bounding box center [408, 96] width 125 height 11
select select "[DEMOGRAPHIC_DATA]"
click at [346, 91] on select "Select [DEMOGRAPHIC_DATA] [DEMOGRAPHIC_DATA] Other Prefer Not To Say" at bounding box center [408, 96] width 125 height 11
click at [434, 308] on button "Add" at bounding box center [435, 307] width 20 height 13
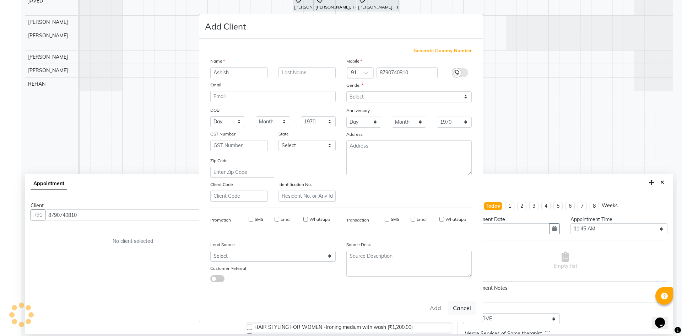
type input "87******10"
select select
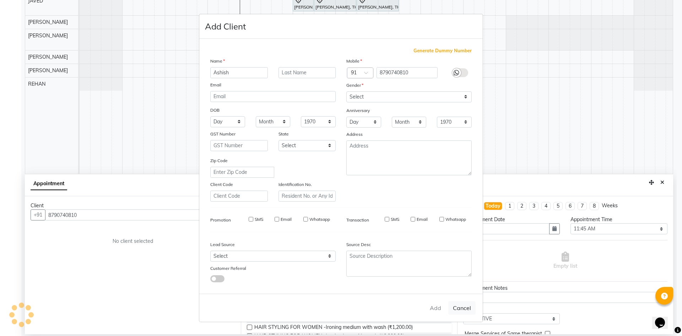
select select
checkbox input "false"
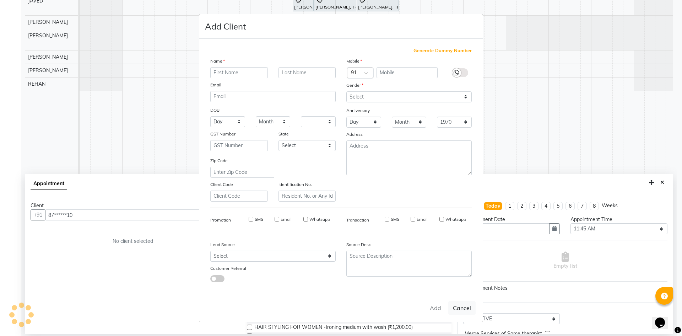
checkbox input "false"
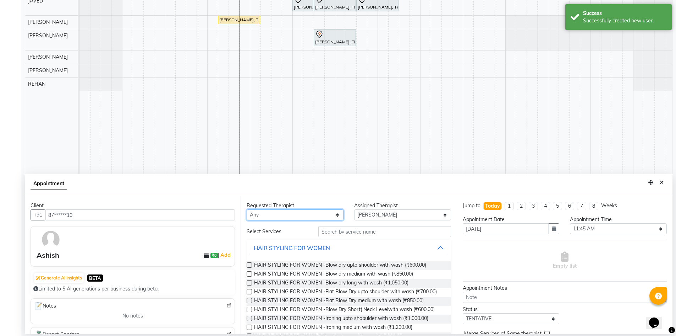
click at [316, 215] on select "Any AFREEN [PERSON_NAME] Dabashees [PERSON_NAME] [PERSON_NAME] [PERSON_NAME] [P…" at bounding box center [295, 214] width 97 height 11
select select "88331"
click at [247, 209] on select "Any AFREEN [PERSON_NAME] Dabashees [PERSON_NAME] [PERSON_NAME] [PERSON_NAME] [P…" at bounding box center [295, 214] width 97 height 11
click at [372, 233] on input "text" at bounding box center [385, 231] width 133 height 11
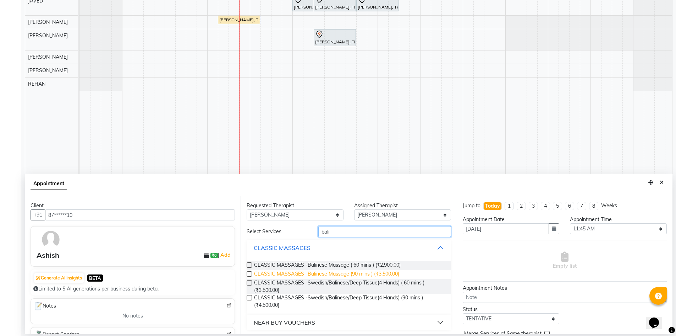
type input "bali"
click at [375, 274] on span "CLASSIC MASSAGES -Balinese Massage (90 mins ) (₹3,500.00)" at bounding box center [326, 274] width 145 height 9
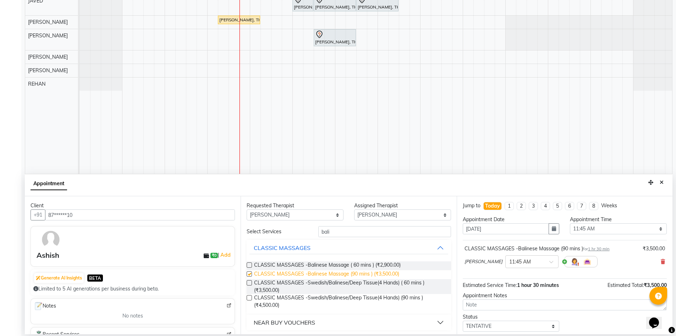
checkbox input "false"
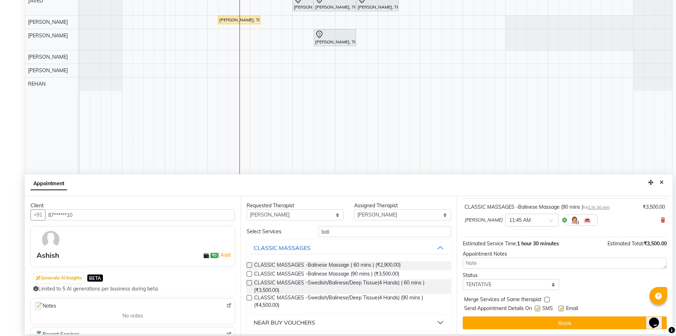
scroll to position [42, 0]
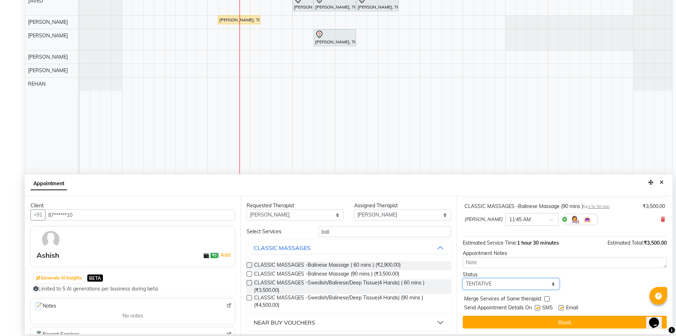
click at [510, 280] on select "Select TENTATIVE CONFIRM CHECK-IN UPCOMING" at bounding box center [511, 283] width 97 height 11
select select "confirm booking"
click at [463, 278] on select "Select TENTATIVE CONFIRM CHECK-IN UPCOMING" at bounding box center [511, 283] width 97 height 11
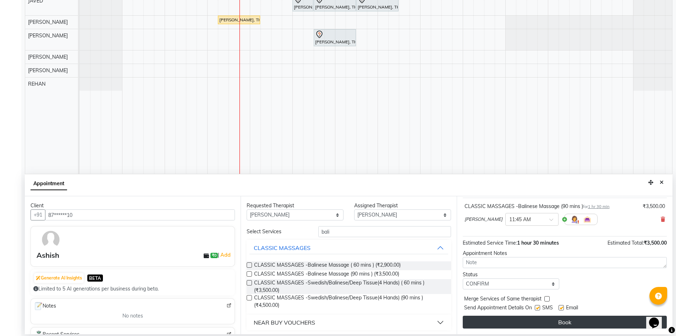
click at [552, 322] on button "Book" at bounding box center [565, 321] width 204 height 13
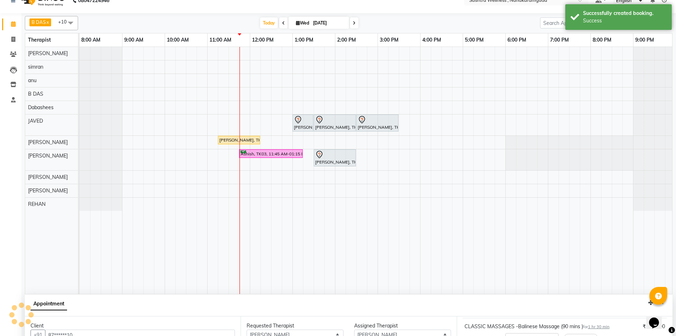
scroll to position [0, 0]
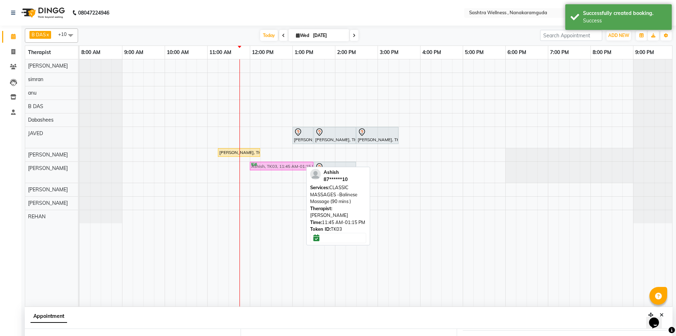
drag, startPoint x: 244, startPoint y: 168, endPoint x: 254, endPoint y: 169, distance: 9.6
click at [80, 169] on div "Ashish, TK03, 11:45 AM-01:15 PM, CLASSIC MASSAGES -Balinese Massage (90 mins ) …" at bounding box center [80, 172] width 0 height 21
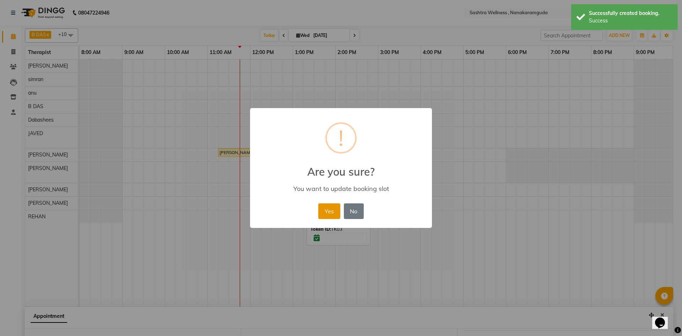
click at [332, 205] on button "Yes" at bounding box center [329, 211] width 22 height 16
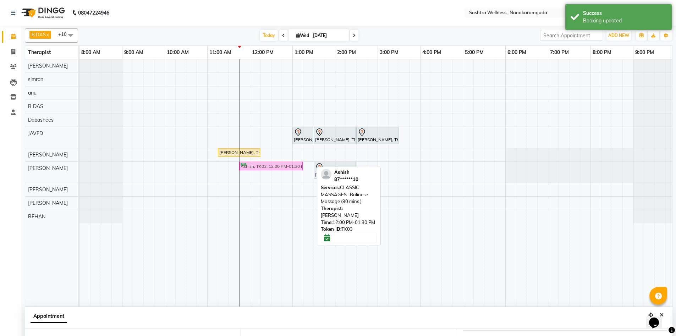
drag, startPoint x: 267, startPoint y: 165, endPoint x: 261, endPoint y: 164, distance: 5.7
click at [80, 164] on div "Ashish, TK03, 12:00 PM-01:30 PM, CLASSIC MASSAGES -Balinese Massage (90 mins ) …" at bounding box center [80, 172] width 0 height 21
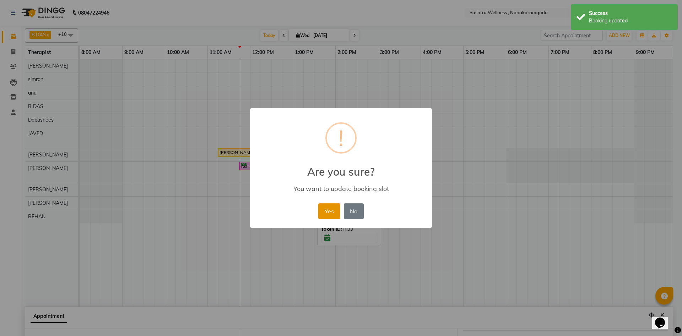
click at [330, 205] on button "Yes" at bounding box center [329, 211] width 22 height 16
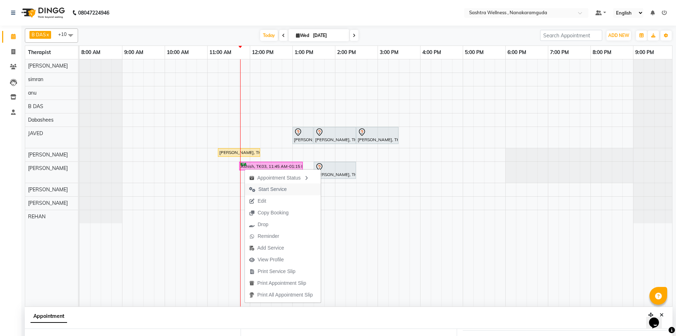
click at [289, 190] on span "Start Service" at bounding box center [268, 189] width 46 height 12
